Goal: Task Accomplishment & Management: Manage account settings

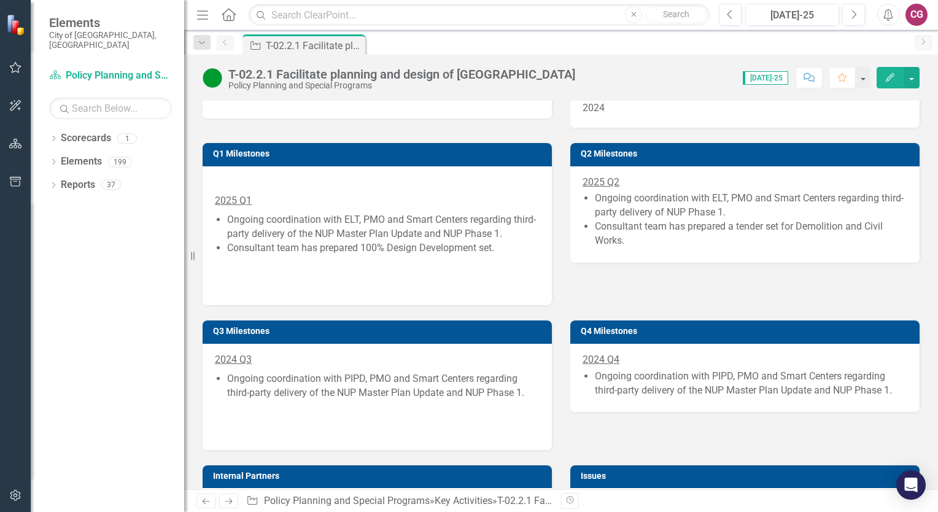
scroll to position [675, 0]
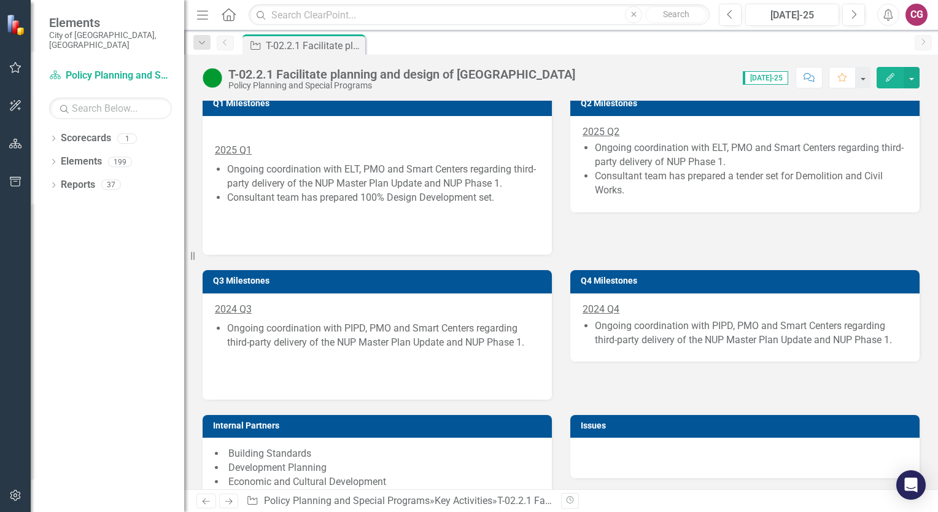
click at [636, 169] on li "Ongoing coordination with ELT, PMO and Smart Centers regarding third-party deli…" at bounding box center [751, 155] width 312 height 28
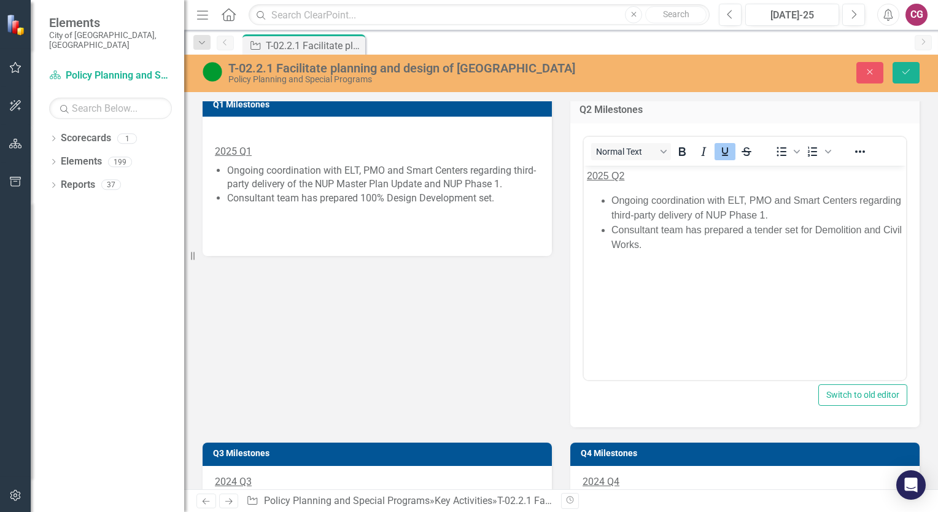
scroll to position [0, 0]
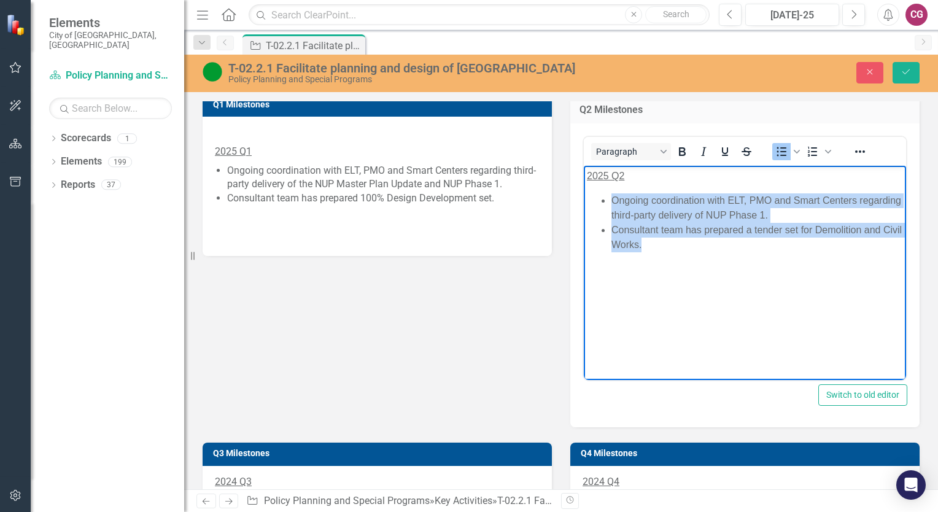
drag, startPoint x: 666, startPoint y: 247, endPoint x: 605, endPoint y: 201, distance: 76.4
click at [605, 201] on ul "Ongoing coordination with ELT, PMO and Smart Centers regarding third-party deli…" at bounding box center [745, 222] width 316 height 59
copy ul "Ongoing coordination with ELT, PMO and Smart Centers regarding third-party deli…"
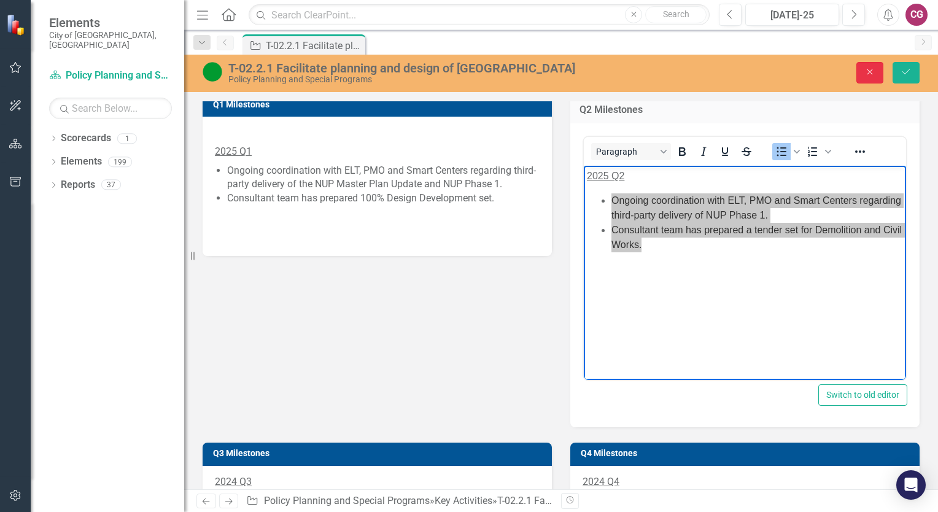
click at [866, 74] on icon "Close" at bounding box center [869, 72] width 11 height 9
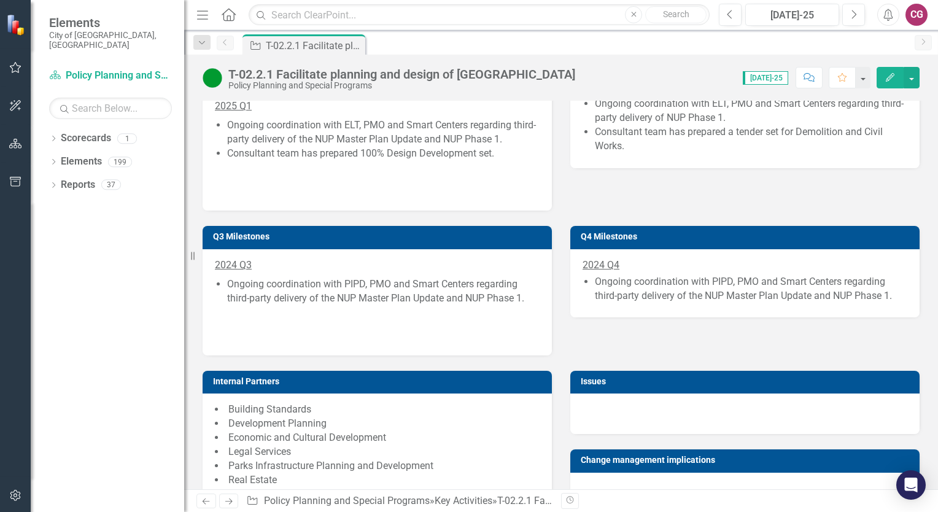
scroll to position [798, 0]
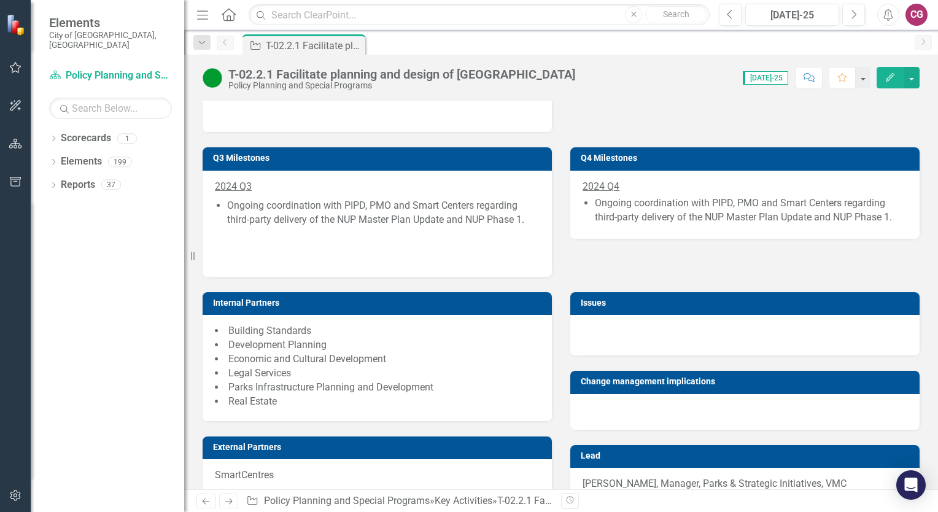
click at [346, 217] on li "Ongoing coordination with PIPD, PMO and Smart Centers regarding third-party del…" at bounding box center [383, 213] width 312 height 28
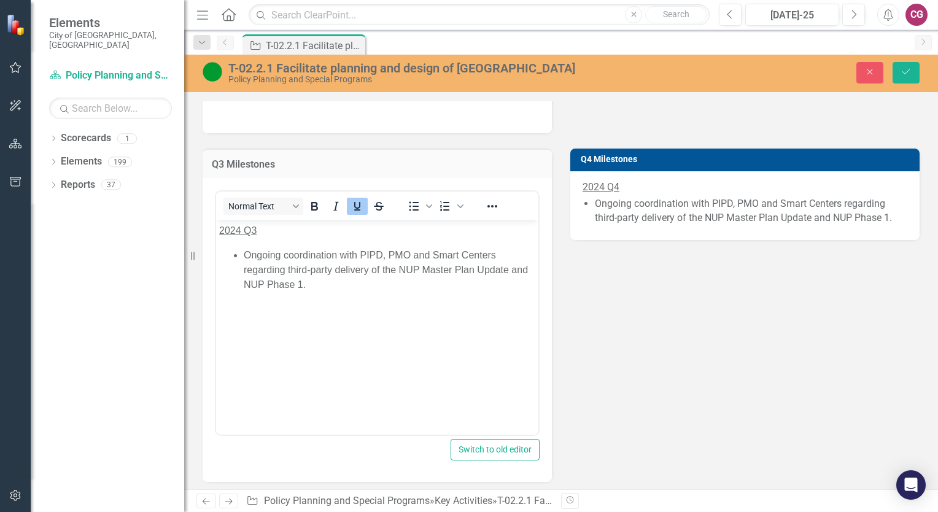
scroll to position [0, 0]
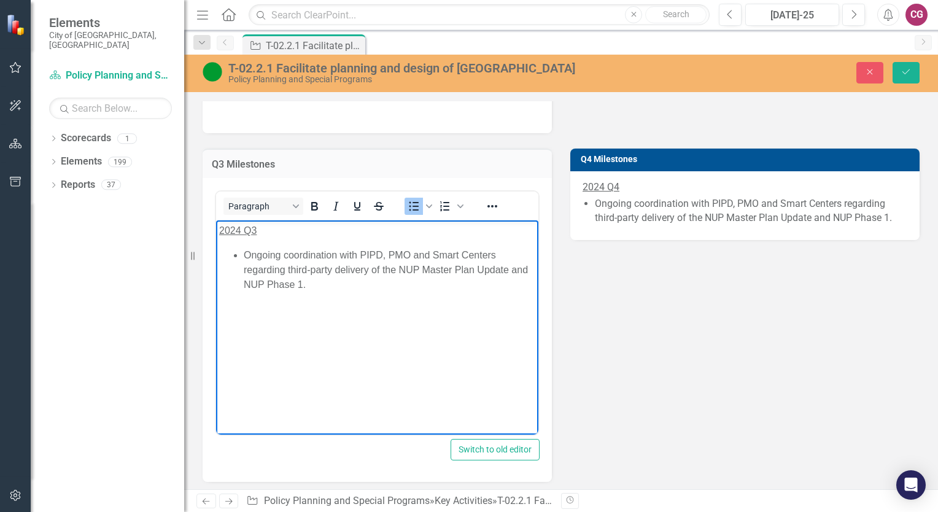
drag, startPoint x: 310, startPoint y: 284, endPoint x: 241, endPoint y: 258, distance: 74.2
click at [241, 258] on ul "Ongoing coordination with PIPD, PMO and Smart Centers regarding third-party del…" at bounding box center [377, 270] width 316 height 44
paste body "Rich Text Area. Press ALT-0 for help."
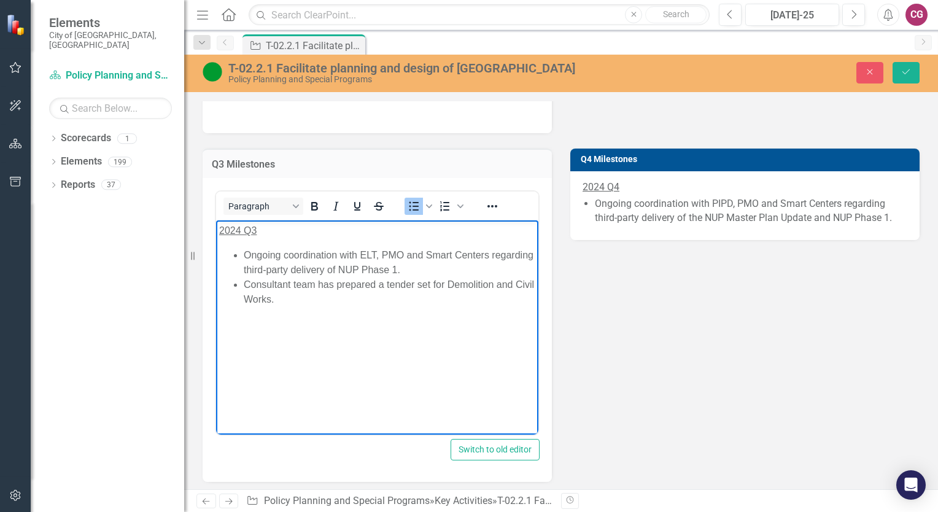
click at [403, 254] on li "Ongoing coordination with ELT, PMO and Smart Centers regarding third-party deli…" at bounding box center [390, 262] width 292 height 29
click at [245, 255] on li "Ongoing coordination with ELT, PMO, Legal, and Smart Centers regarding third-pa…" at bounding box center [390, 262] width 292 height 29
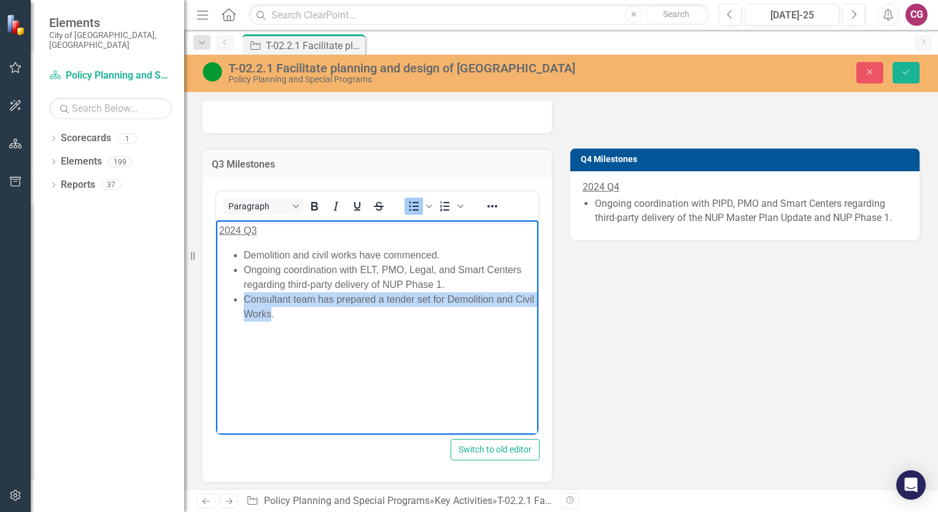
drag, startPoint x: 243, startPoint y: 298, endPoint x: 293, endPoint y: 312, distance: 51.5
click at [293, 312] on li "Consultant team has prepared a tender set for Demolition and Civil Works." at bounding box center [390, 306] width 292 height 29
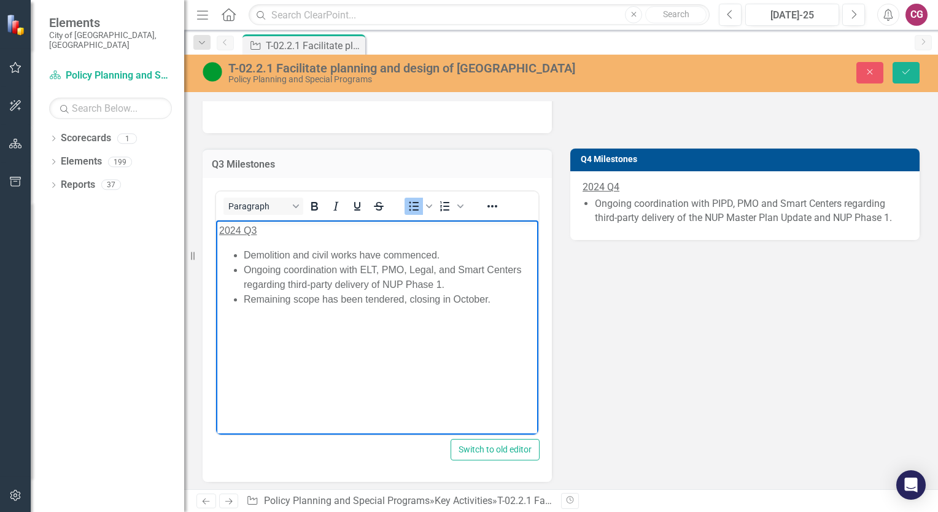
click at [240, 231] on u "2024 Q3" at bounding box center [237, 230] width 37 height 10
click at [911, 69] on icon "Save" at bounding box center [906, 72] width 11 height 9
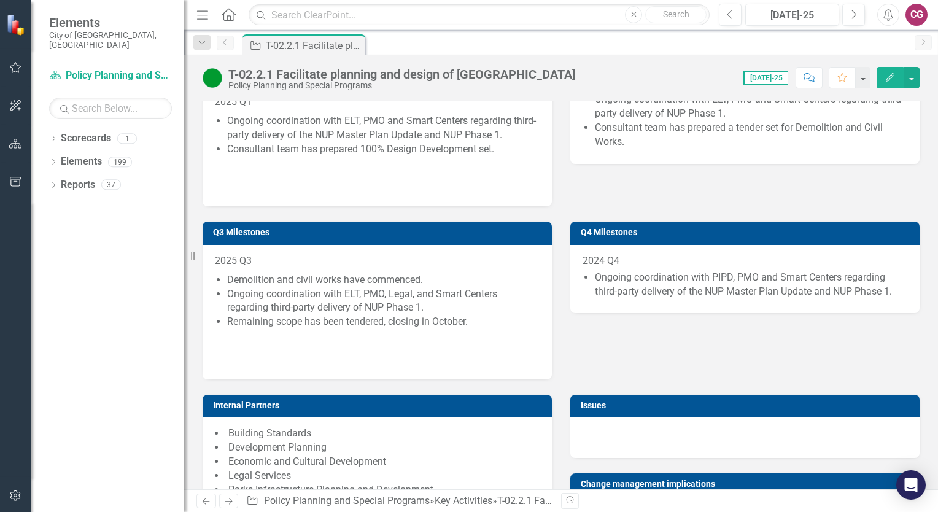
scroll to position [787, 0]
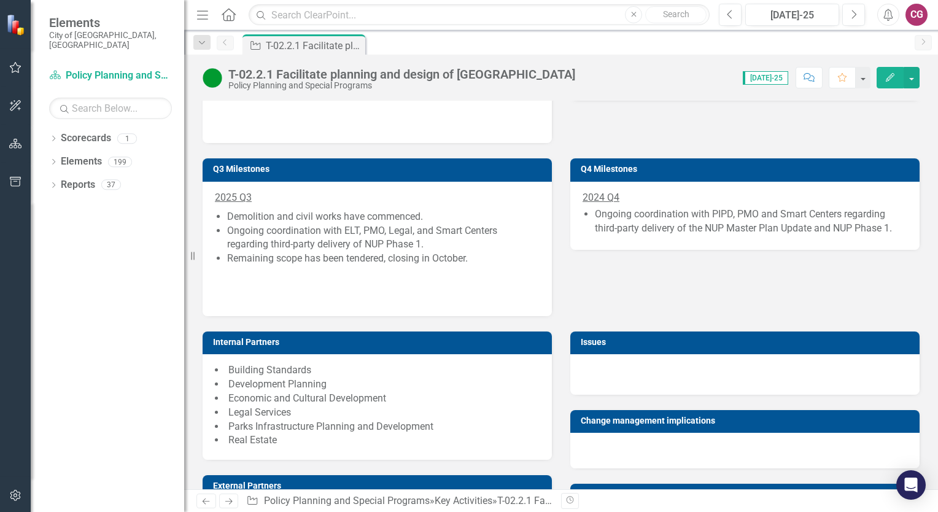
click at [313, 246] on li "Ongoing coordination with ELT, PMO, Legal, and Smart Centers regarding third-pa…" at bounding box center [383, 238] width 312 height 28
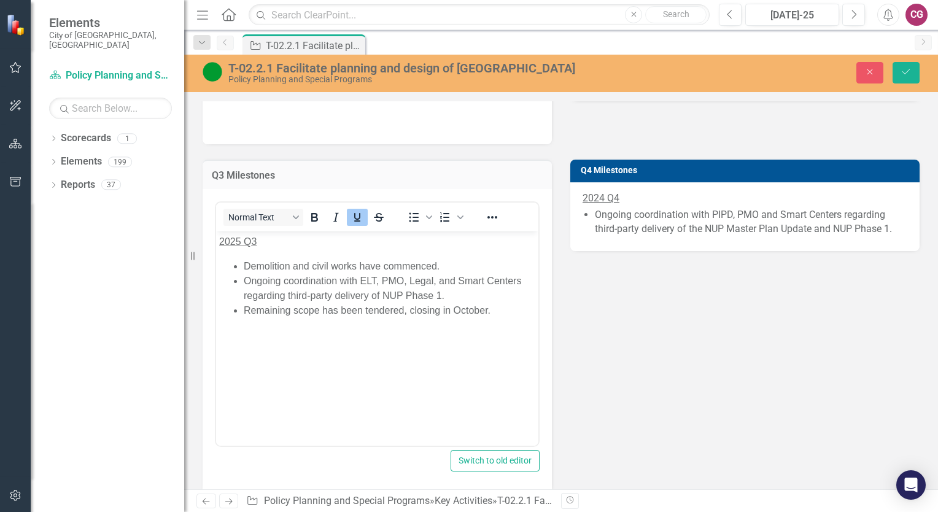
scroll to position [0, 0]
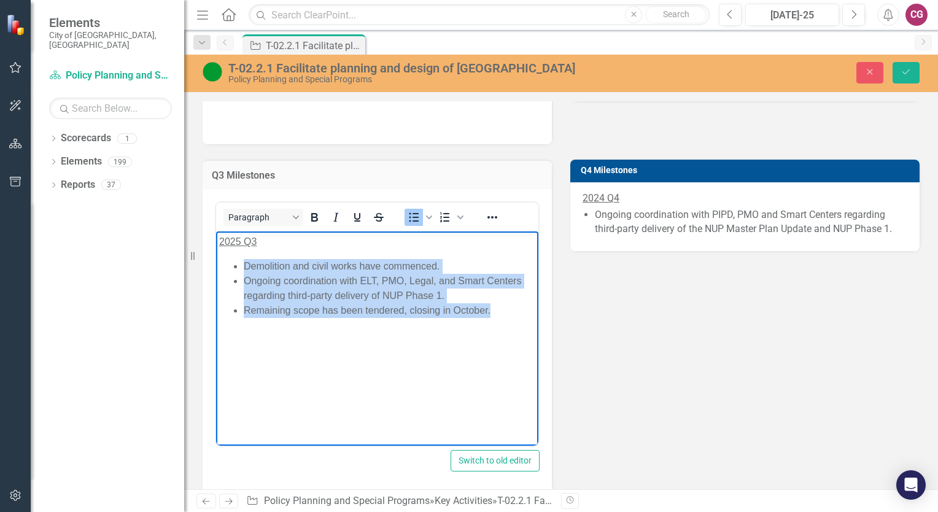
drag, startPoint x: 494, startPoint y: 310, endPoint x: 243, endPoint y: 268, distance: 254.6
click at [243, 268] on ul "Demolition and civil works have commenced. Ongoing coordination with ELT, PMO, …" at bounding box center [377, 288] width 316 height 59
copy ul "Demolition and civil works have commenced. Ongoing coordination with ELT, PMO, …"
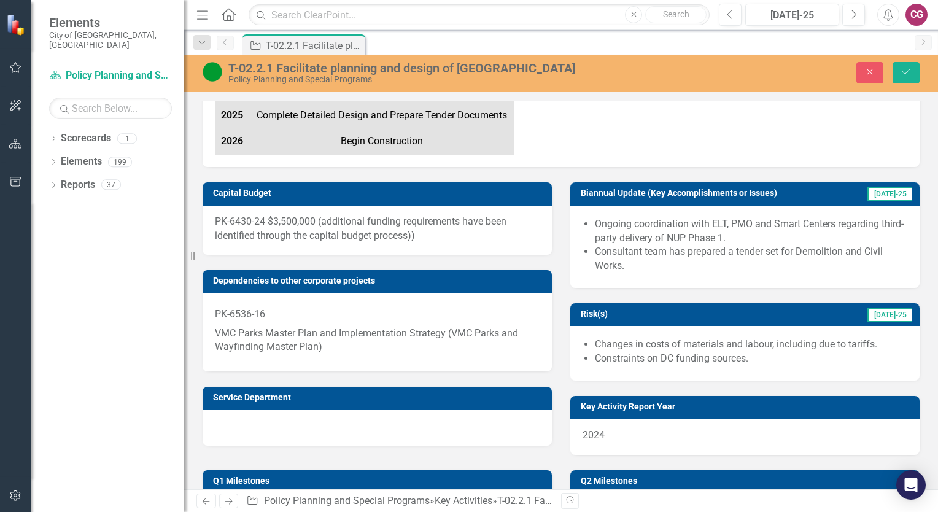
scroll to position [296, 0]
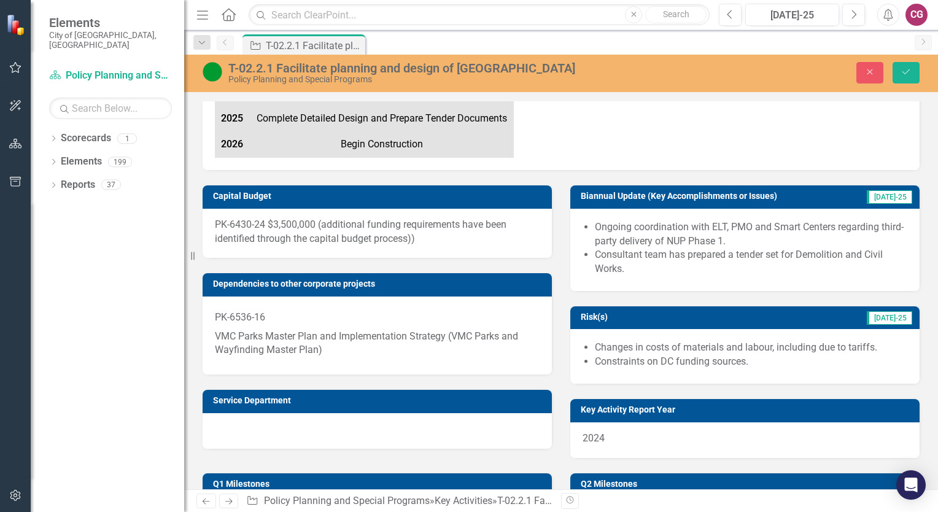
click at [657, 249] on li "Ongoing coordination with ELT, PMO and Smart Centers regarding third-party deli…" at bounding box center [751, 234] width 312 height 28
click at [656, 249] on li "Ongoing coordination with ELT, PMO and Smart Centers regarding third-party deli…" at bounding box center [751, 234] width 312 height 28
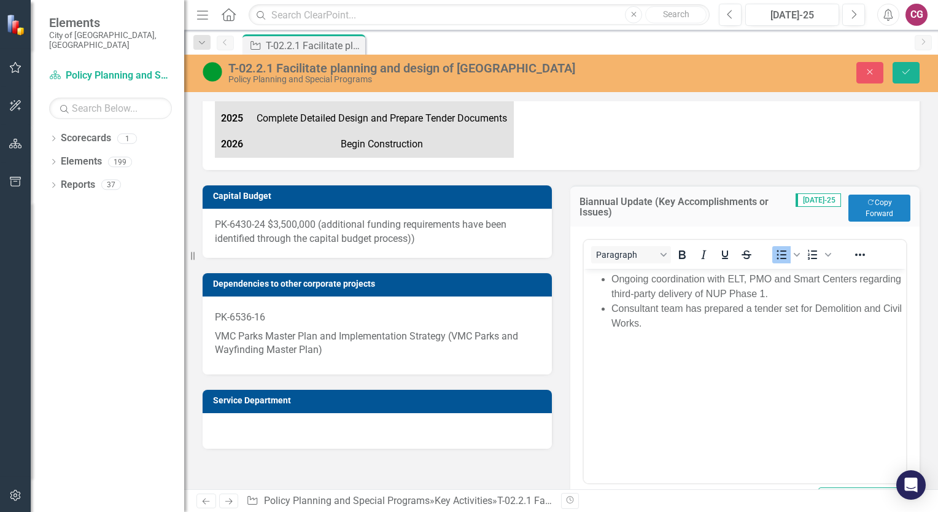
scroll to position [0, 0]
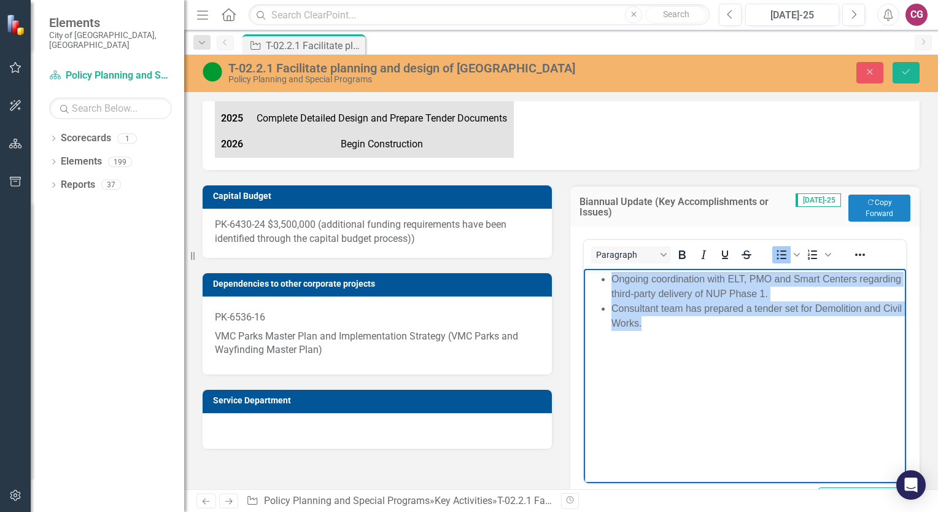
drag, startPoint x: 667, startPoint y: 325, endPoint x: 605, endPoint y: 279, distance: 77.2
click at [605, 279] on ul "Ongoing coordination with ELT, PMO and Smart Centers regarding third-party deli…" at bounding box center [745, 301] width 316 height 59
paste body "Rich Text Area. Press ALT-0 for help."
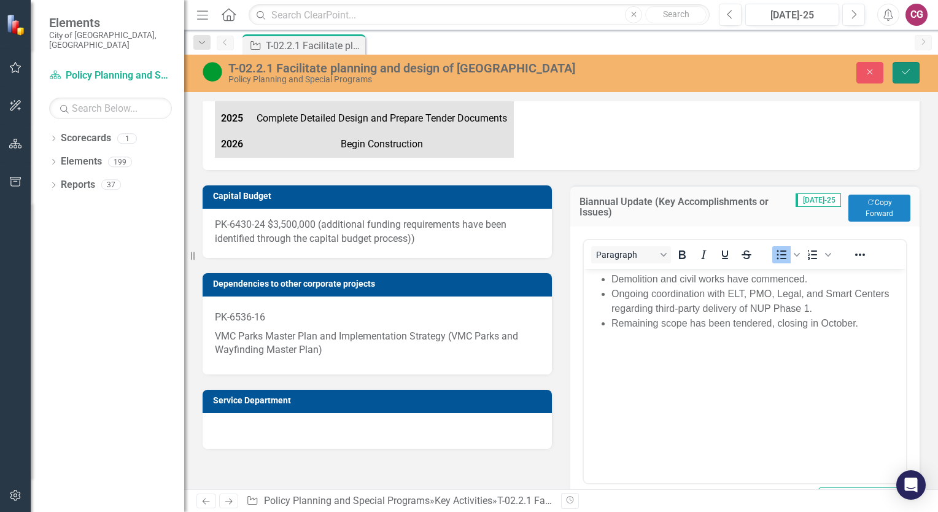
click at [911, 74] on icon "Save" at bounding box center [906, 72] width 11 height 9
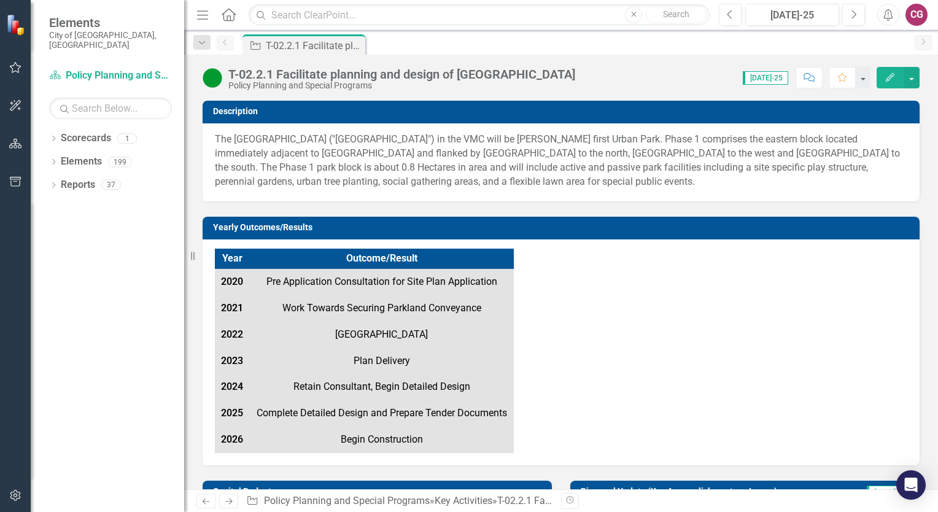
click at [212, 80] on img at bounding box center [213, 78] width 20 height 20
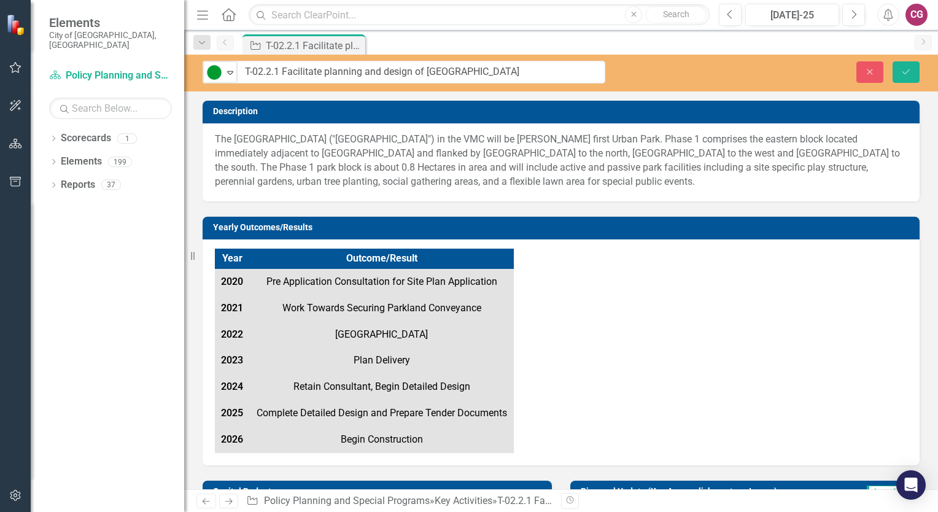
click at [231, 72] on icon "Expand" at bounding box center [230, 73] width 12 height 10
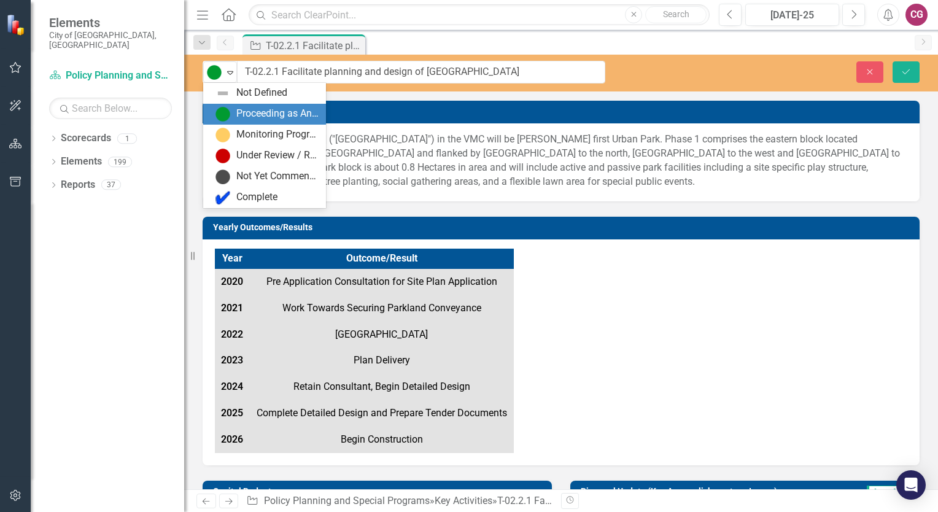
click at [258, 114] on div "Proceeding as Anticipated" at bounding box center [277, 114] width 82 height 14
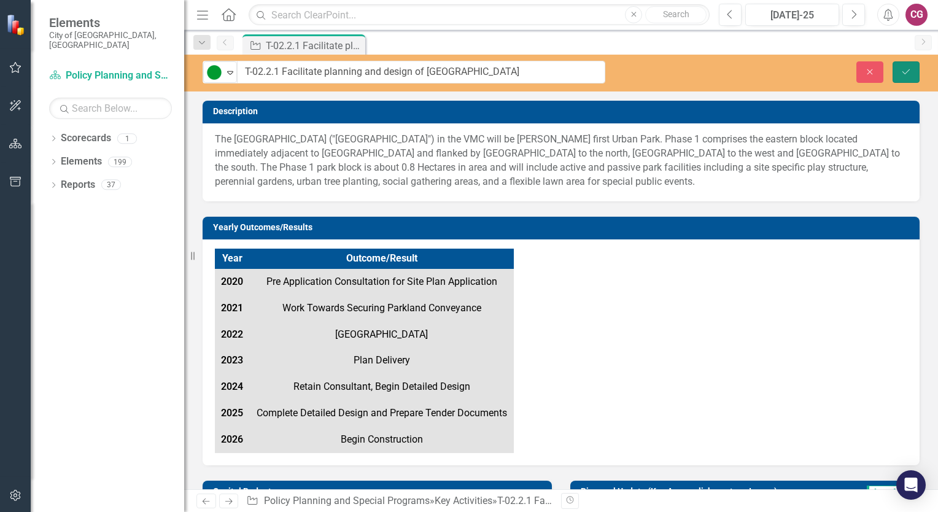
click at [910, 70] on icon "Save" at bounding box center [906, 72] width 11 height 9
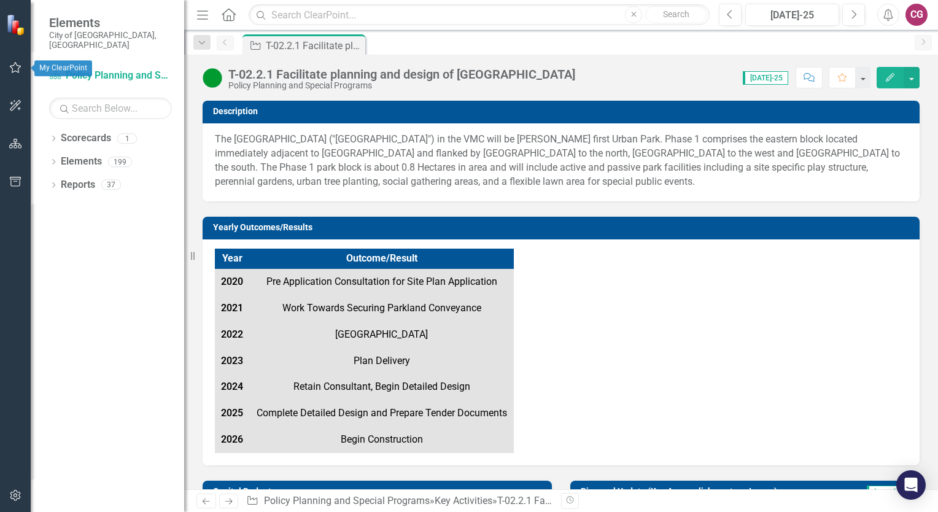
click at [15, 68] on icon "button" at bounding box center [15, 68] width 13 height 10
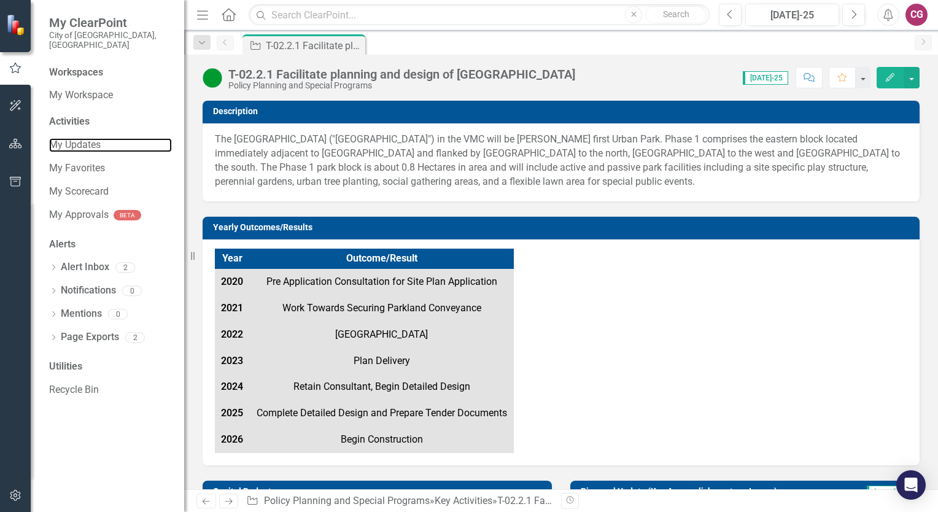
click at [87, 138] on link "My Updates" at bounding box center [110, 145] width 123 height 14
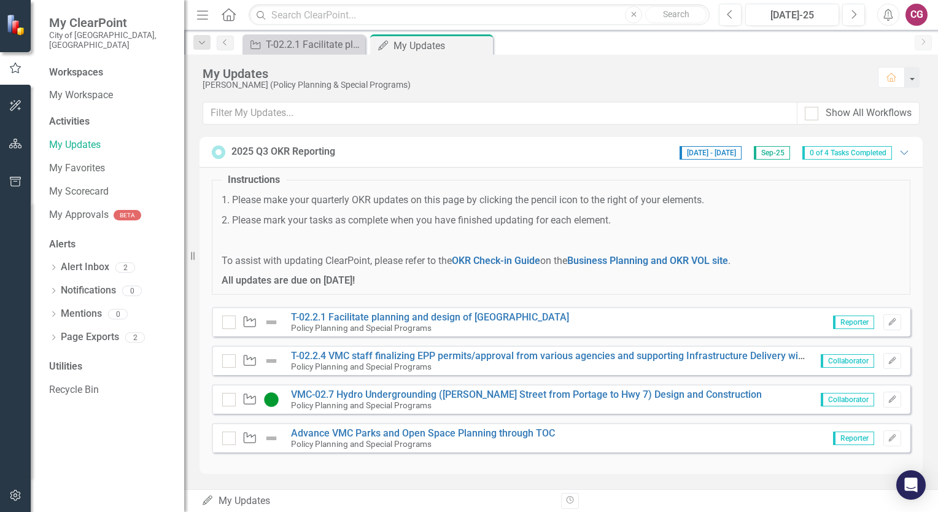
click at [268, 322] on img at bounding box center [271, 322] width 15 height 15
click at [271, 320] on img at bounding box center [271, 322] width 15 height 15
click at [269, 325] on img at bounding box center [271, 322] width 15 height 15
click at [274, 322] on img at bounding box center [271, 322] width 15 height 15
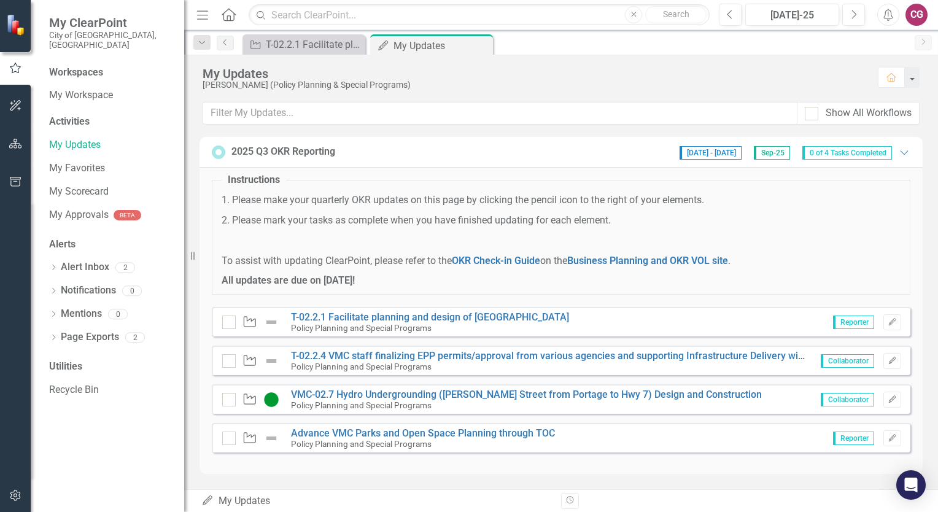
click at [274, 322] on img at bounding box center [271, 322] width 15 height 15
click at [415, 315] on link "T-02.2.1 Facilitate planning and design of [GEOGRAPHIC_DATA]" at bounding box center [430, 317] width 278 height 12
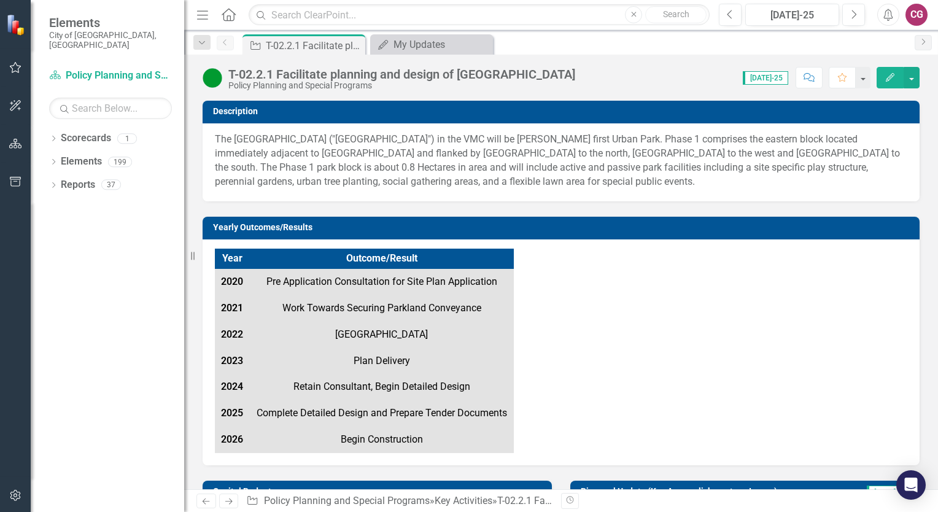
click at [215, 79] on img at bounding box center [213, 78] width 20 height 20
click at [215, 77] on img at bounding box center [213, 78] width 20 height 20
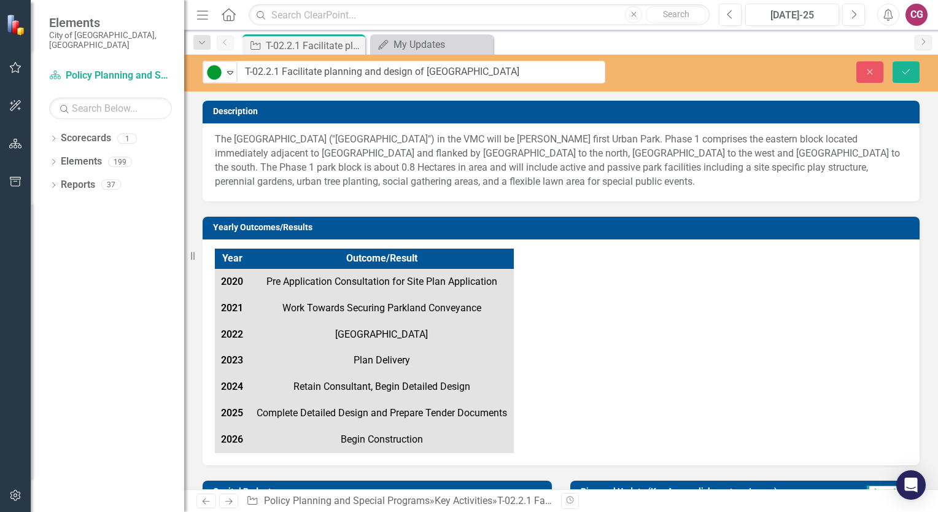
click at [231, 71] on icon "Expand" at bounding box center [230, 73] width 12 height 10
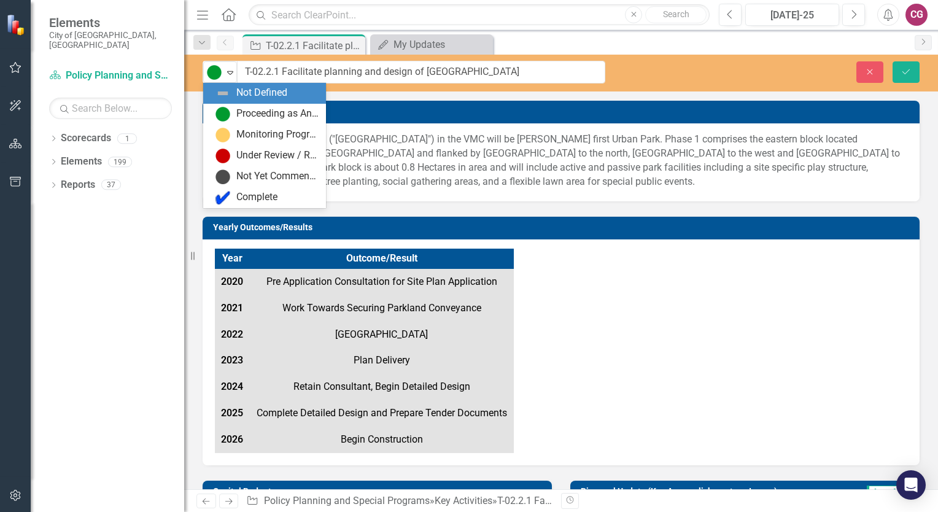
click at [255, 87] on div "Not Defined" at bounding box center [261, 93] width 51 height 14
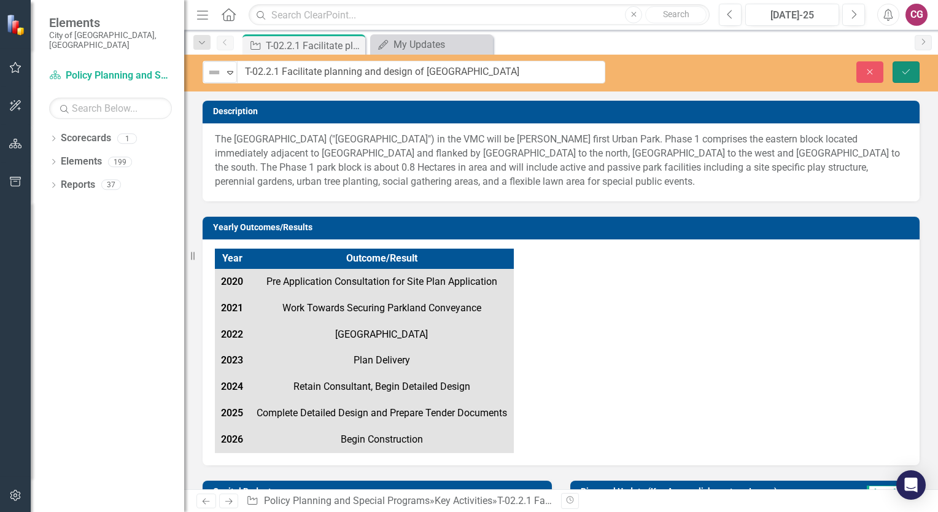
click at [899, 68] on button "Save" at bounding box center [906, 71] width 27 height 21
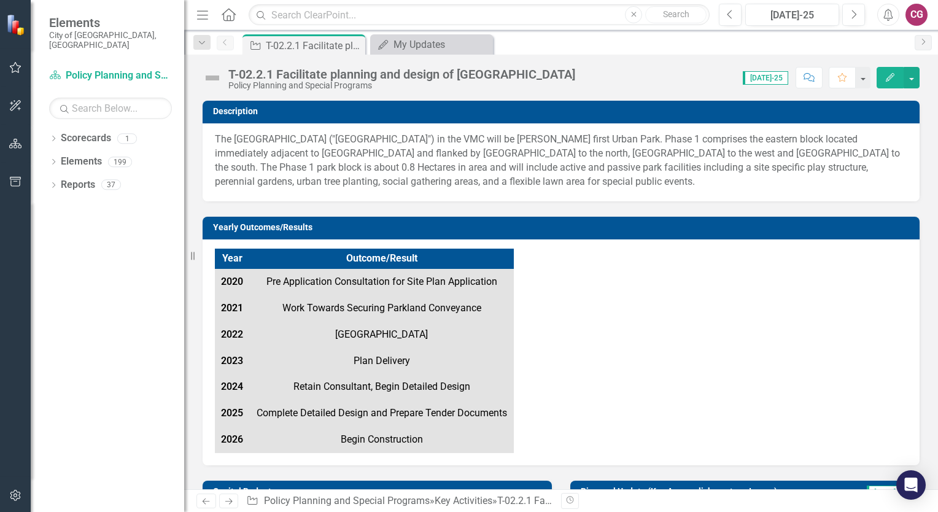
click at [0, 0] on icon "Close" at bounding box center [0, 0] width 0 height 0
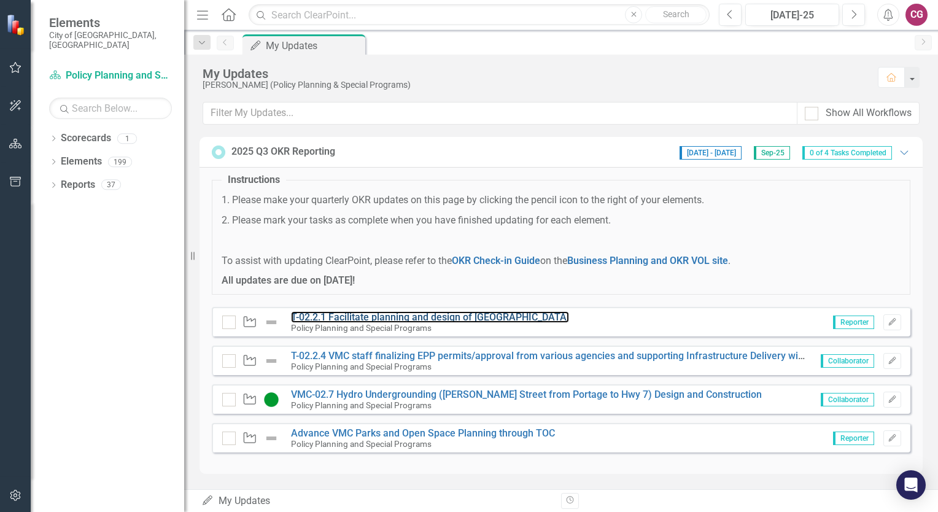
click at [382, 316] on link "T-02.2.1 Facilitate planning and design of [GEOGRAPHIC_DATA]" at bounding box center [430, 317] width 278 height 12
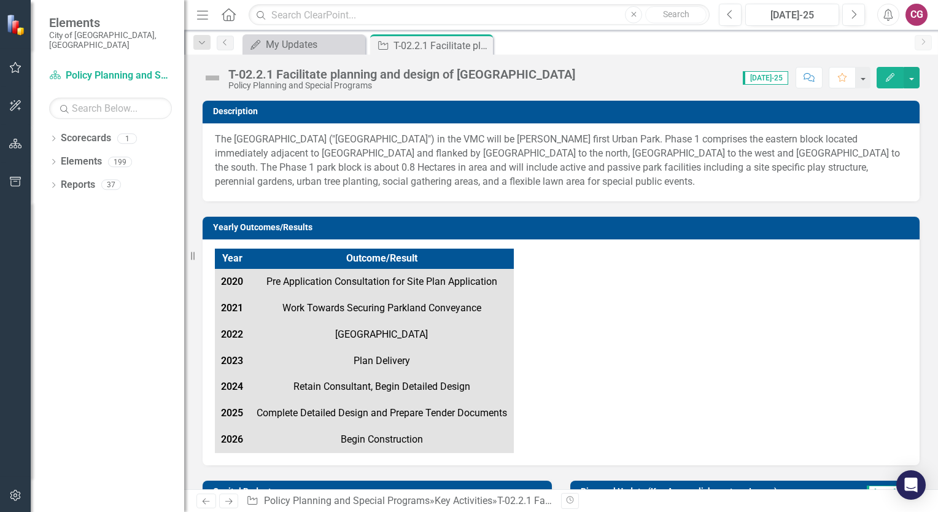
click at [212, 80] on img at bounding box center [213, 78] width 20 height 20
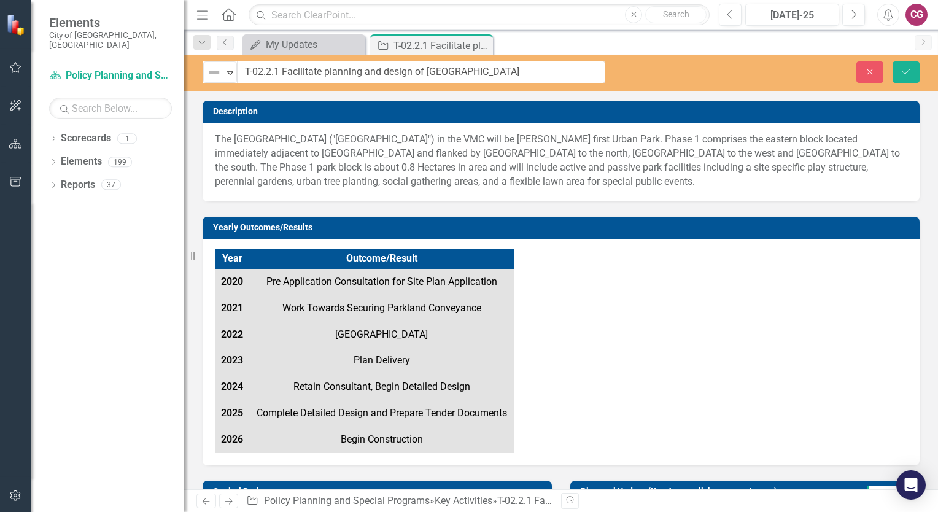
click at [228, 71] on icon at bounding box center [230, 73] width 6 height 4
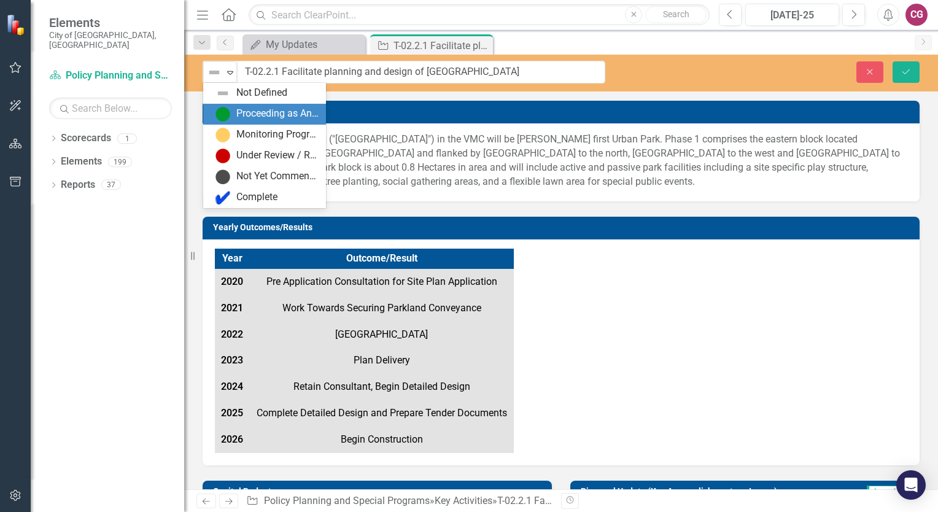
click at [244, 107] on div "Proceeding as Anticipated" at bounding box center [277, 114] width 82 height 14
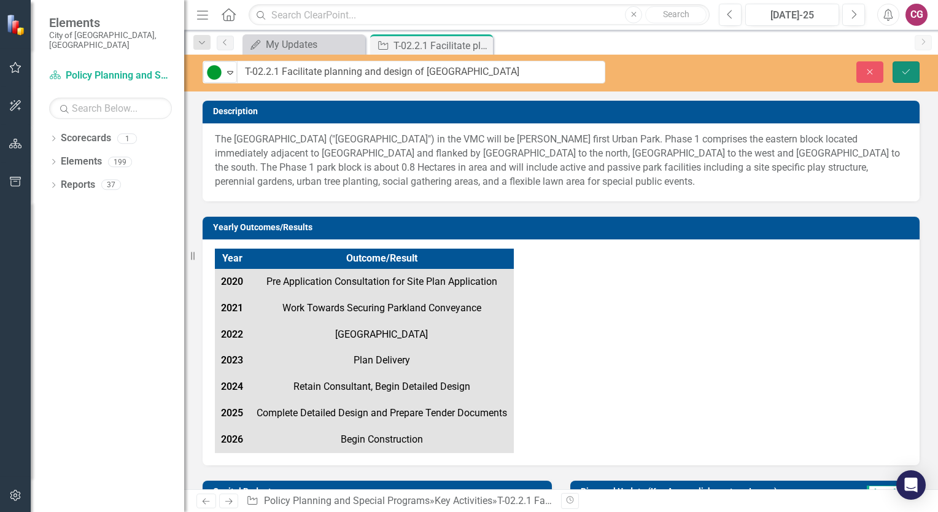
click at [905, 69] on icon "Save" at bounding box center [906, 72] width 11 height 9
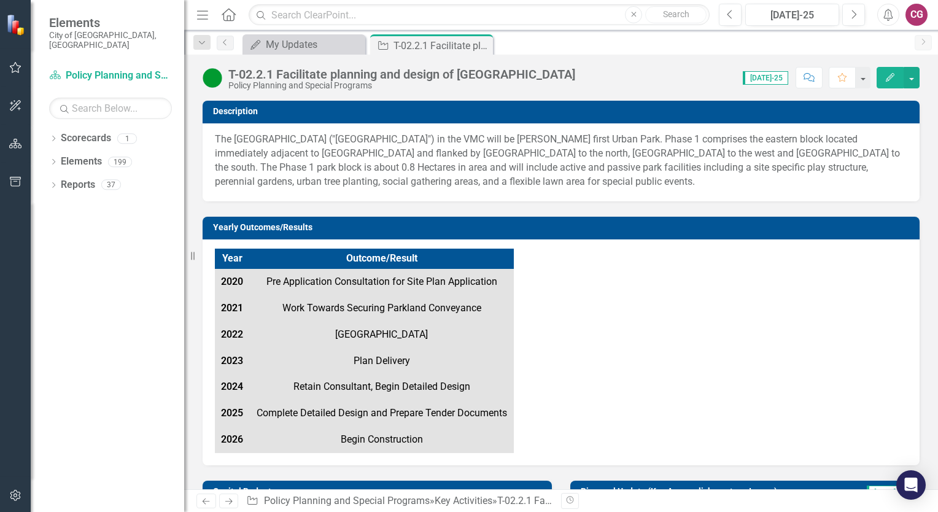
click at [0, 0] on icon "Close" at bounding box center [0, 0] width 0 height 0
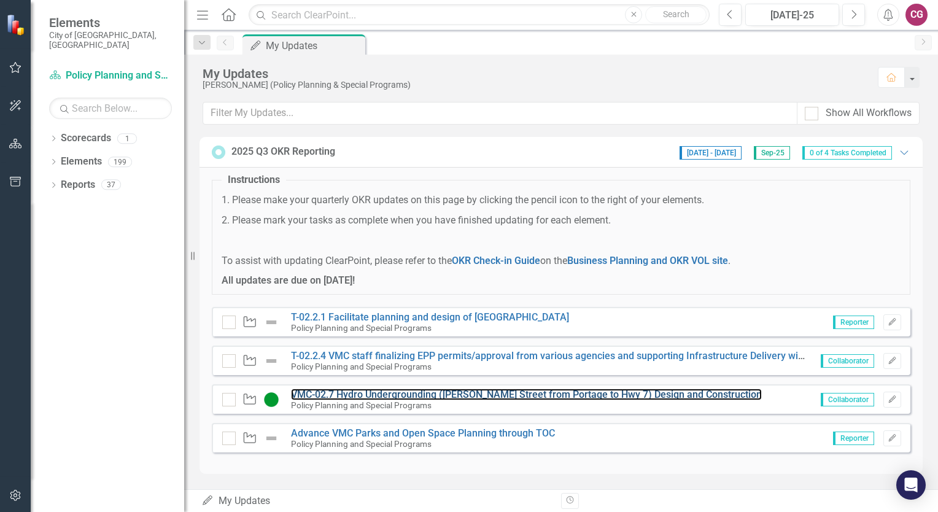
click at [470, 394] on link "VMC-02.7 Hydro Undergrounding ([PERSON_NAME] Street from Portage to Hwy 7) Desi…" at bounding box center [526, 395] width 471 height 12
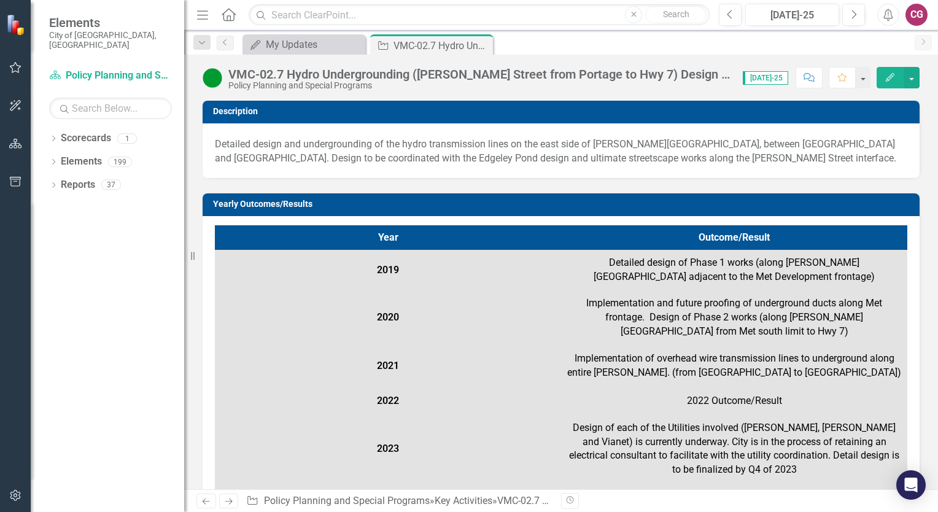
click at [0, 0] on icon "Close" at bounding box center [0, 0] width 0 height 0
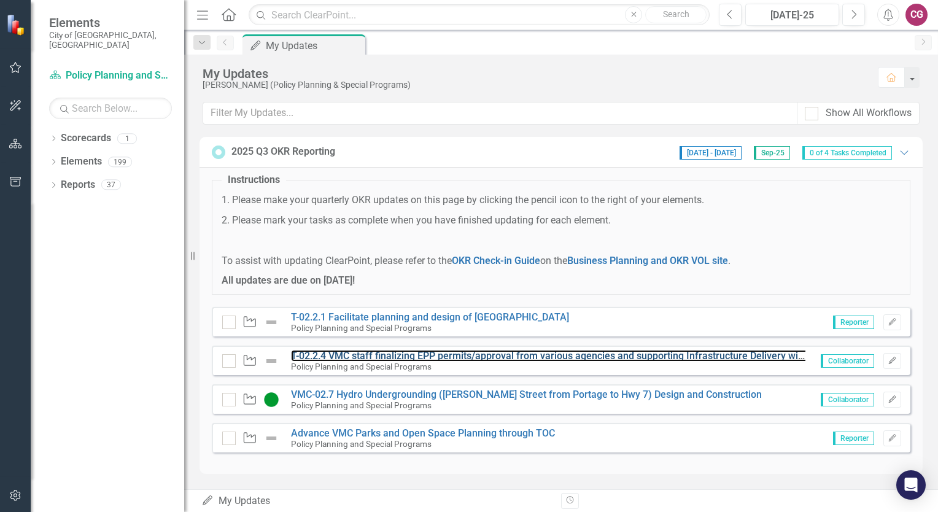
click at [587, 357] on link "T-02.2.4 VMC staff finalizing EPP permits/approval from various agencies and su…" at bounding box center [698, 356] width 815 height 12
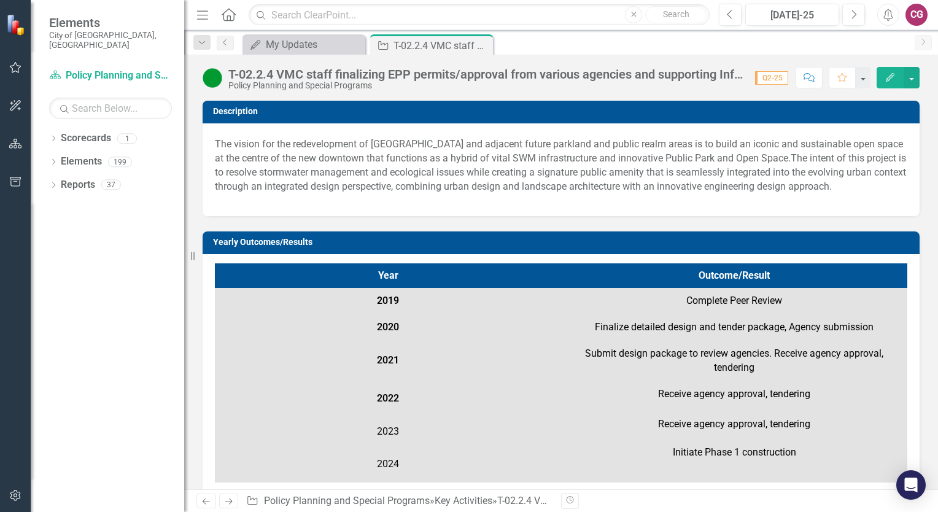
click at [0, 0] on icon "Close" at bounding box center [0, 0] width 0 height 0
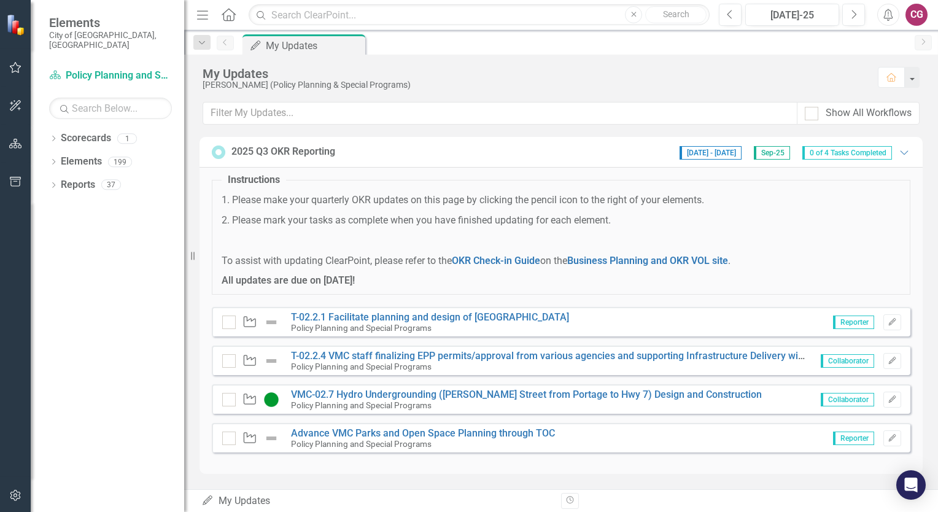
click at [231, 320] on div at bounding box center [229, 323] width 14 height 14
click at [230, 320] on input "checkbox" at bounding box center [226, 320] width 8 height 8
checkbox input "true"
click at [895, 323] on icon "Edit" at bounding box center [892, 322] width 9 height 7
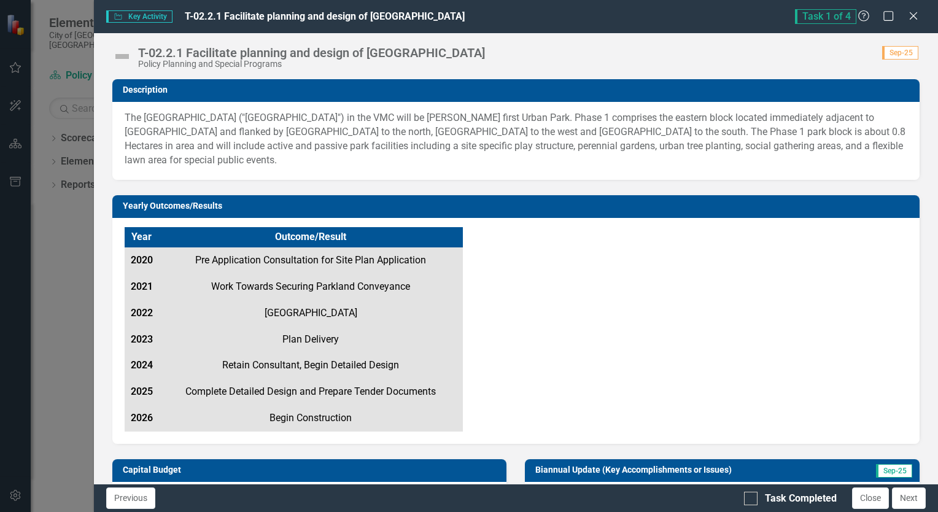
click at [123, 55] on img at bounding box center [122, 57] width 20 height 20
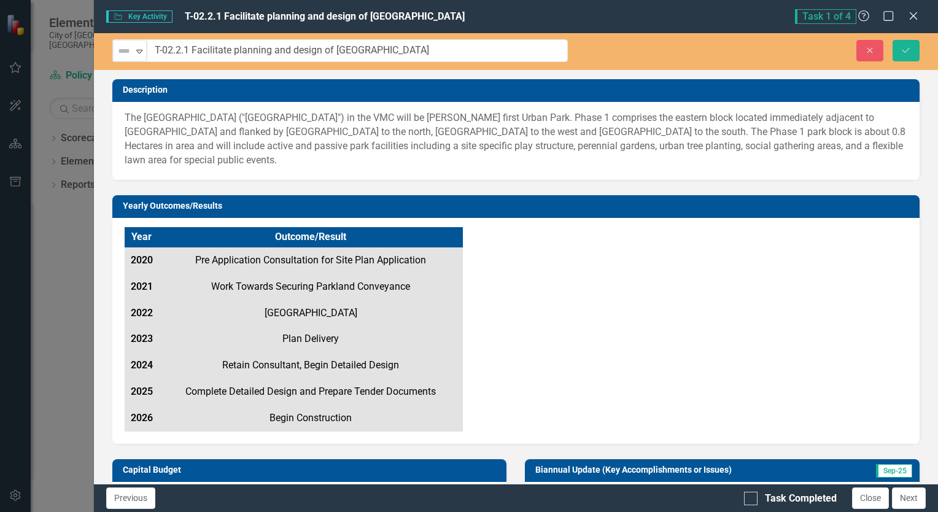
click at [139, 50] on icon at bounding box center [140, 52] width 6 height 4
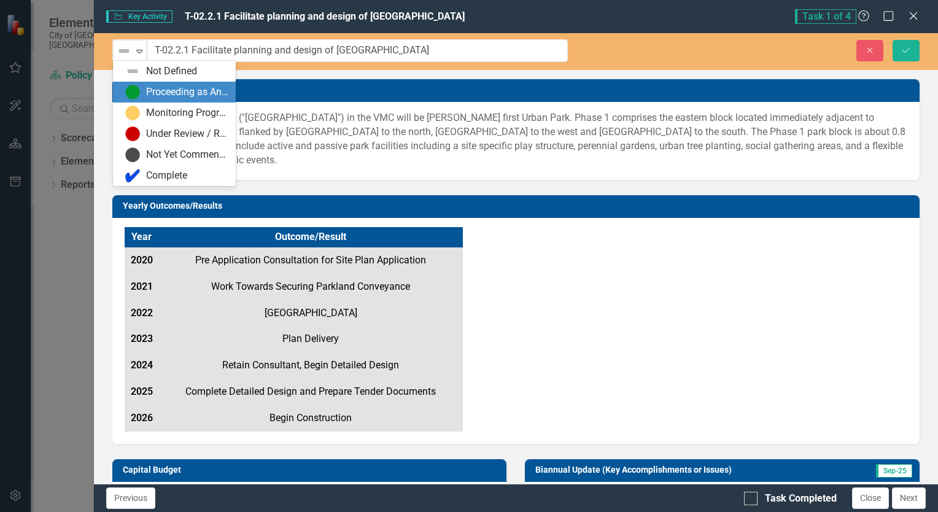
click at [150, 90] on div "Proceeding as Anticipated" at bounding box center [187, 92] width 82 height 14
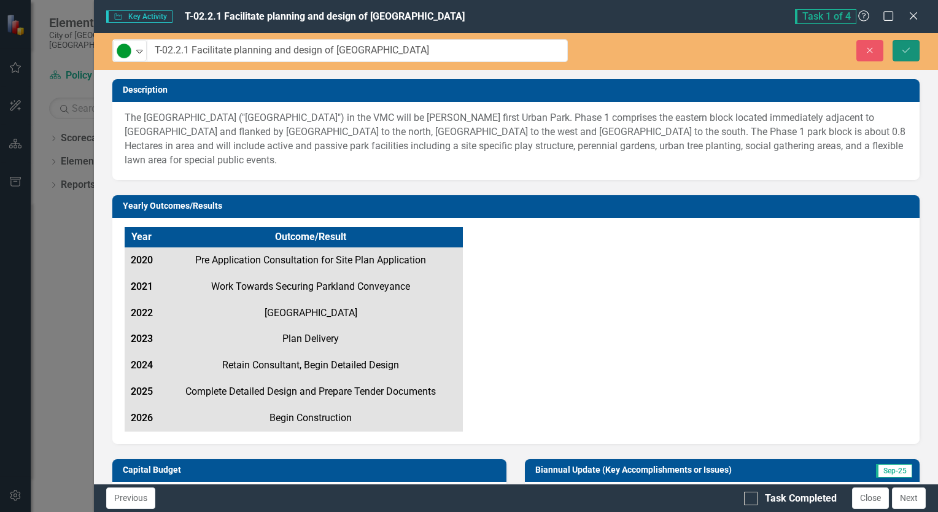
click at [905, 52] on icon "Save" at bounding box center [906, 50] width 11 height 9
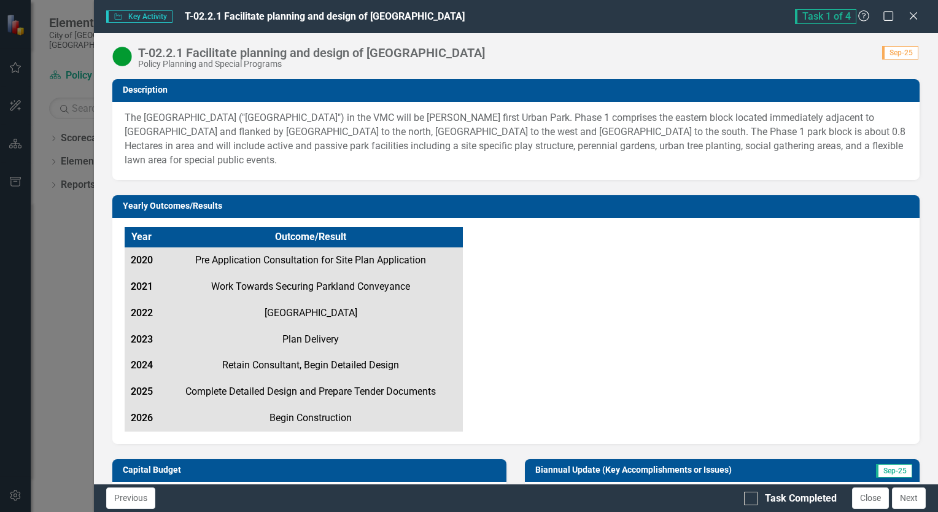
click at [751, 497] on input "Task Completed" at bounding box center [748, 496] width 8 height 8
checkbox input "true"
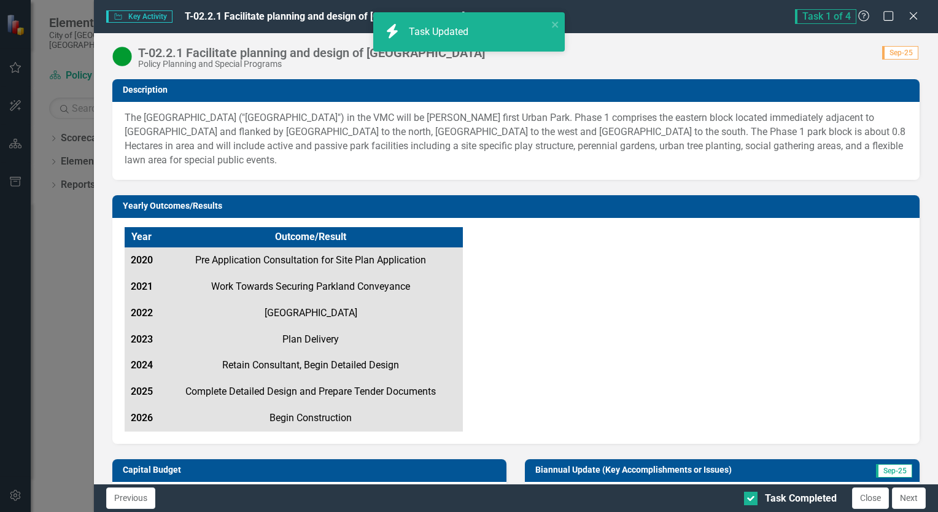
click at [877, 497] on button "Close" at bounding box center [870, 497] width 37 height 21
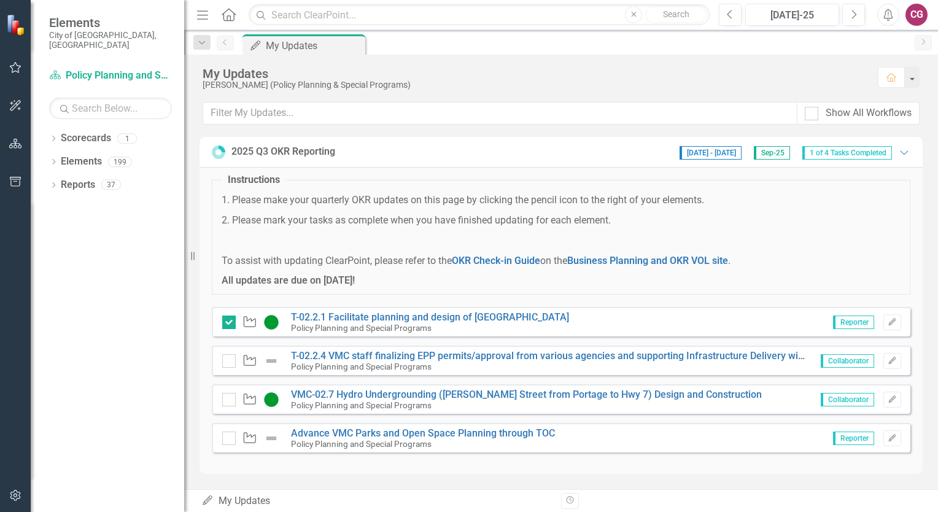
click at [894, 357] on icon "button" at bounding box center [891, 360] width 7 height 7
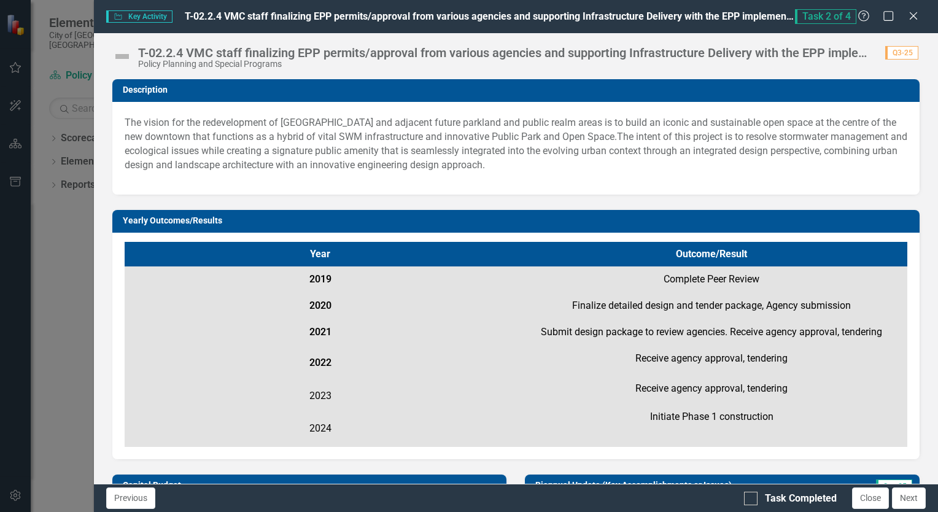
click at [863, 497] on button "Close" at bounding box center [870, 497] width 37 height 21
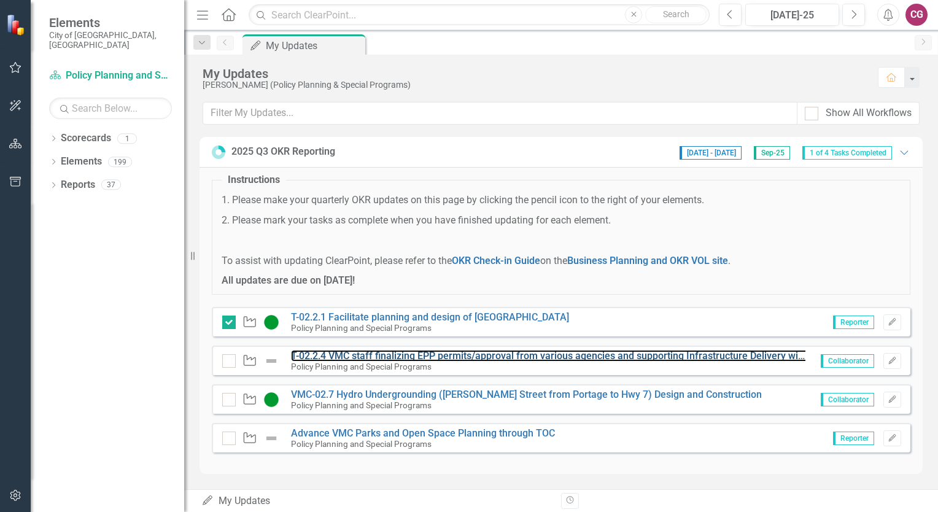
click at [479, 352] on link "T-02.2.4 VMC staff finalizing EPP permits/approval from various agencies and su…" at bounding box center [698, 356] width 815 height 12
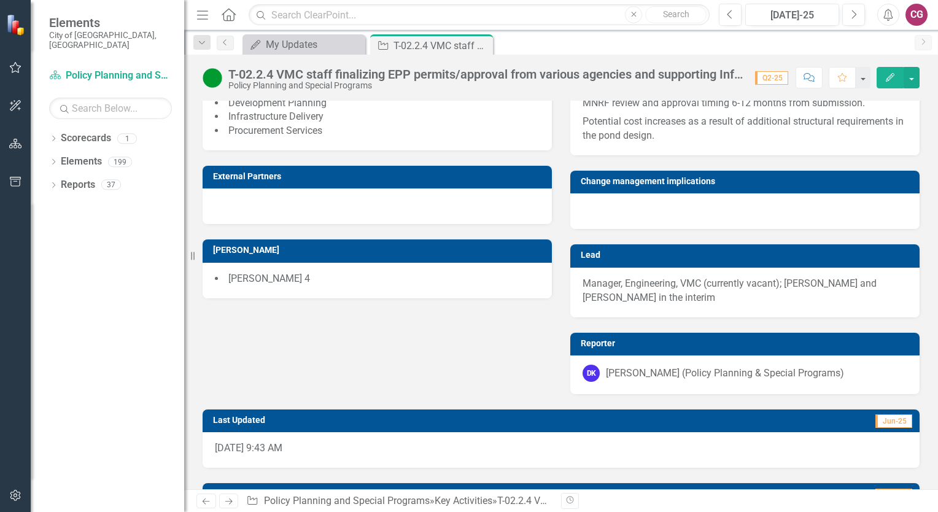
scroll to position [921, 0]
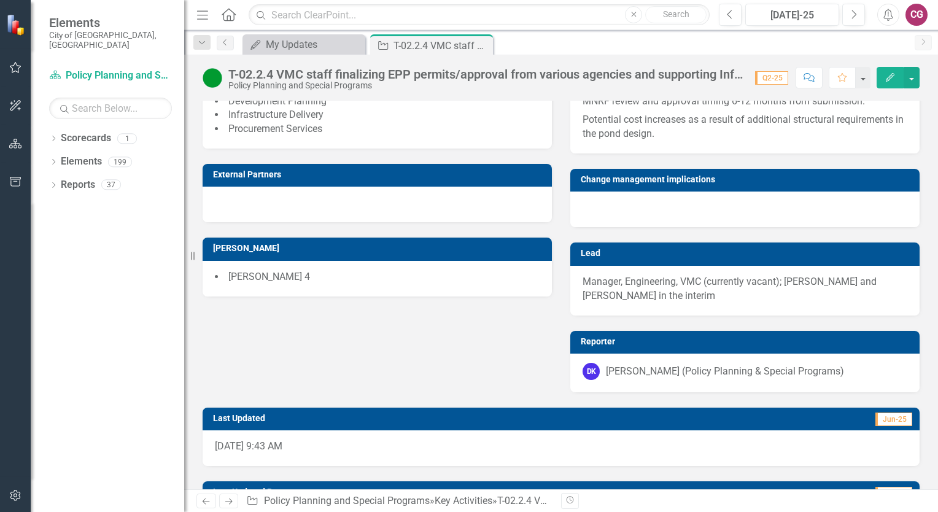
click at [670, 284] on p "Manager, Engineering, VMC (currently vacant); [PERSON_NAME] and [PERSON_NAME] i…" at bounding box center [745, 289] width 325 height 28
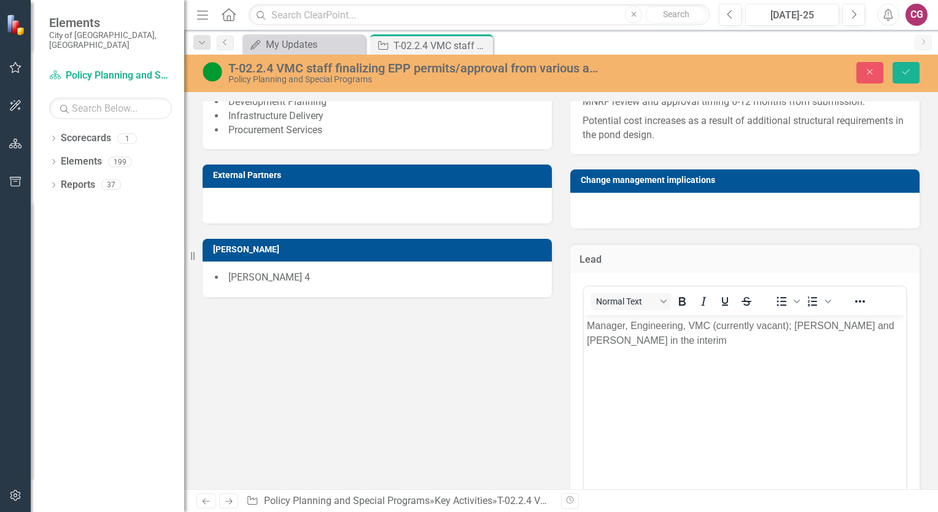
scroll to position [0, 0]
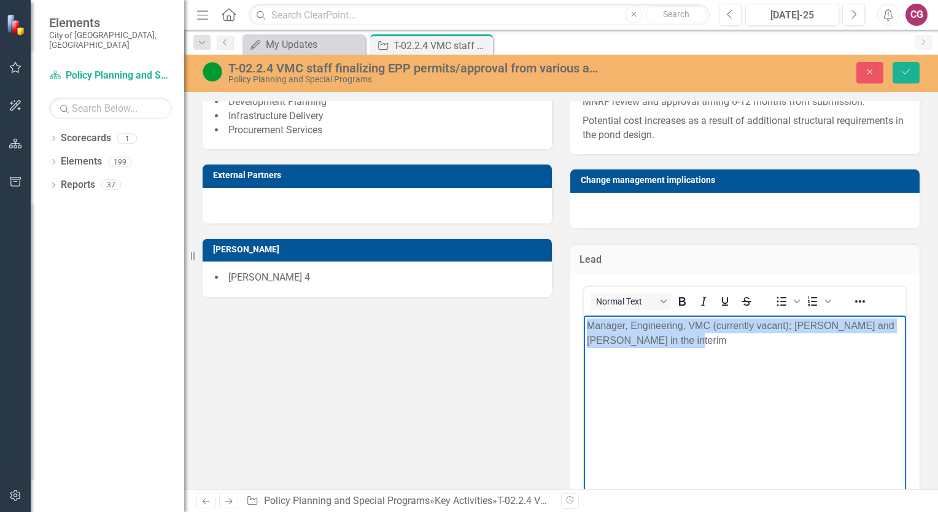
drag, startPoint x: 701, startPoint y: 338, endPoint x: 1158, endPoint y: 658, distance: 558.6
click at [584, 324] on html "Manager, Engineering, VMC (currently vacant); [PERSON_NAME] and [PERSON_NAME] i…" at bounding box center [745, 408] width 322 height 184
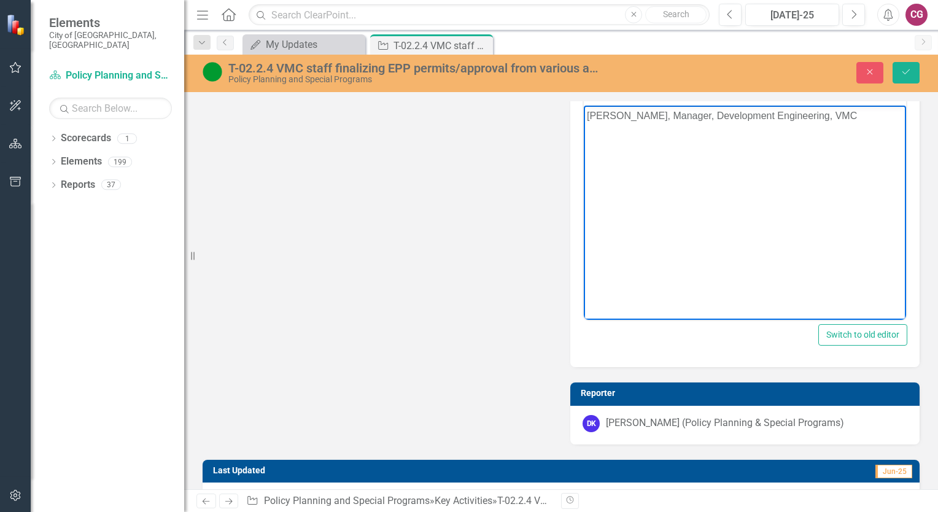
scroll to position [1105, 0]
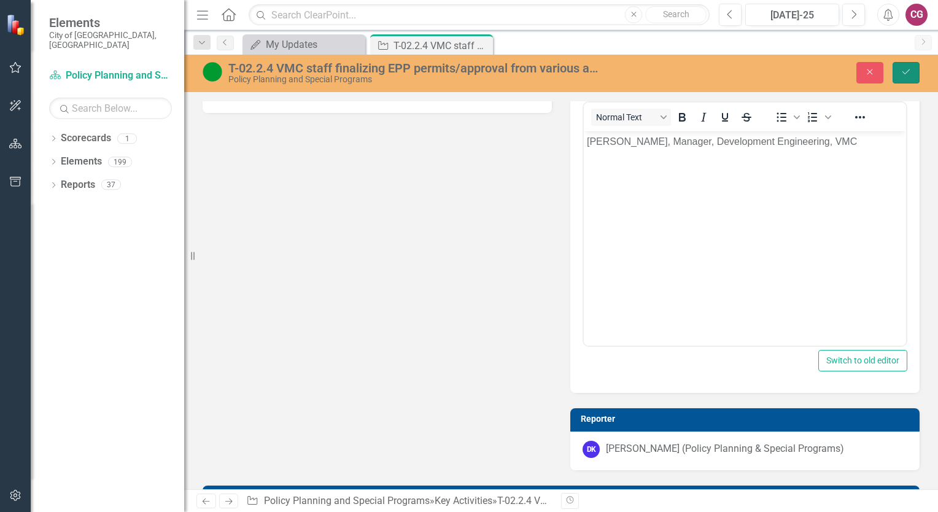
click at [902, 71] on icon "Save" at bounding box center [906, 72] width 11 height 9
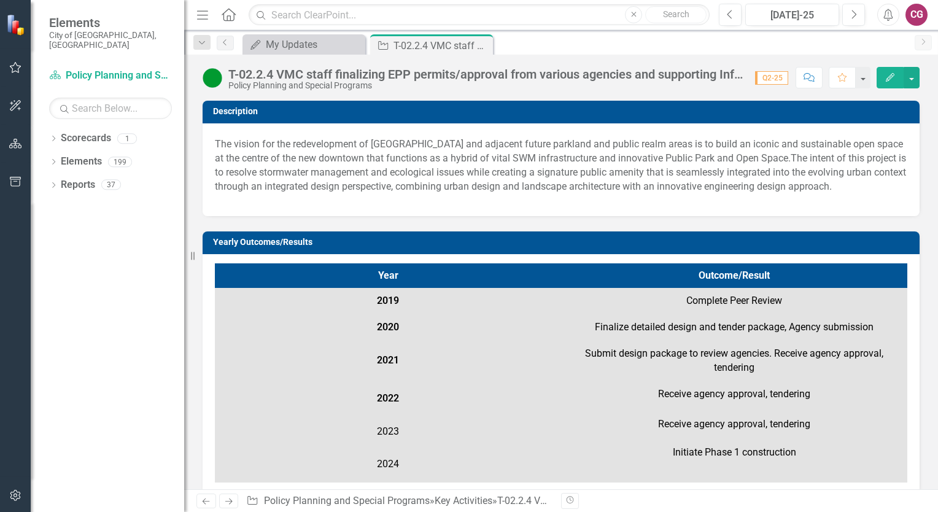
scroll to position [184, 0]
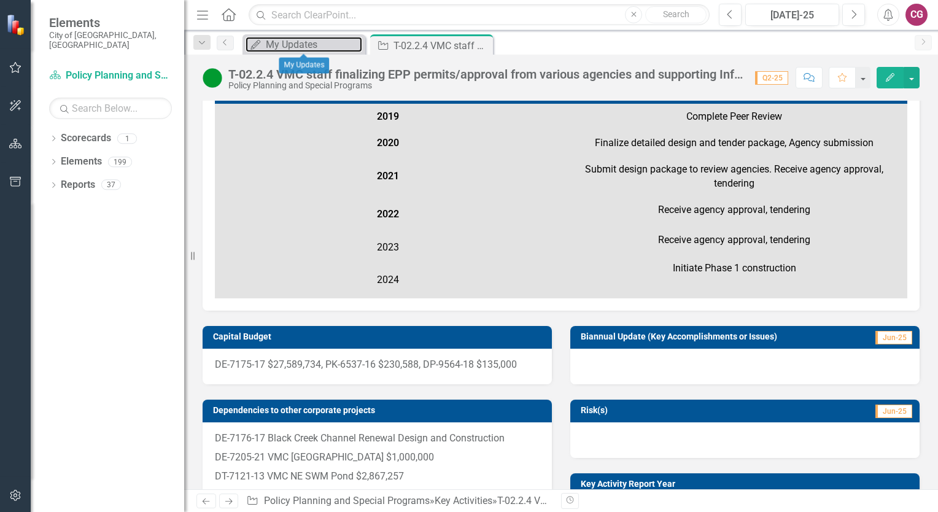
click at [290, 38] on div "My Updates" at bounding box center [314, 44] width 96 height 15
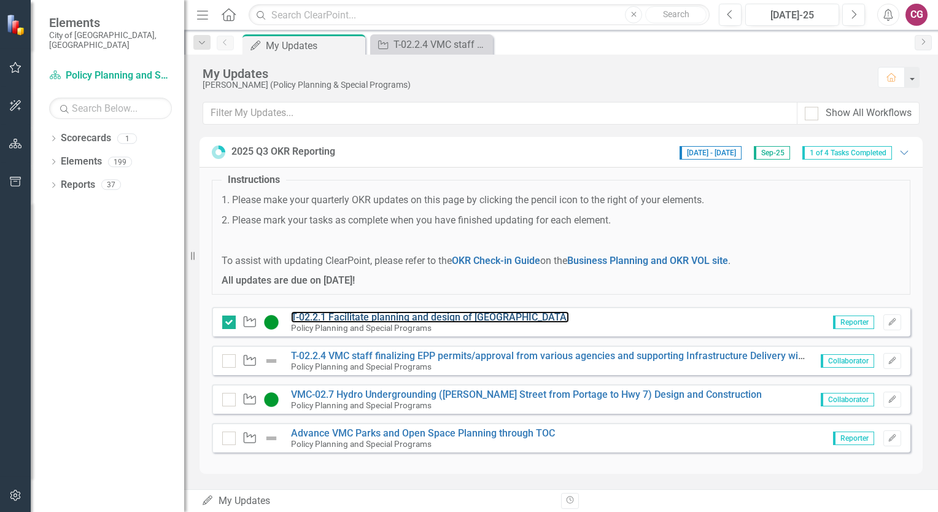
click at [453, 314] on link "T-02.2.1 Facilitate planning and design of [GEOGRAPHIC_DATA]" at bounding box center [430, 317] width 278 height 12
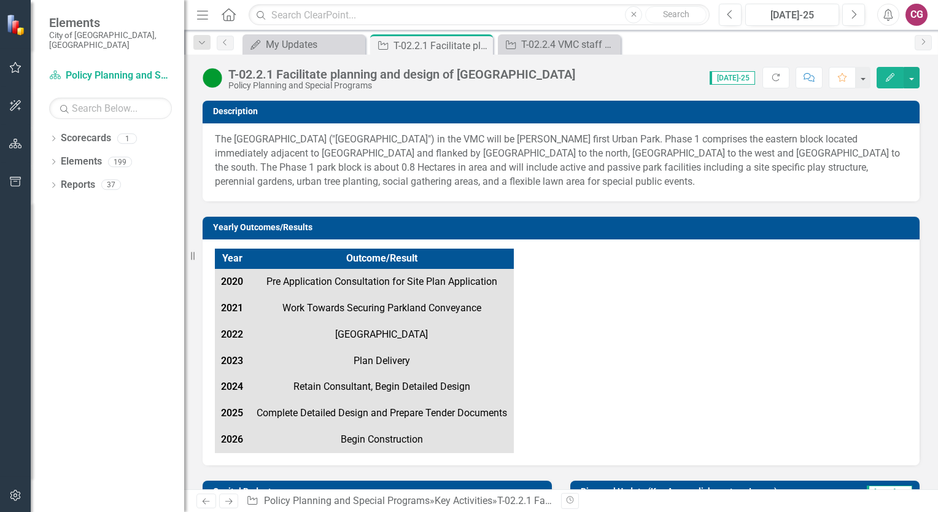
click at [0, 0] on icon "Close" at bounding box center [0, 0] width 0 height 0
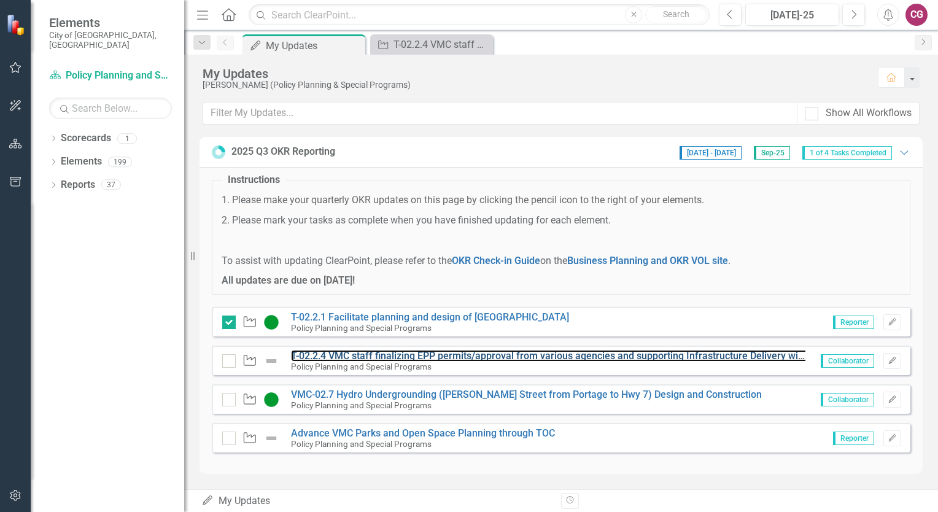
click at [416, 351] on link "T-02.2.4 VMC staff finalizing EPP permits/approval from various agencies and su…" at bounding box center [698, 356] width 815 height 12
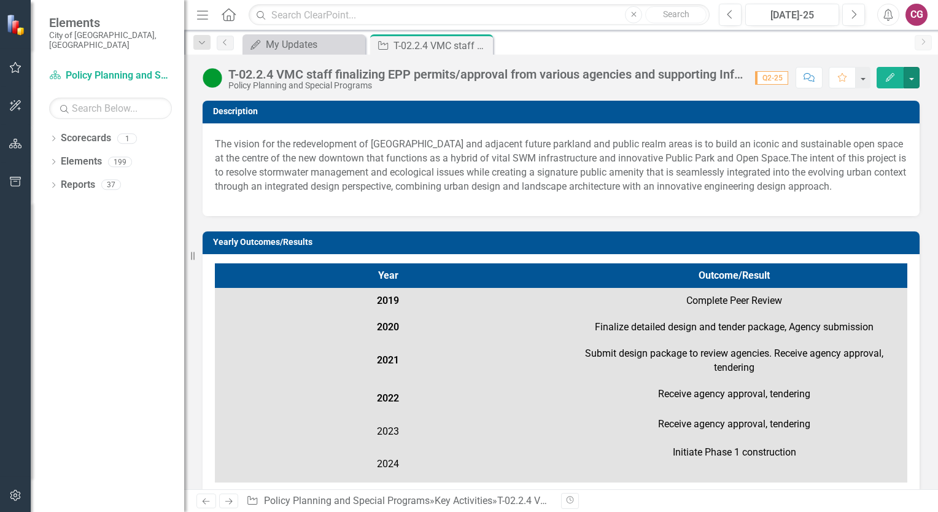
click at [912, 77] on button "button" at bounding box center [912, 77] width 16 height 21
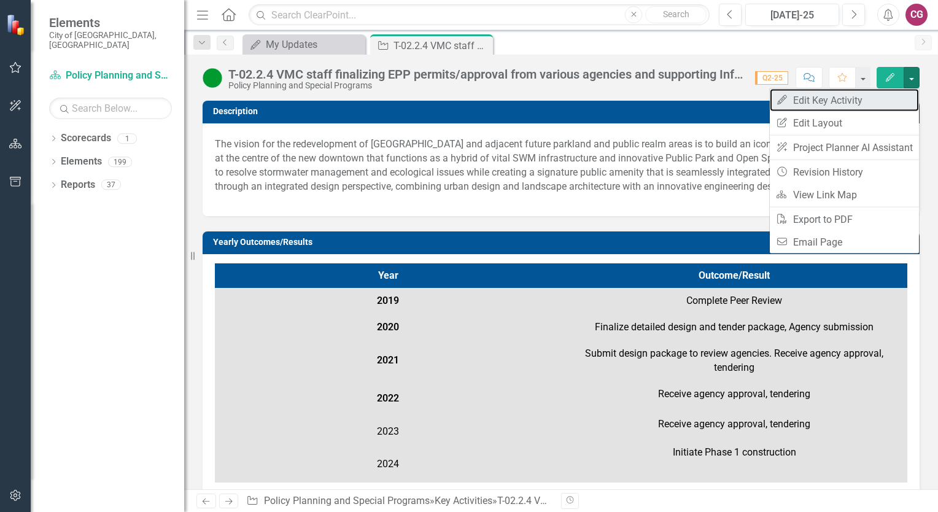
click at [817, 100] on link "Edit Edit Key Activity" at bounding box center [844, 100] width 149 height 23
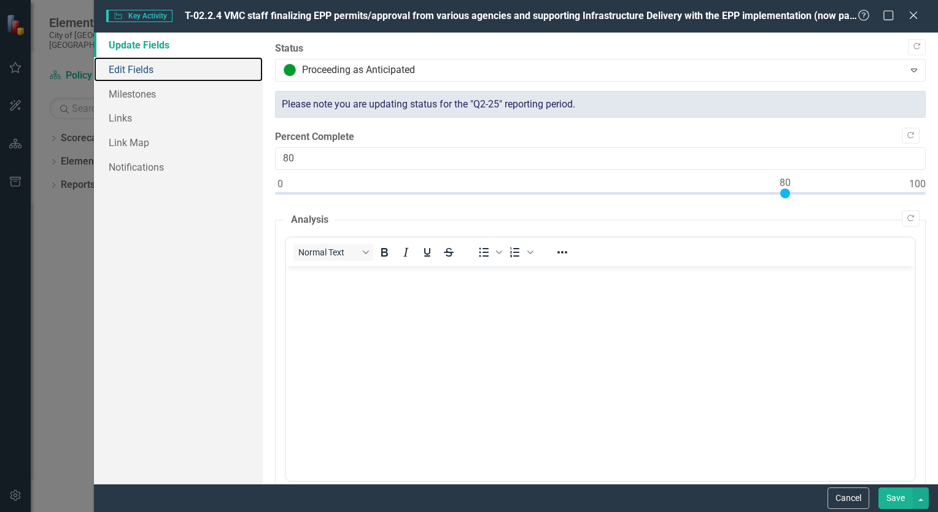
click at [136, 71] on link "Edit Fields" at bounding box center [178, 69] width 169 height 25
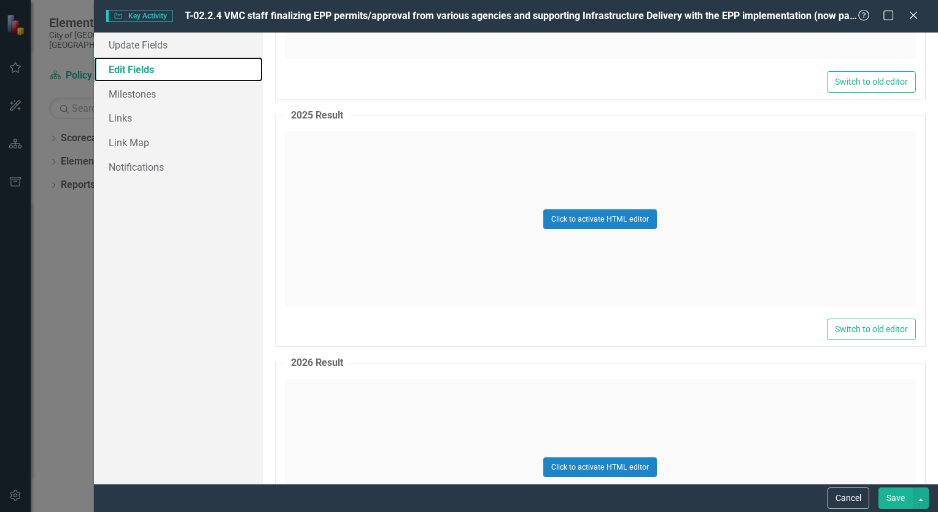
scroll to position [17582, 0]
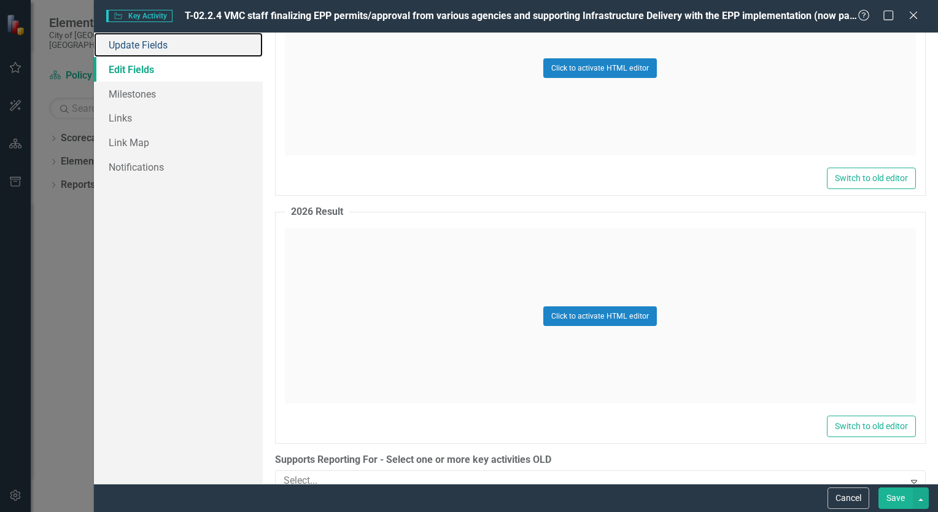
click at [145, 43] on link "Update Fields" at bounding box center [178, 45] width 169 height 25
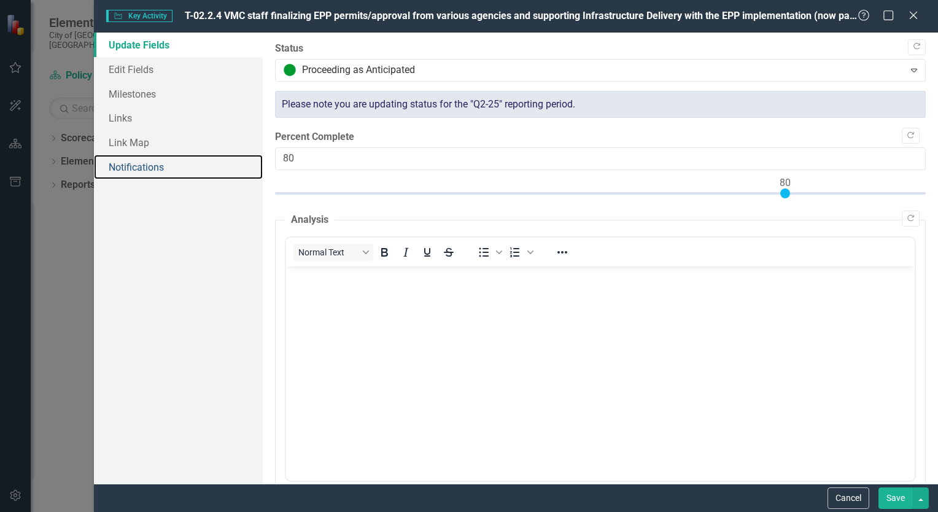
click at [129, 166] on link "Notifications" at bounding box center [178, 167] width 169 height 25
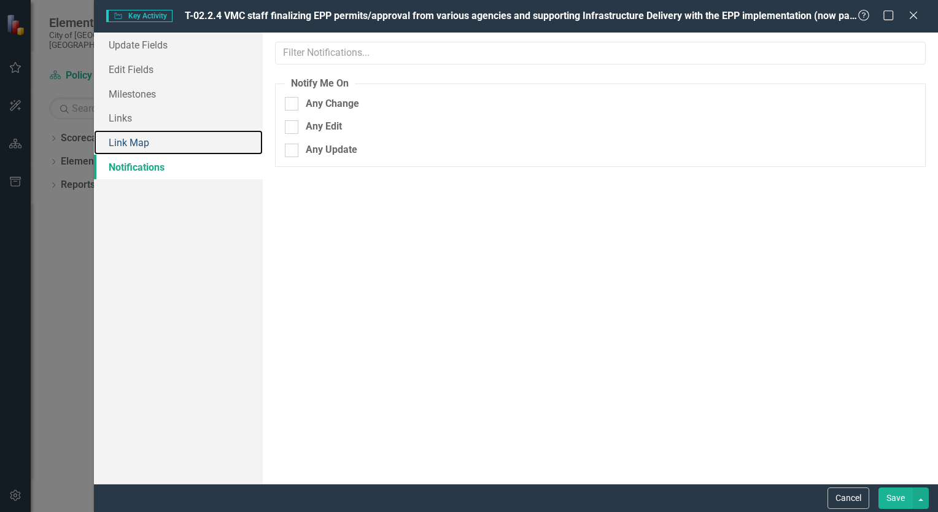
click at [136, 141] on link "Link Map" at bounding box center [178, 142] width 169 height 25
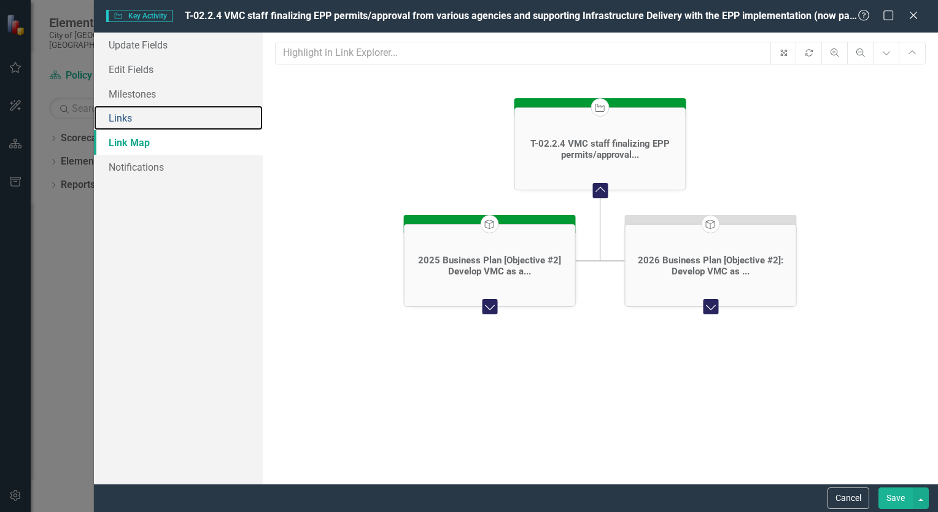
click at [133, 115] on link "Links" at bounding box center [178, 118] width 169 height 25
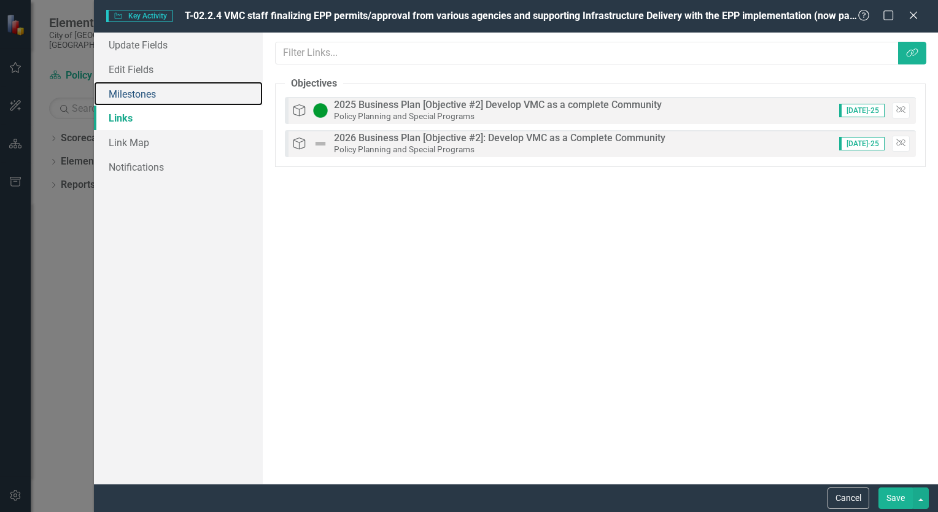
click at [130, 93] on link "Milestones" at bounding box center [178, 94] width 169 height 25
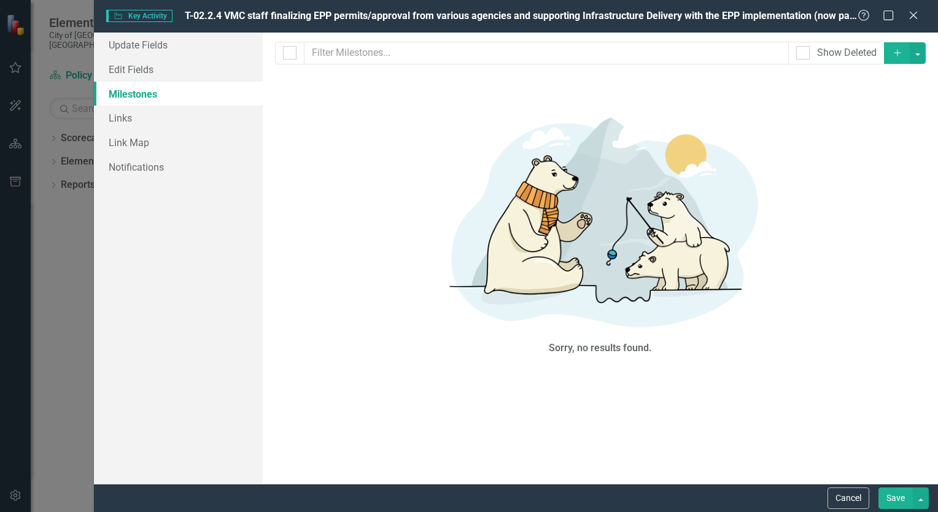
click at [909, 14] on icon "Close" at bounding box center [913, 15] width 12 height 10
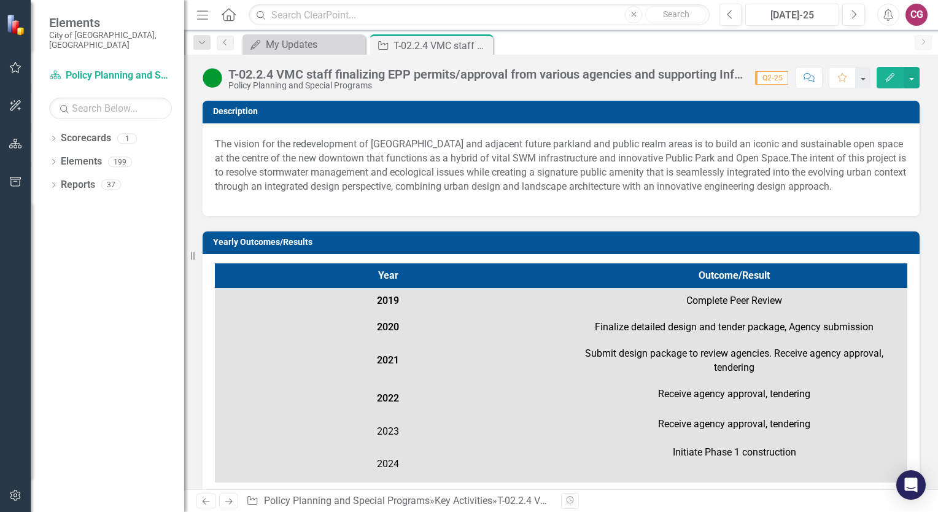
click at [0, 0] on icon "Close" at bounding box center [0, 0] width 0 height 0
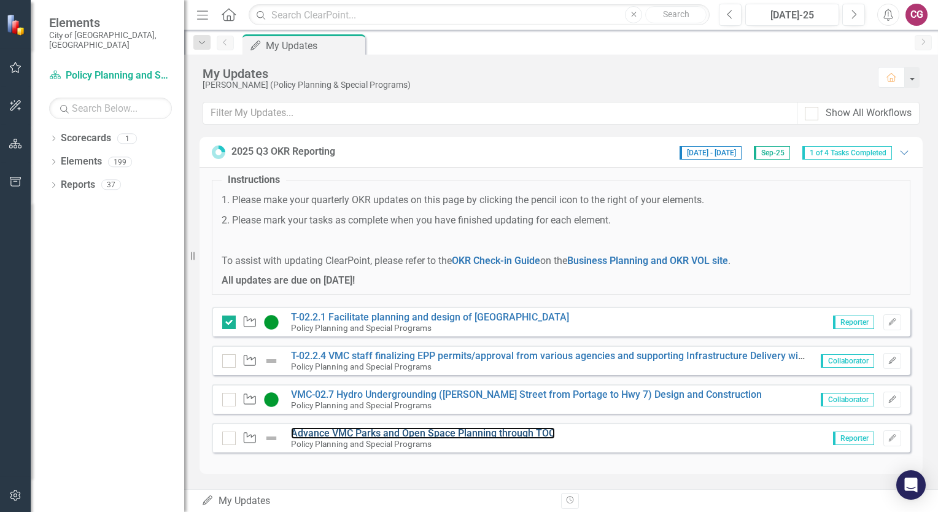
click at [415, 429] on link "Advance VMC Parks and Open Space Planning through TOC" at bounding box center [423, 433] width 264 height 12
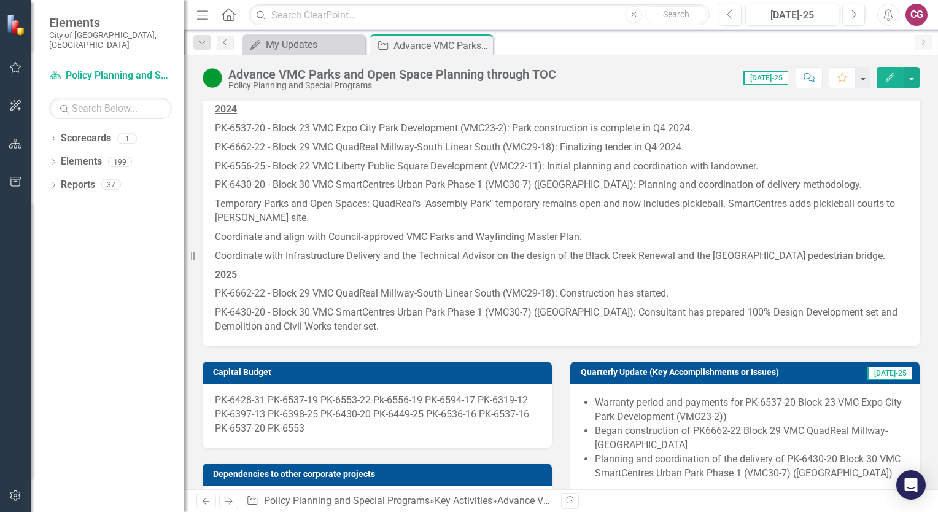
scroll to position [246, 0]
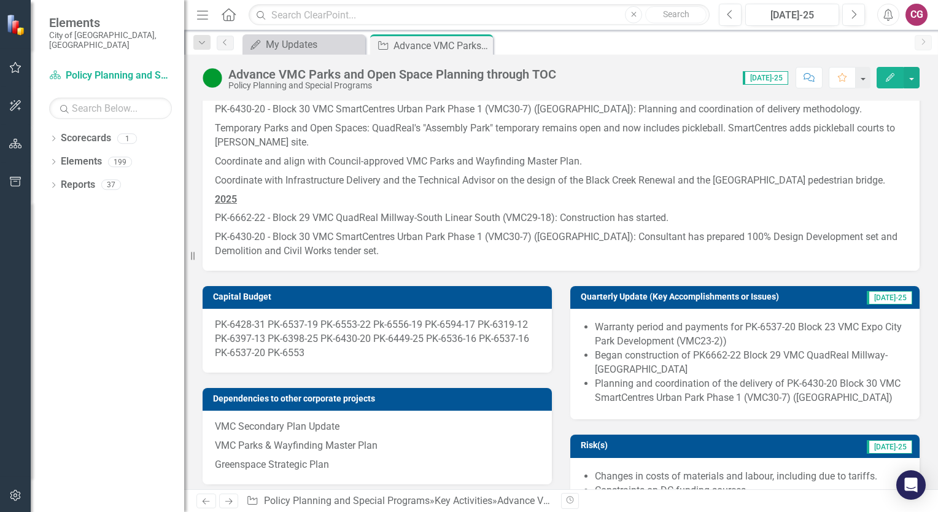
click at [646, 236] on p "PK-6430-20 - Block 30 VMC SmartCentres Urban Park Phase 1 (VMC30-7) ([GEOGRAPHI…" at bounding box center [561, 243] width 693 height 31
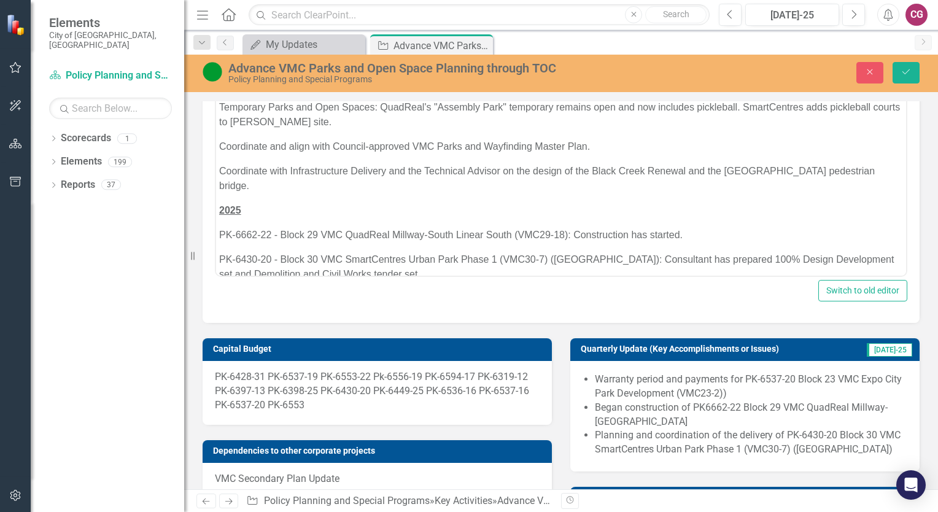
scroll to position [106, 0]
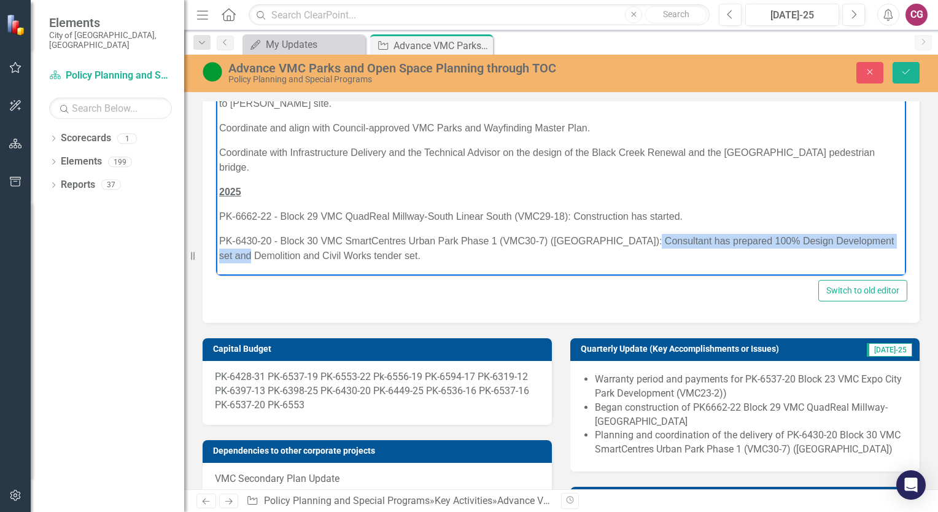
drag, startPoint x: 640, startPoint y: 238, endPoint x: 241, endPoint y: 266, distance: 399.4
click at [241, 266] on body "2024 PK-6537-20 - Block 23 VMC [GEOGRAPHIC_DATA] Development (VMC23-2): Park co…" at bounding box center [561, 115] width 690 height 320
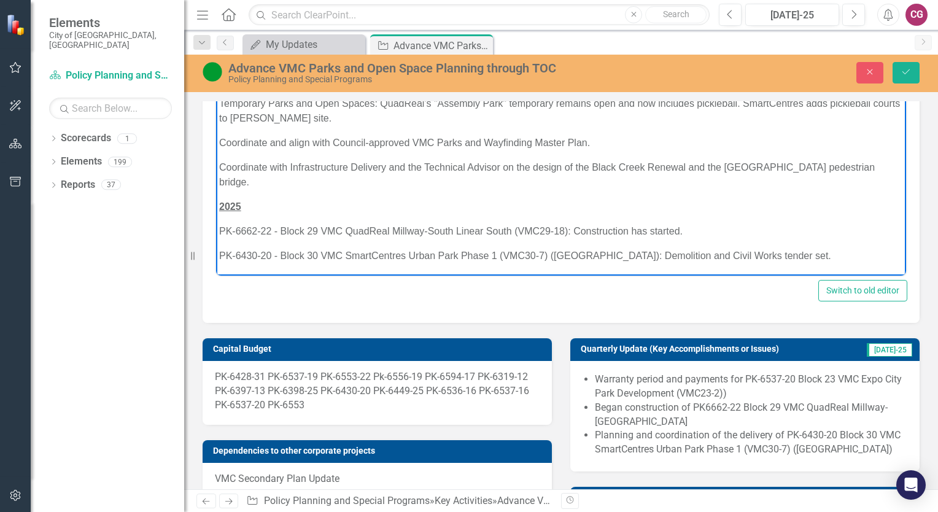
click at [802, 254] on p "PK-6430-20 - Block 30 VMC SmartCentres Urban Park Phase 1 (VMC30-7) ([GEOGRAPHI…" at bounding box center [561, 255] width 684 height 15
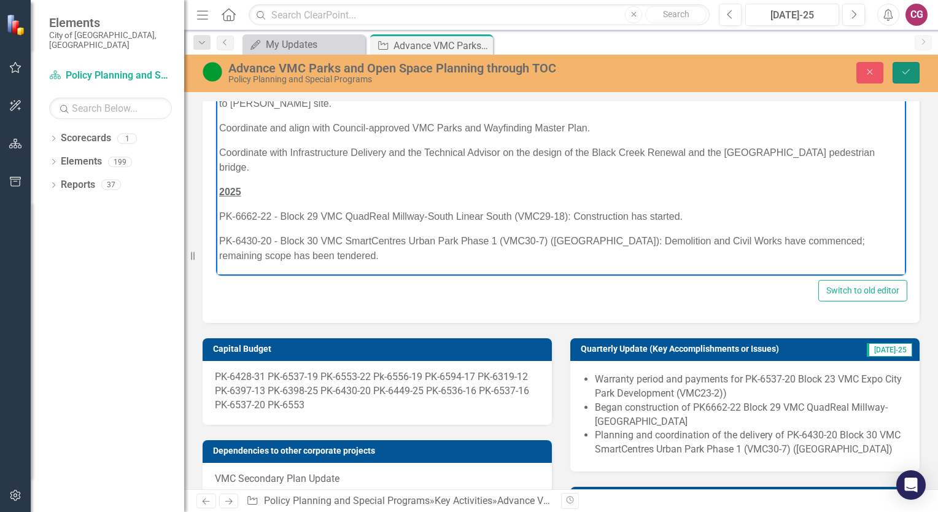
click at [905, 68] on icon "Save" at bounding box center [906, 72] width 11 height 9
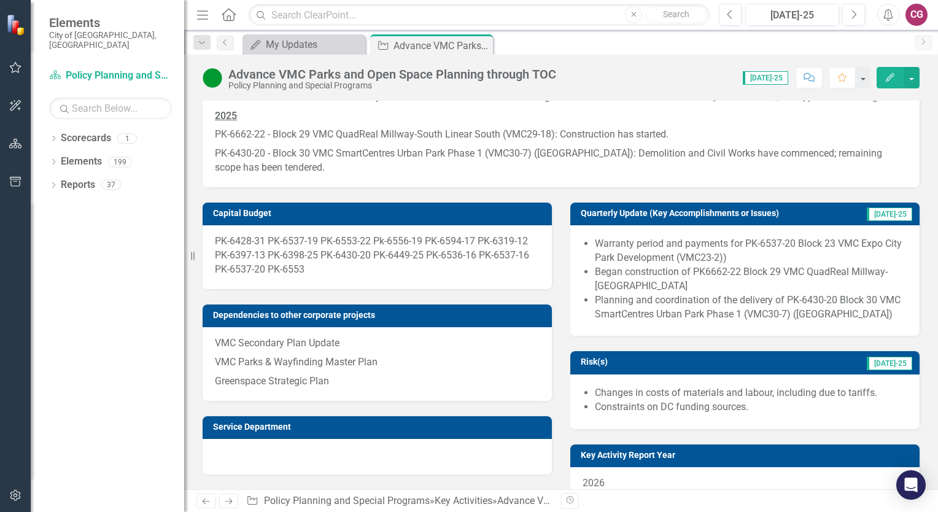
scroll to position [307, 0]
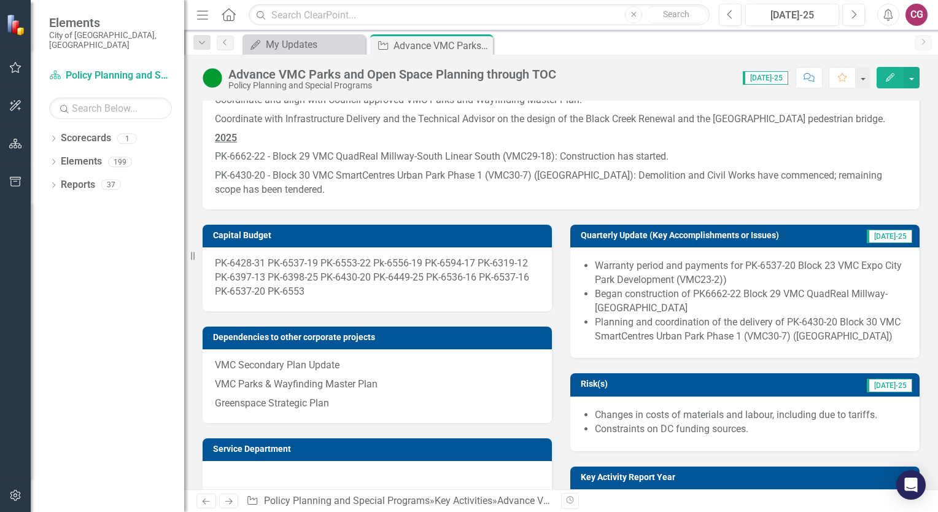
click at [648, 173] on p "PK-6430-20 - Block 30 VMC SmartCentres Urban Park Phase 1 (VMC30-7) ([GEOGRAPHI…" at bounding box center [561, 181] width 693 height 31
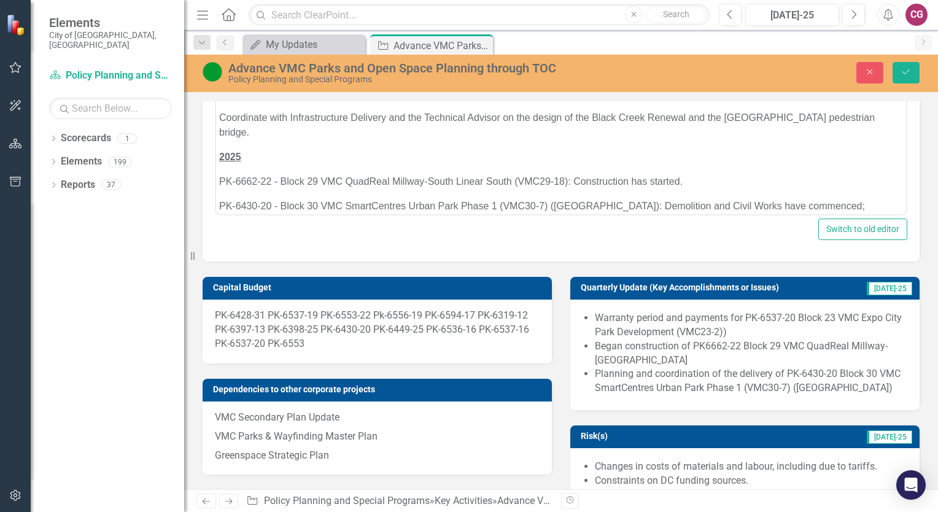
scroll to position [106, 0]
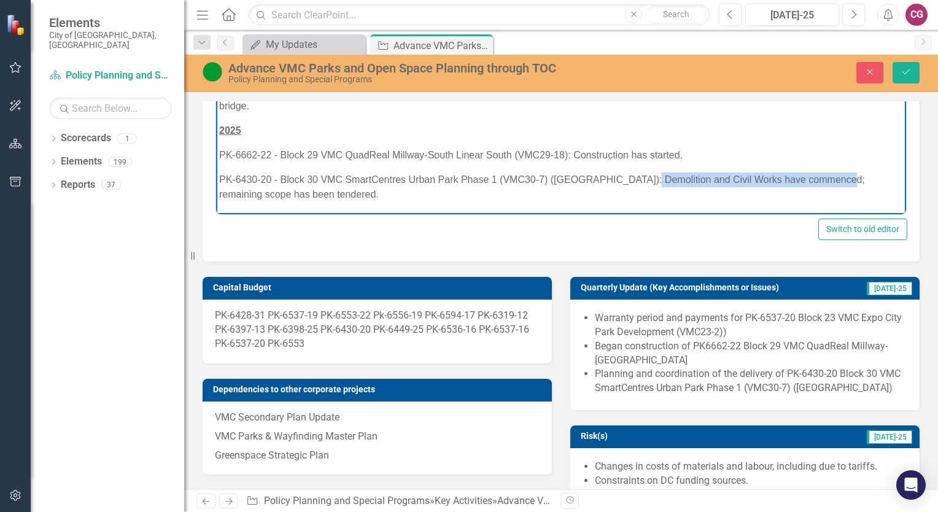
drag, startPoint x: 640, startPoint y: 177, endPoint x: 833, endPoint y: 176, distance: 193.4
click at [835, 176] on p "PK-6430-20 - Block 30 VMC SmartCentres Urban Park Phase 1 (VMC30-7) ([GEOGRAPHI…" at bounding box center [561, 187] width 684 height 29
copy p "Demolition and Civil Works have commenced"
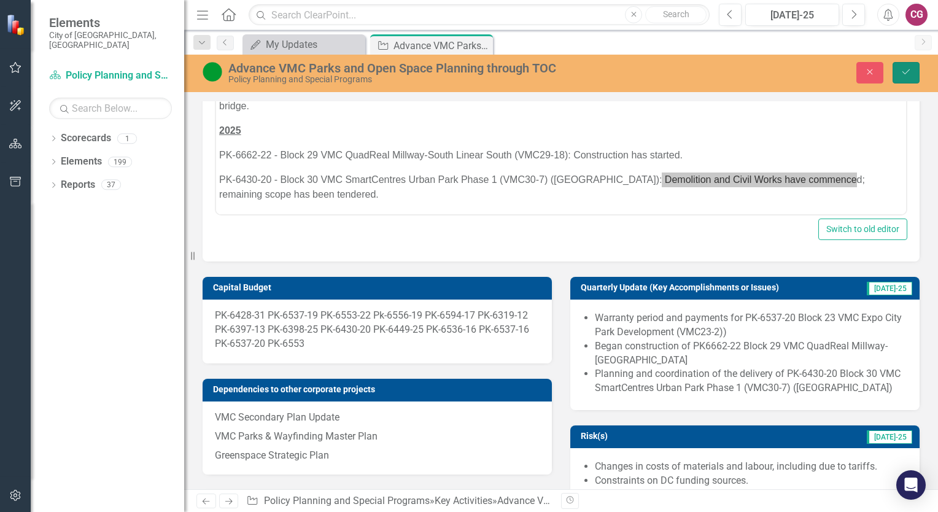
click at [899, 72] on button "Save" at bounding box center [906, 72] width 27 height 21
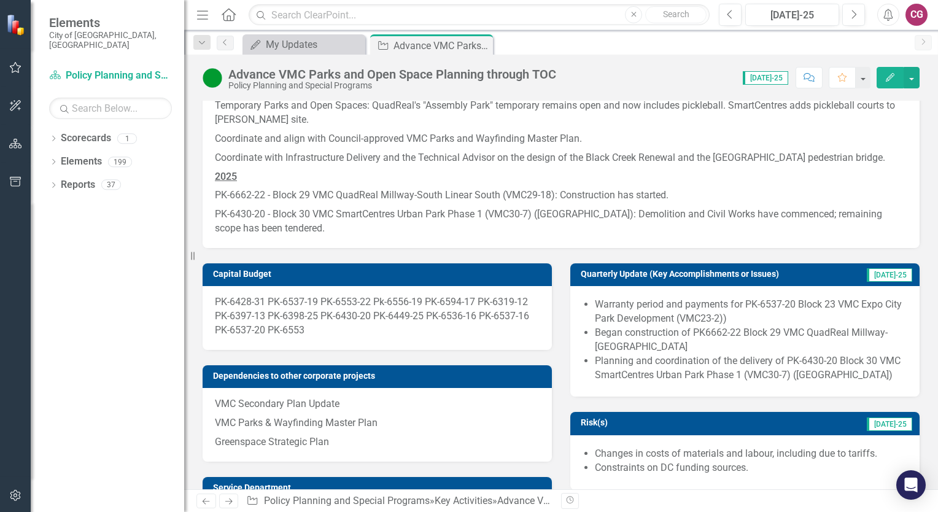
scroll to position [307, 0]
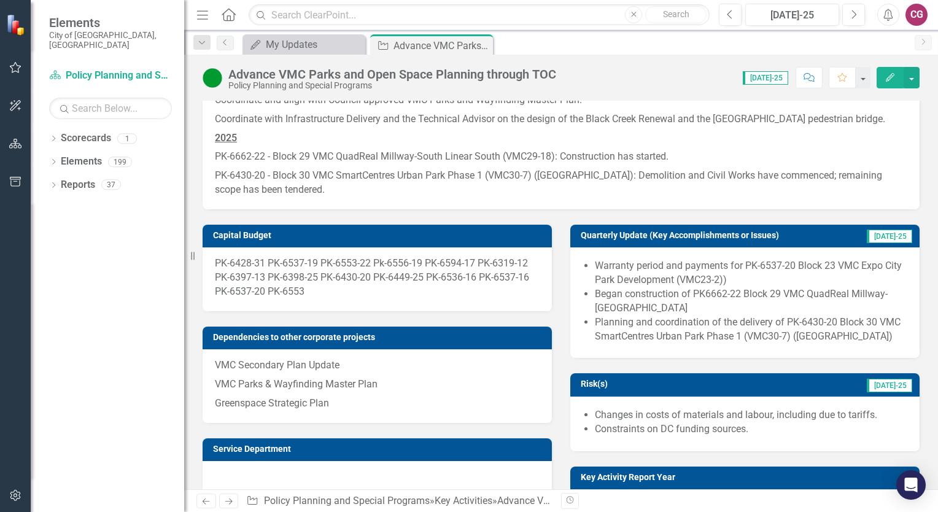
click at [675, 334] on li "Planning and coordination of the delivery of PK-6430-20 Block 30 VMC SmartCentr…" at bounding box center [751, 330] width 312 height 28
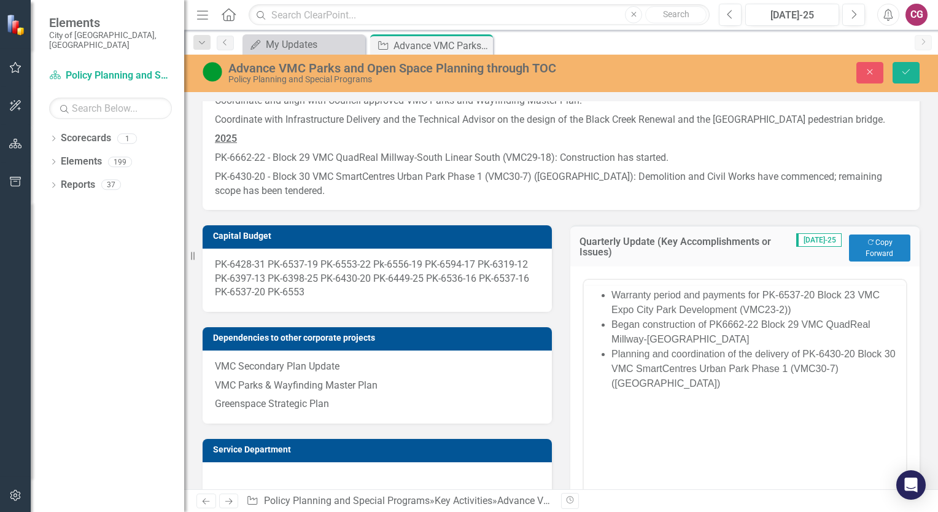
scroll to position [0, 0]
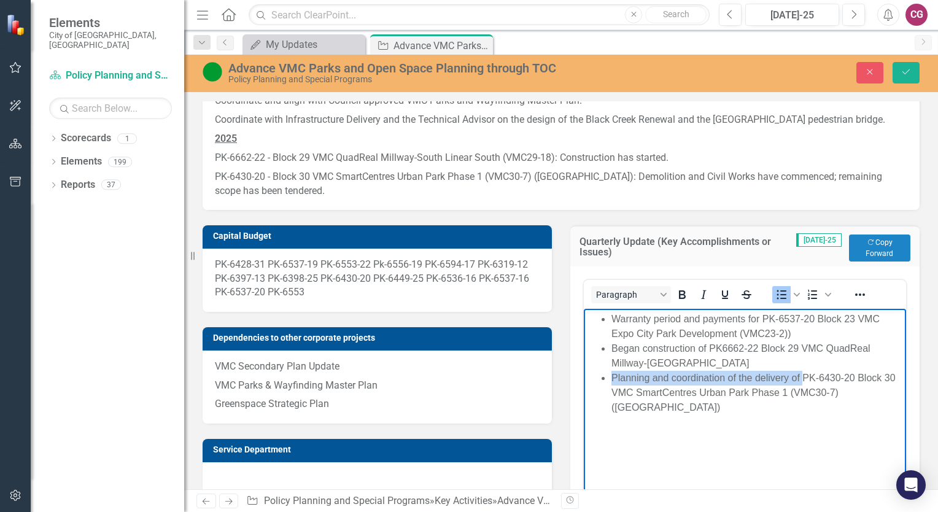
drag, startPoint x: 613, startPoint y: 376, endPoint x: 801, endPoint y: 377, distance: 188.5
click at [801, 377] on li "Planning and coordination of the delivery of PK-6430-20 Block 30 VMC SmartCentr…" at bounding box center [757, 393] width 292 height 44
paste body "Rich Text Area. Press ALT-0 for help."
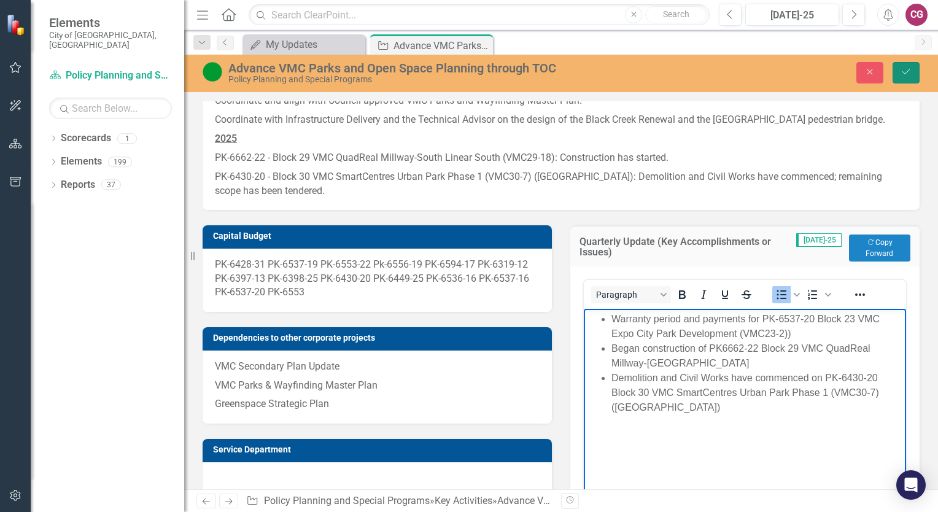
drag, startPoint x: 911, startPoint y: 66, endPoint x: 909, endPoint y: 73, distance: 7.2
click at [911, 66] on button "Save" at bounding box center [906, 72] width 27 height 21
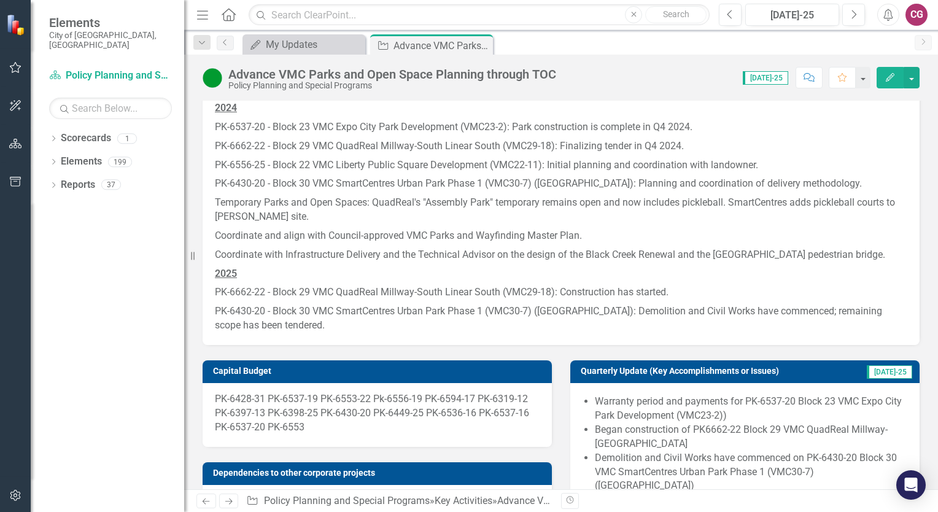
scroll to position [307, 0]
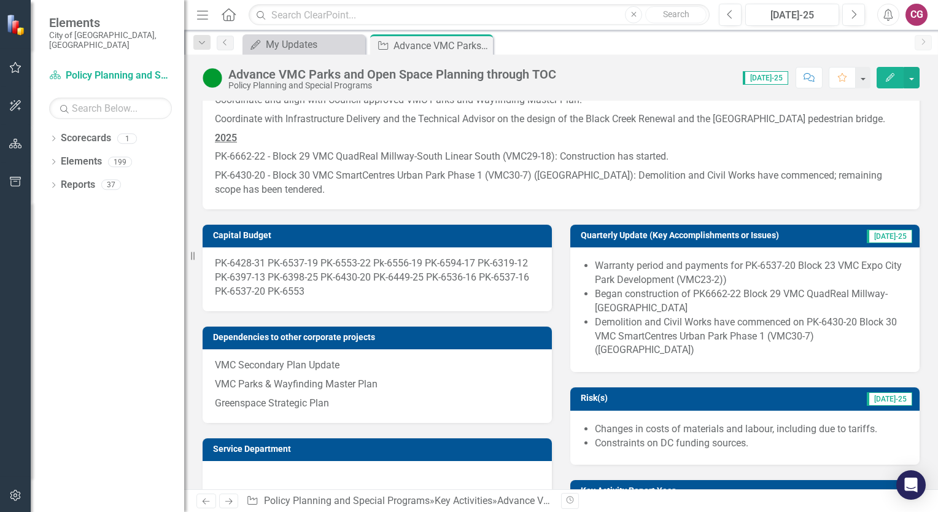
click at [607, 297] on li "Began construction of PK6662-22 Block 29 VMC QuadReal Millway-[GEOGRAPHIC_DATA]" at bounding box center [751, 301] width 312 height 28
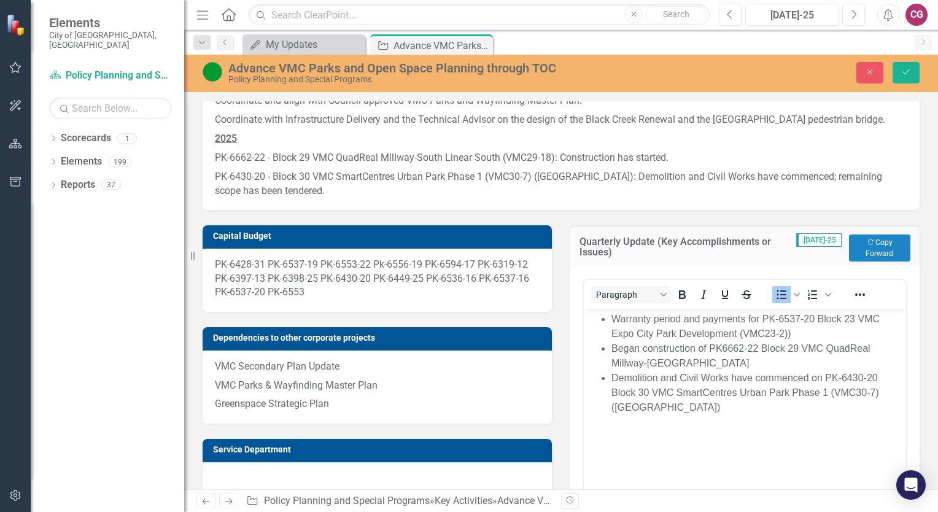
scroll to position [0, 0]
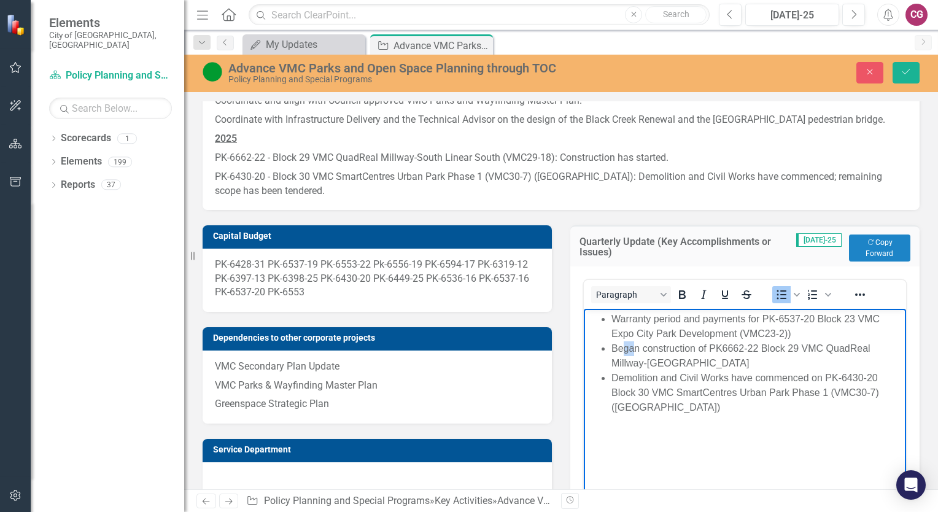
drag, startPoint x: 637, startPoint y: 348, endPoint x: 624, endPoint y: 349, distance: 12.9
click at [624, 349] on li "Began construction of PK6662-22 Block 29 VMC QuadReal Millway-[GEOGRAPHIC_DATA]" at bounding box center [757, 355] width 292 height 29
click at [902, 71] on icon "Save" at bounding box center [906, 72] width 11 height 9
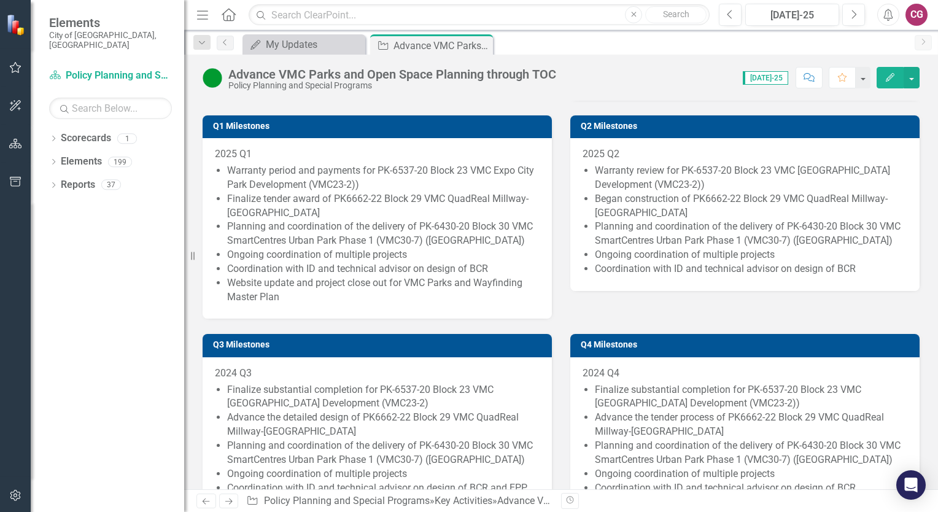
scroll to position [737, 0]
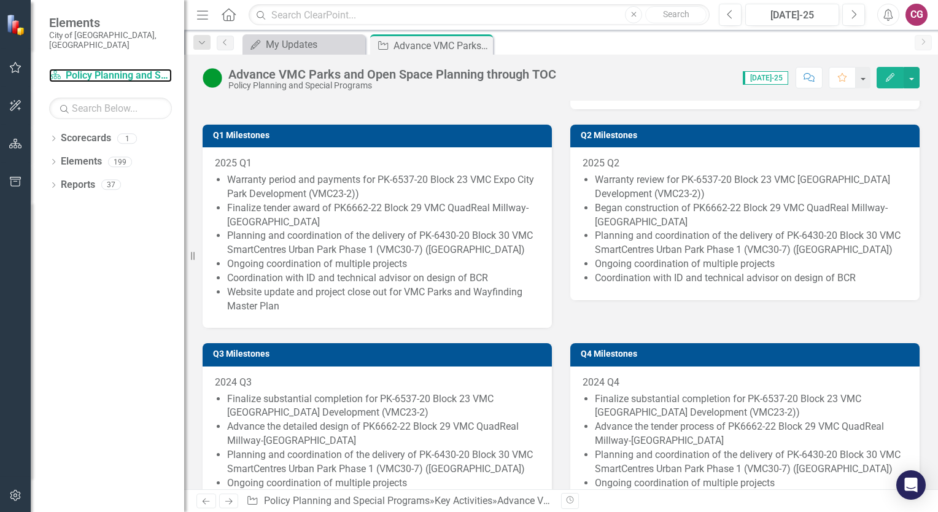
click at [103, 69] on link "Scorecard Policy Planning and Special Programs" at bounding box center [110, 76] width 123 height 14
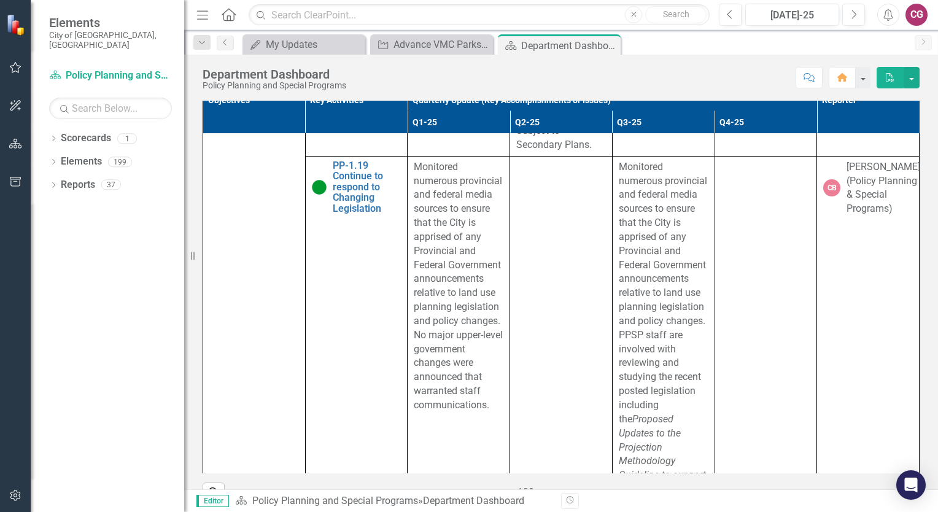
scroll to position [4113, 0]
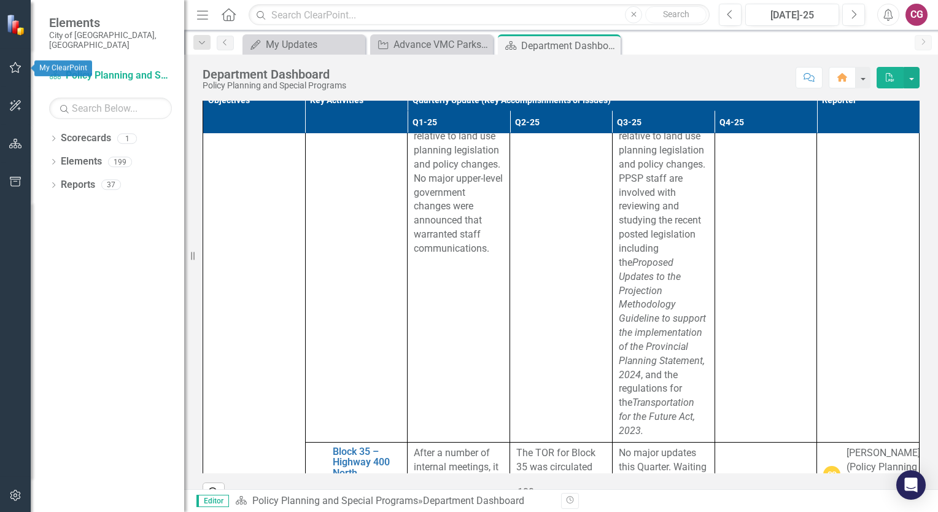
click at [16, 68] on icon "button" at bounding box center [15, 68] width 13 height 10
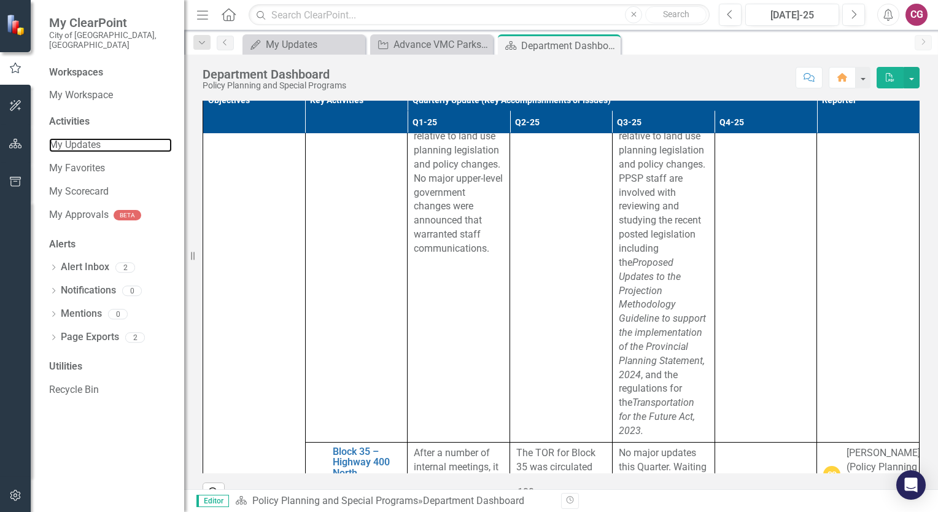
drag, startPoint x: 90, startPoint y: 129, endPoint x: 140, endPoint y: 137, distance: 50.4
click at [90, 138] on link "My Updates" at bounding box center [110, 145] width 123 height 14
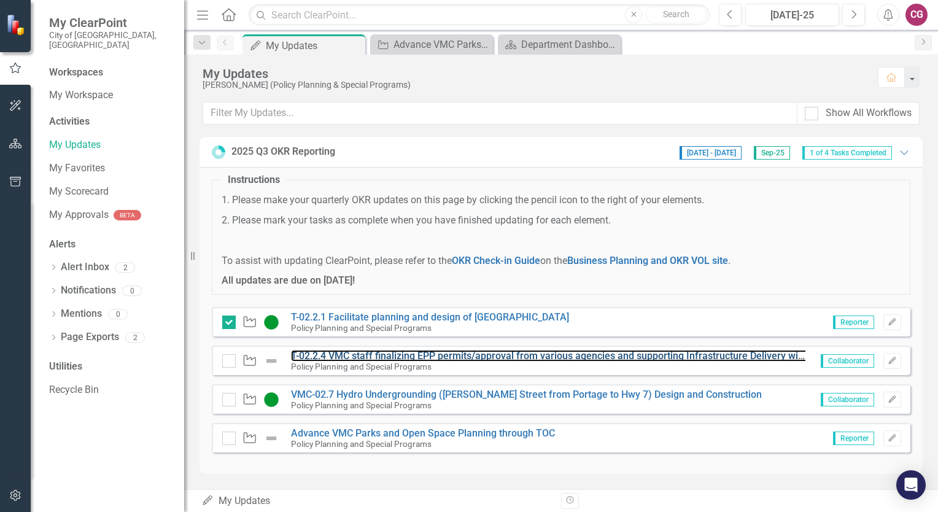
click at [584, 357] on link "T-02.2.4 VMC staff finalizing EPP permits/approval from various agencies and su…" at bounding box center [698, 356] width 815 height 12
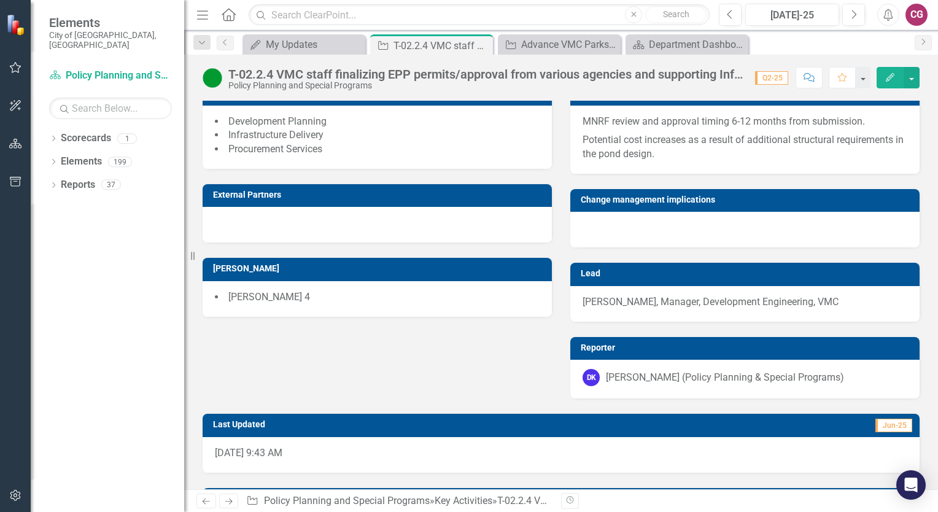
scroll to position [972, 0]
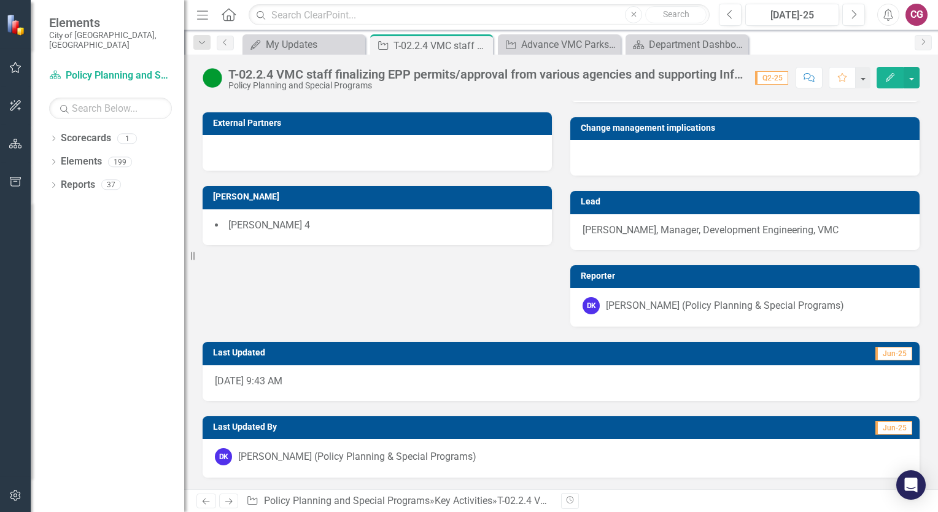
click at [0, 0] on icon "Close" at bounding box center [0, 0] width 0 height 0
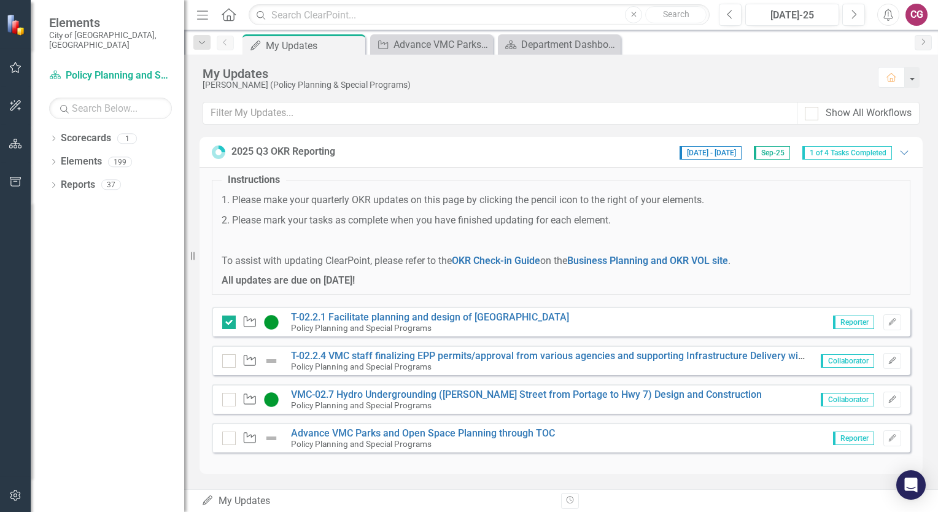
click at [227, 360] on input "checkbox" at bounding box center [226, 358] width 8 height 8
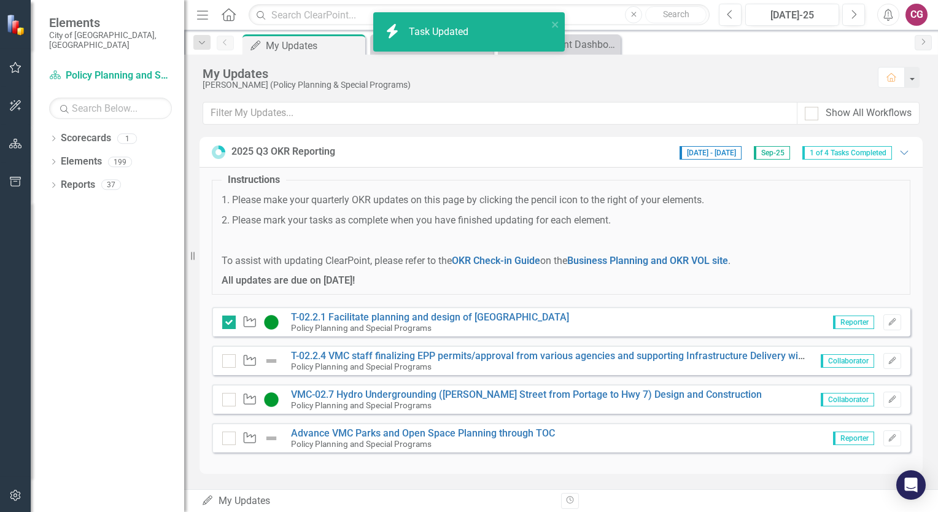
checkbox input "true"
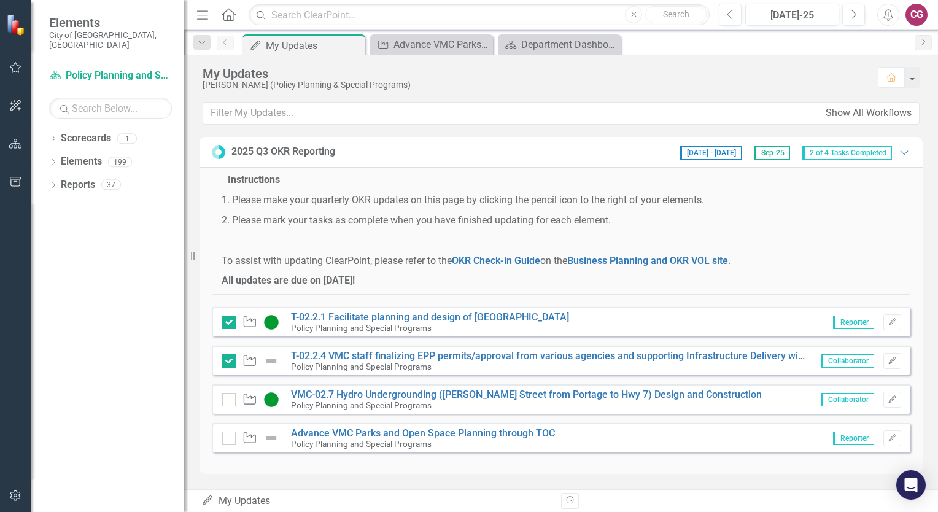
drag, startPoint x: 228, startPoint y: 398, endPoint x: 247, endPoint y: 403, distance: 20.3
click at [228, 398] on input "checkbox" at bounding box center [226, 397] width 8 height 8
checkbox input "true"
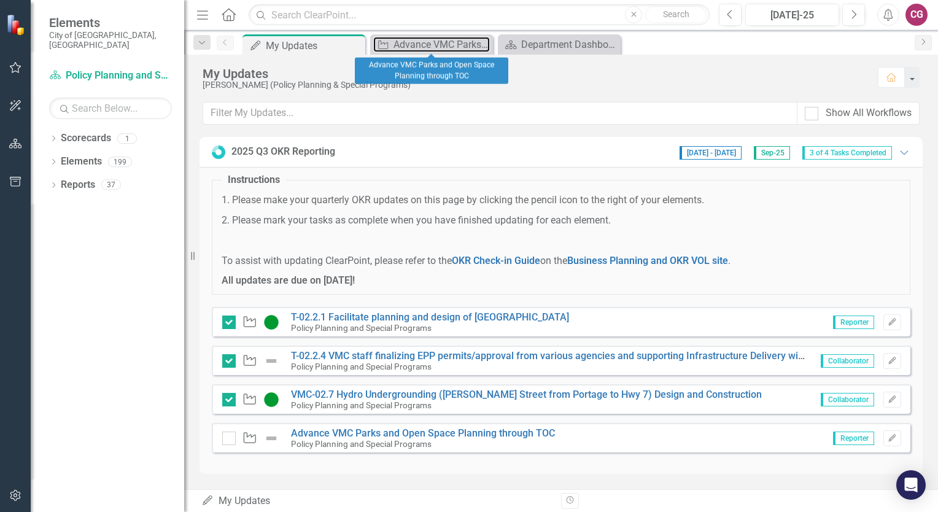
drag, startPoint x: 435, startPoint y: 47, endPoint x: 530, endPoint y: 42, distance: 95.9
click at [435, 47] on div "Advance VMC Parks and Open Space Planning through TOC" at bounding box center [442, 44] width 96 height 15
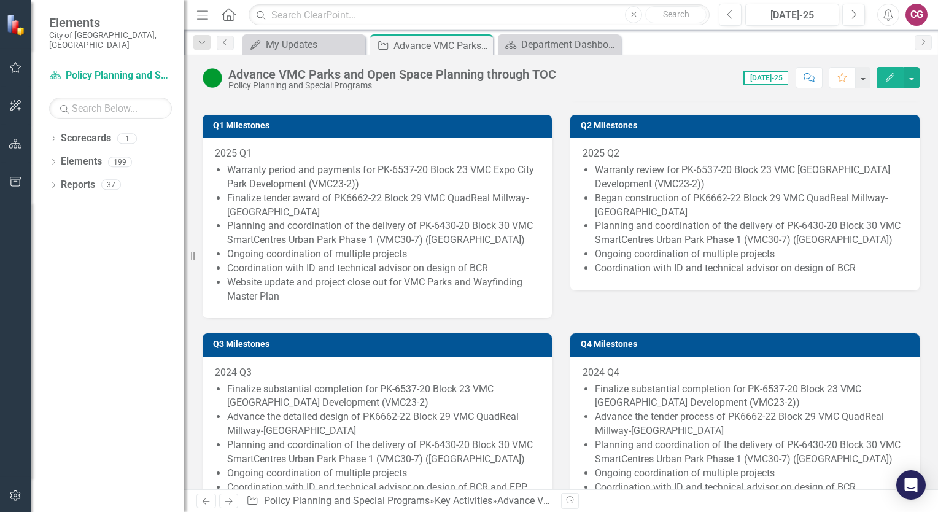
scroll to position [737, 0]
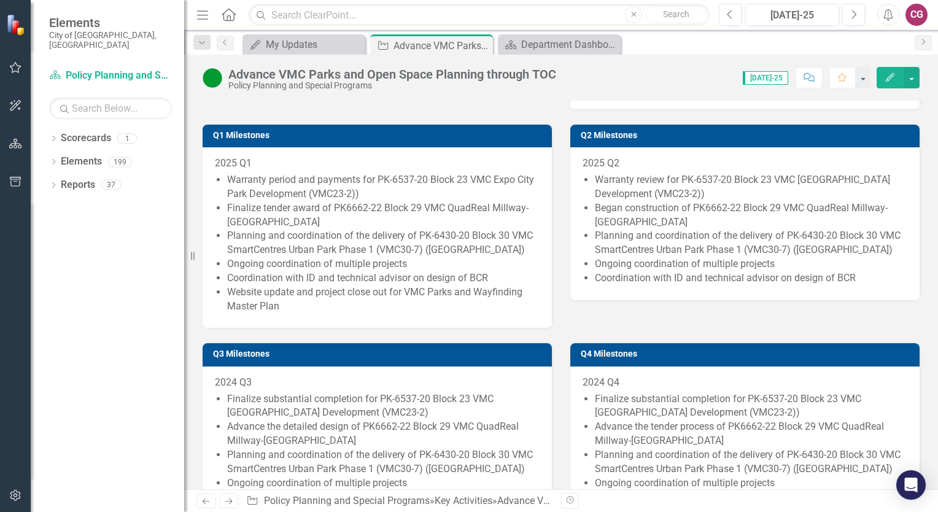
click at [314, 400] on li "Finalize substantial completion for PK-6537-20 Block 23 VMC [GEOGRAPHIC_DATA] D…" at bounding box center [383, 406] width 312 height 28
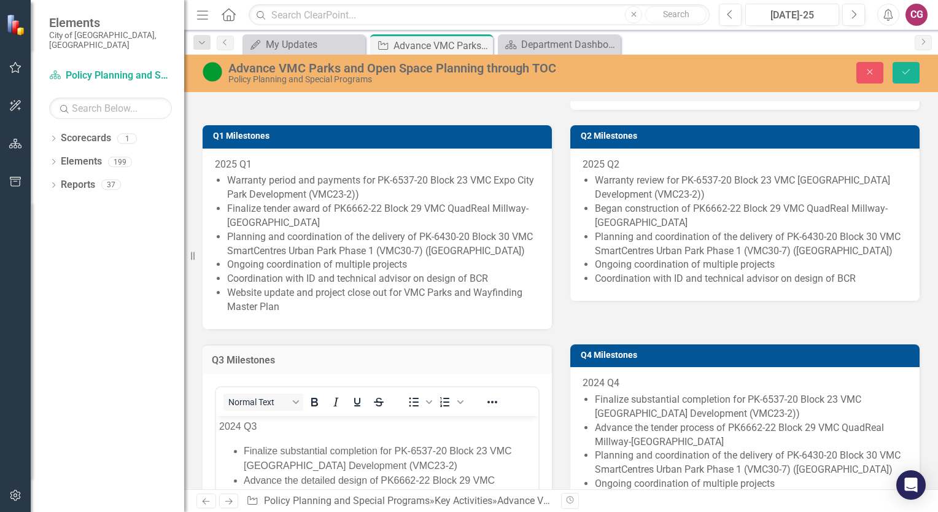
scroll to position [0, 0]
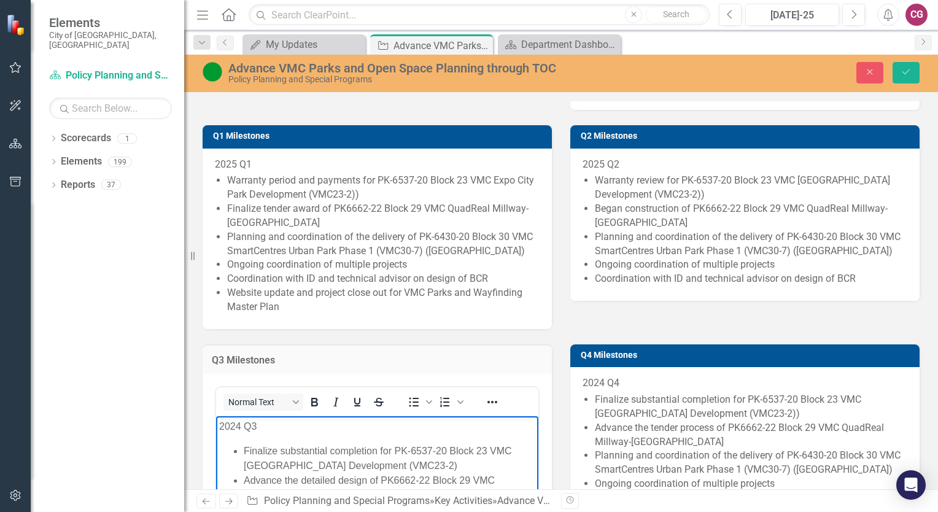
click at [241, 428] on p "2024 Q3" at bounding box center [377, 426] width 316 height 15
drag, startPoint x: 244, startPoint y: 450, endPoint x: 376, endPoint y: 448, distance: 131.4
click at [376, 448] on li "Finalize substantial completion for PK-6537-20 Block 23 VMC [GEOGRAPHIC_DATA] D…" at bounding box center [390, 458] width 292 height 29
drag, startPoint x: 244, startPoint y: 478, endPoint x: 379, endPoint y: 480, distance: 135.1
click at [379, 480] on li "Advance the detailed design of PK6662-22 Block 29 VMC QuadReal Millway-[GEOGRAP…" at bounding box center [390, 487] width 292 height 29
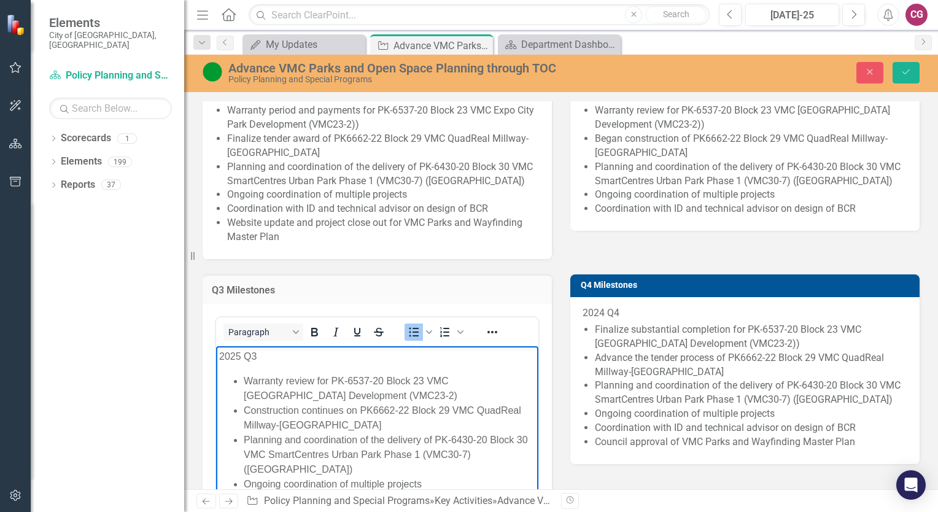
scroll to position [798, 0]
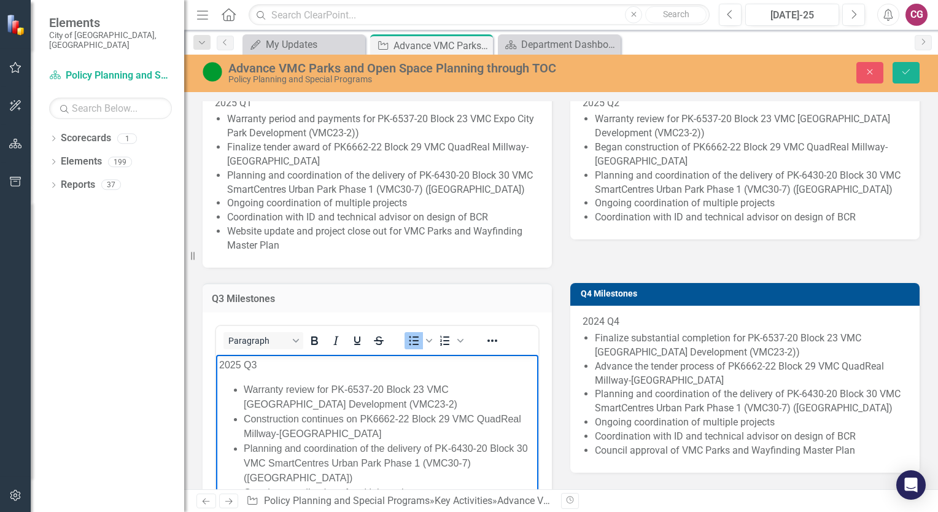
click at [245, 447] on li "Planning and coordination of the delivery of PK-6430-20 Block 30 VMC SmartCentr…" at bounding box center [390, 463] width 292 height 44
drag, startPoint x: 430, startPoint y: 448, endPoint x: 372, endPoint y: 464, distance: 59.7
click at [372, 464] on li "Demolition and civil works commence and planning and coordination of the delive…" at bounding box center [390, 470] width 292 height 59
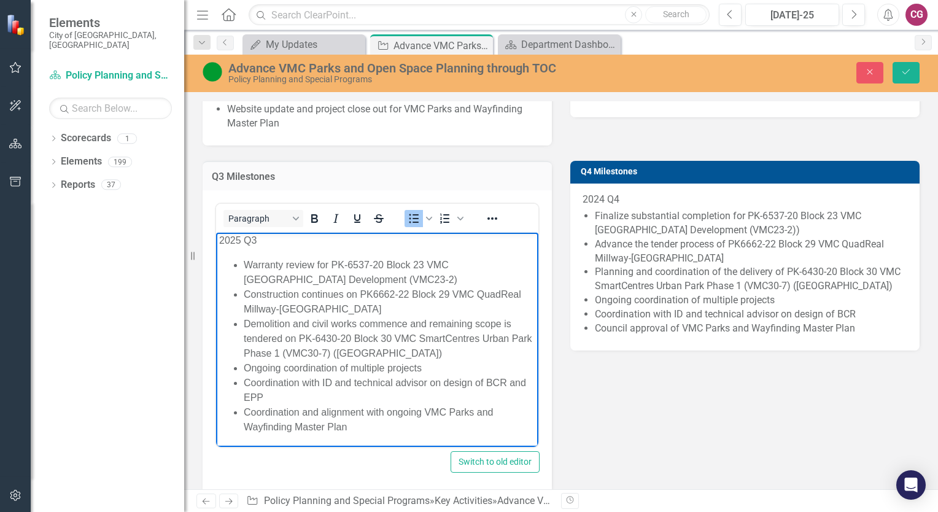
scroll to position [921, 0]
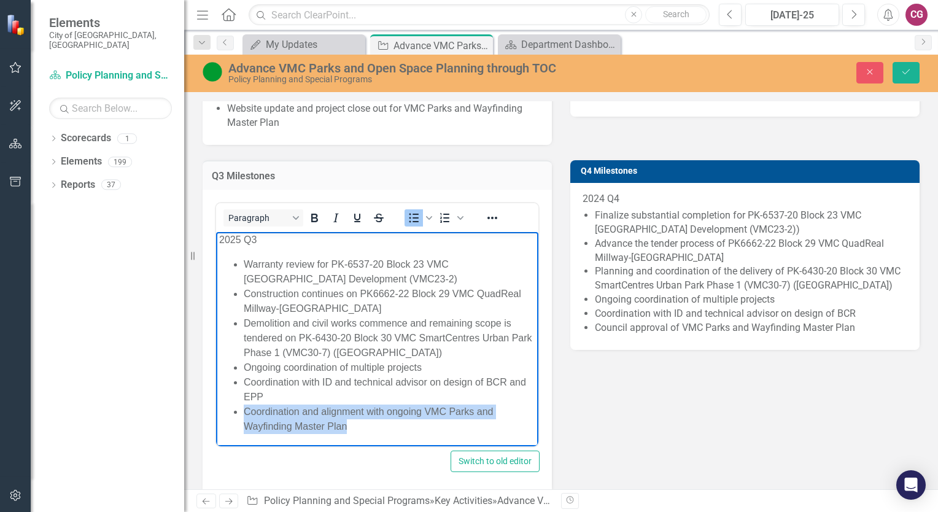
drag, startPoint x: 352, startPoint y: 426, endPoint x: 244, endPoint y: 413, distance: 108.3
click at [244, 413] on li "Coordination and alignment with ongoing VMC Parks and Wayfinding Master Plan" at bounding box center [390, 419] width 292 height 29
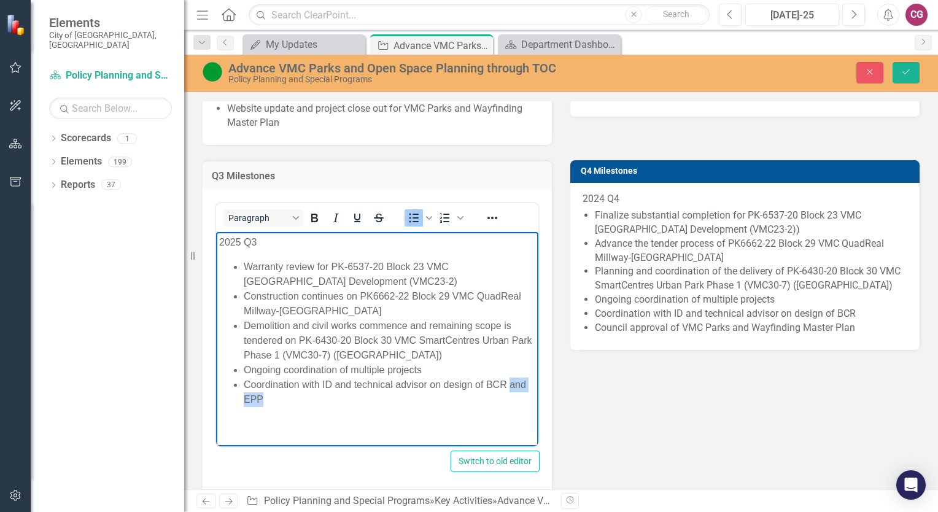
drag, startPoint x: 511, startPoint y: 384, endPoint x: 523, endPoint y: 398, distance: 18.7
click at [523, 398] on li "Coordination with ID and technical advisor on design of BCR and EPP" at bounding box center [390, 392] width 292 height 29
drag, startPoint x: 471, startPoint y: 386, endPoint x: 456, endPoint y: 389, distance: 15.8
click at [456, 389] on li "Coordination with ID and technical advisor on design of BCR" at bounding box center [390, 385] width 292 height 15
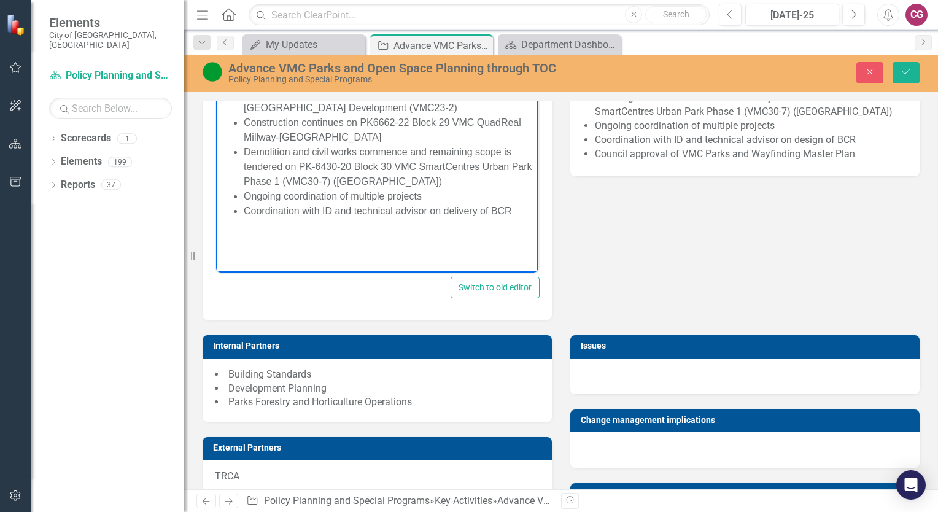
scroll to position [1166, 0]
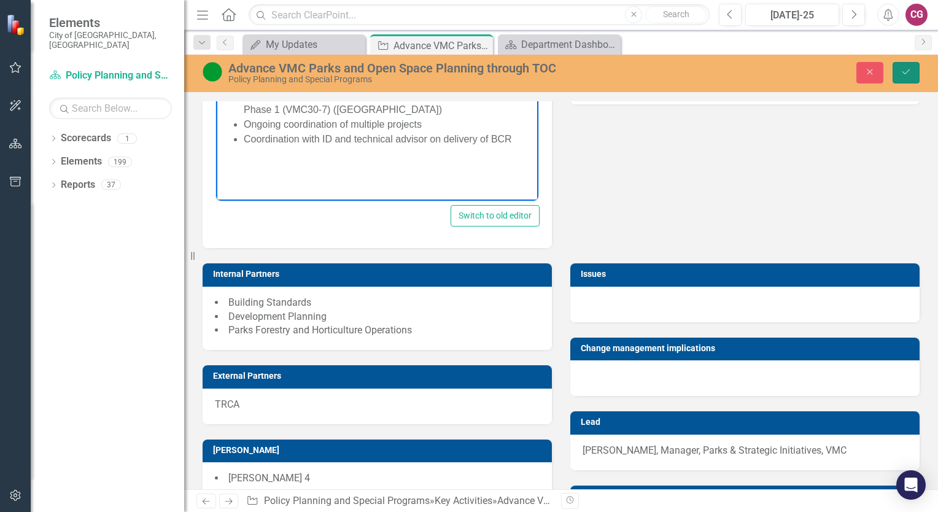
click at [917, 66] on button "Save" at bounding box center [906, 72] width 27 height 21
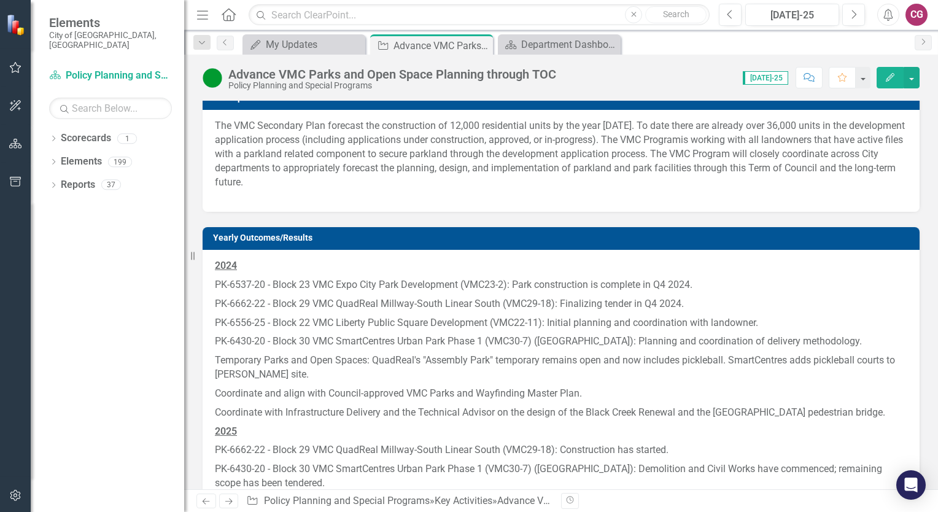
scroll to position [0, 0]
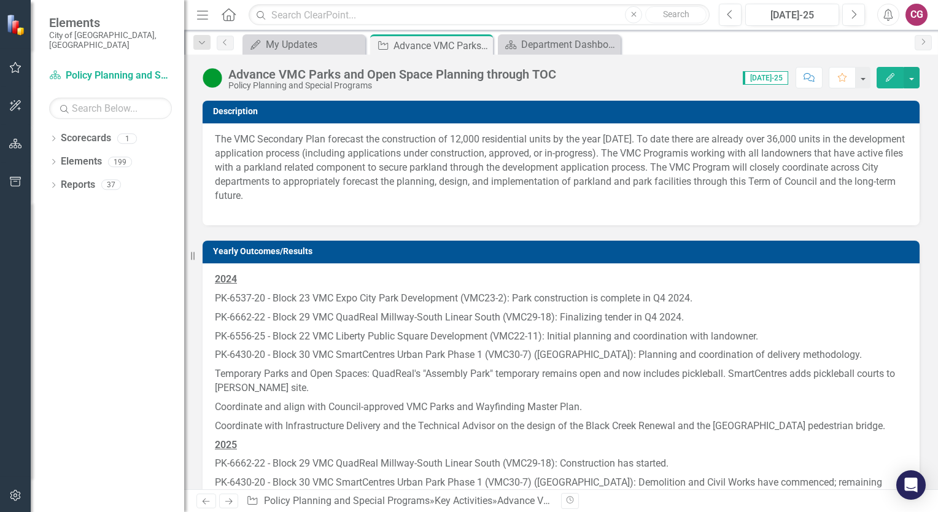
click at [690, 169] on span "is working with all landowners that have active files with a parkland related c…" at bounding box center [559, 174] width 688 height 54
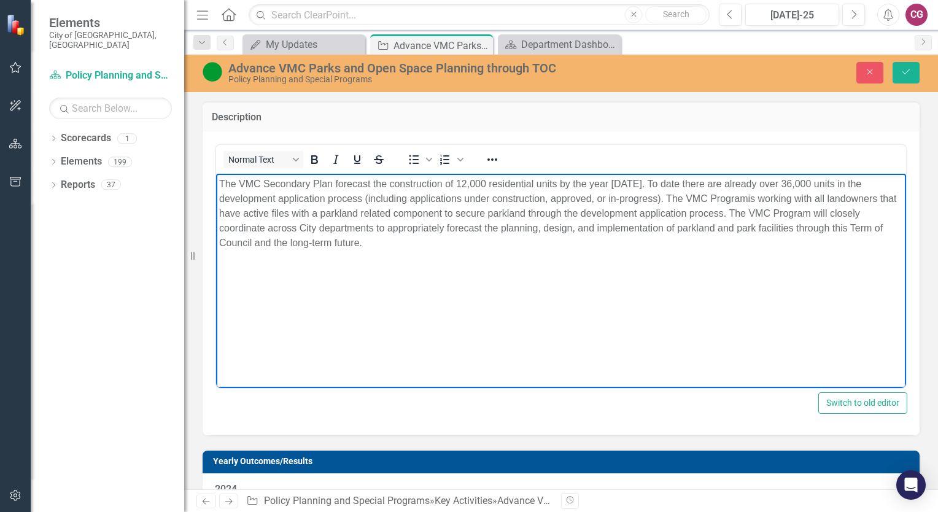
click at [725, 185] on p "The VMC Secondary Plan forecast the construction of 12,000 residential units by…" at bounding box center [561, 213] width 684 height 74
click at [770, 196] on span "is working with all landowners that have active files with a parkland related c…" at bounding box center [558, 220] width 679 height 55
click at [905, 69] on icon "Save" at bounding box center [906, 72] width 11 height 9
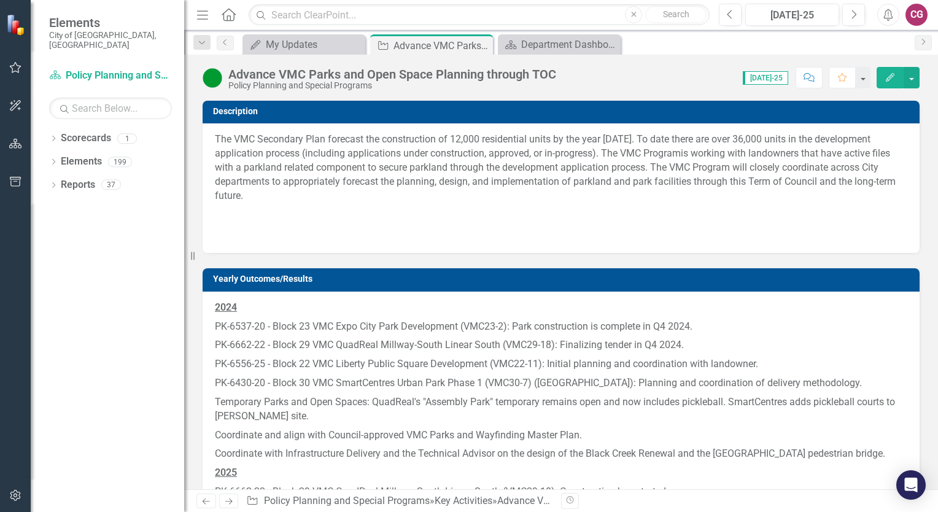
click at [0, 0] on icon "Close" at bounding box center [0, 0] width 0 height 0
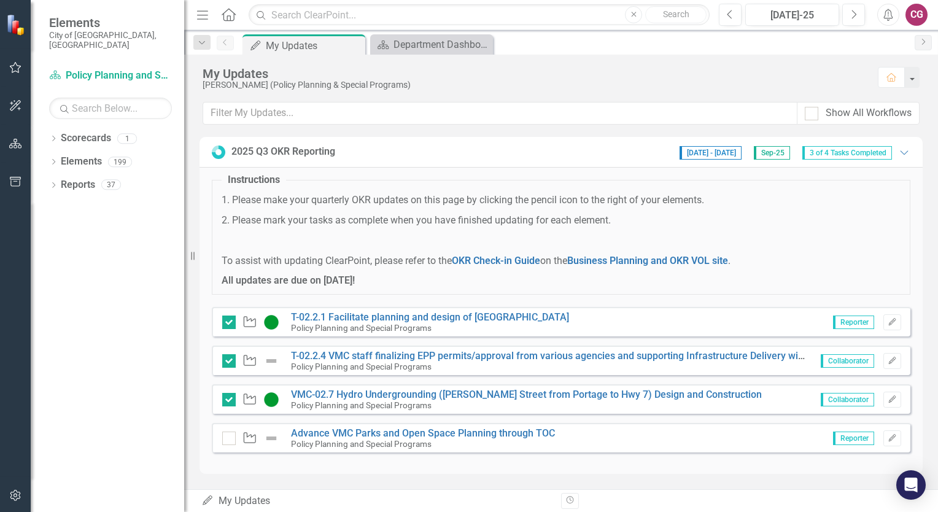
click at [893, 435] on icon "Edit" at bounding box center [892, 438] width 9 height 7
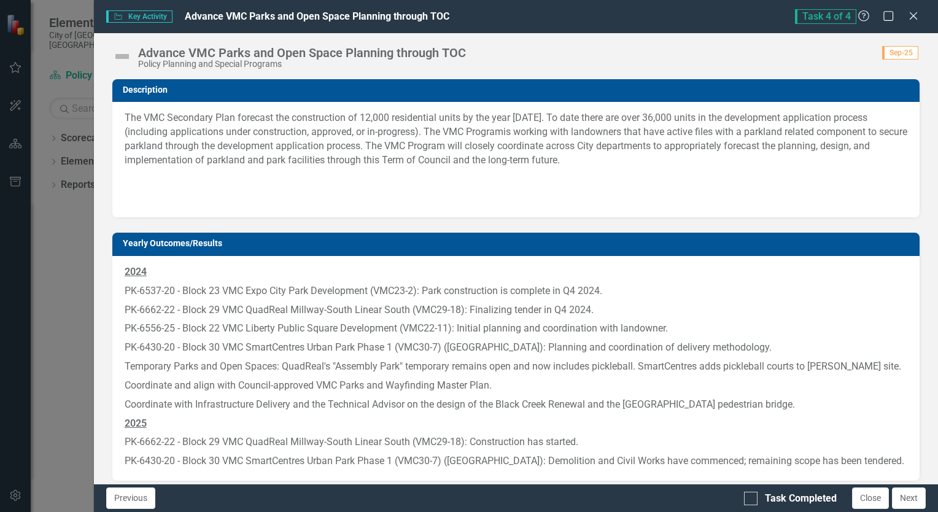
click at [119, 54] on img at bounding box center [122, 57] width 20 height 20
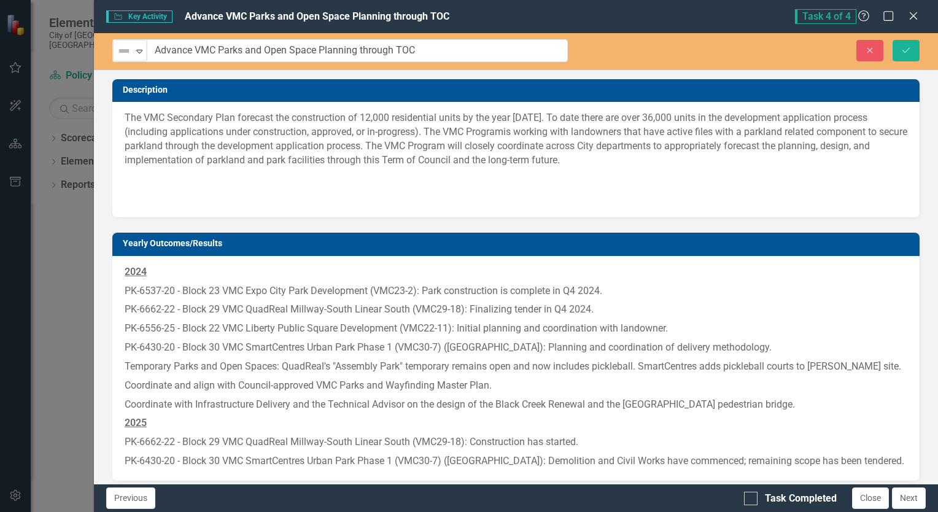
click at [138, 50] on icon at bounding box center [140, 52] width 6 height 4
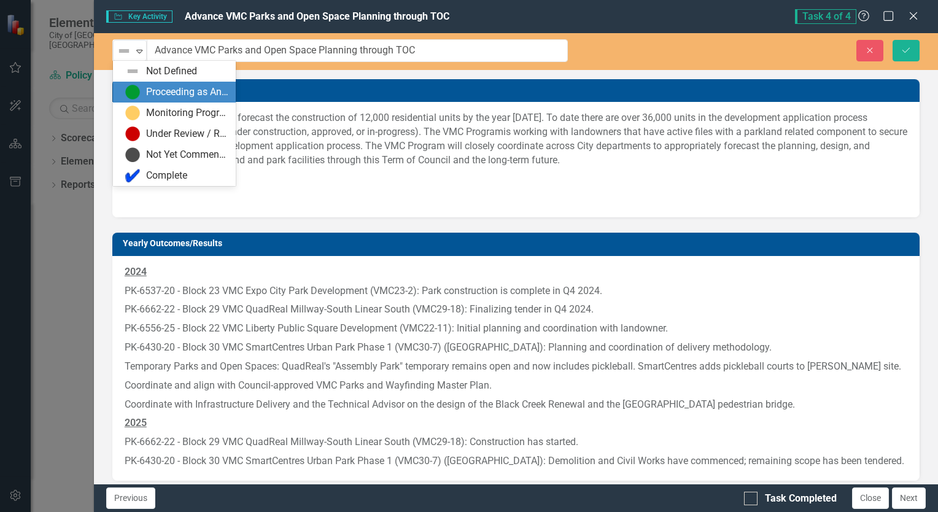
click at [148, 90] on div "Proceeding as Anticipated" at bounding box center [187, 92] width 82 height 14
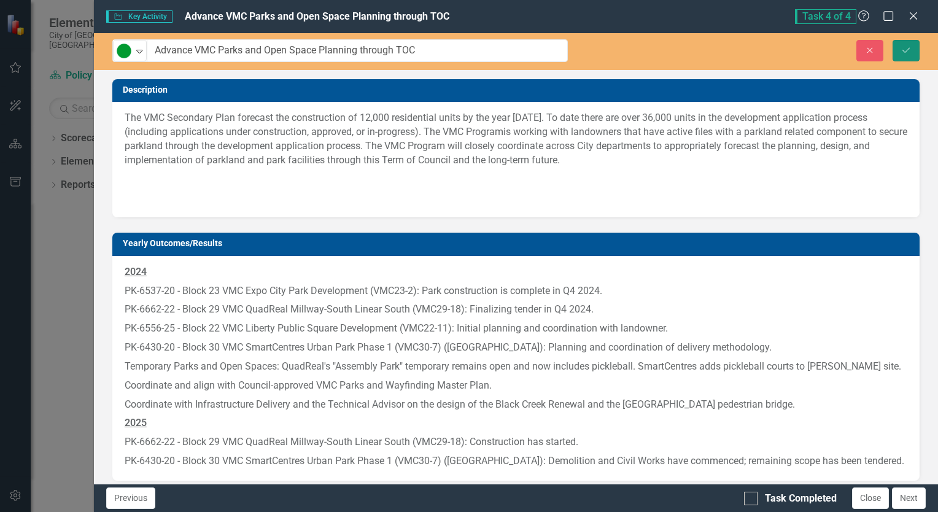
click at [906, 50] on icon "Save" at bounding box center [906, 50] width 11 height 9
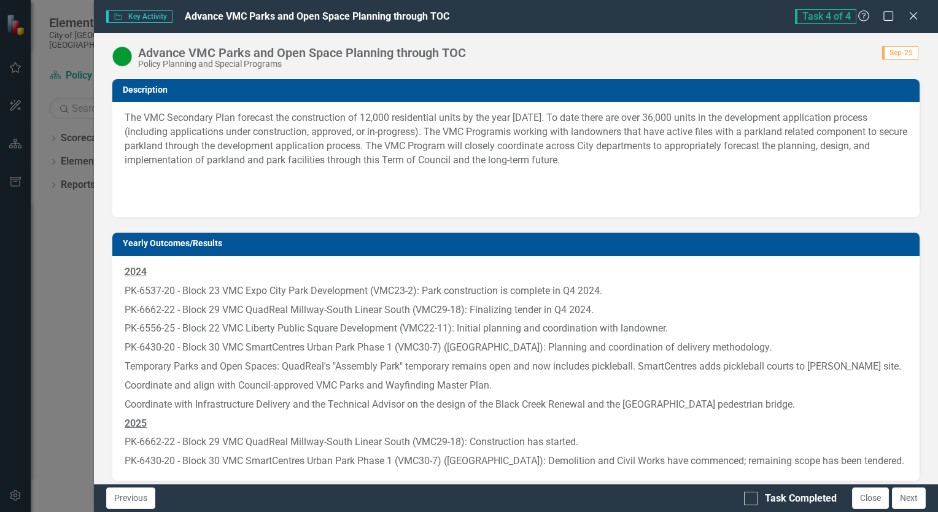
click at [753, 500] on div at bounding box center [751, 499] width 14 height 14
click at [752, 500] on input "Task Completed" at bounding box center [748, 496] width 8 height 8
checkbox input "true"
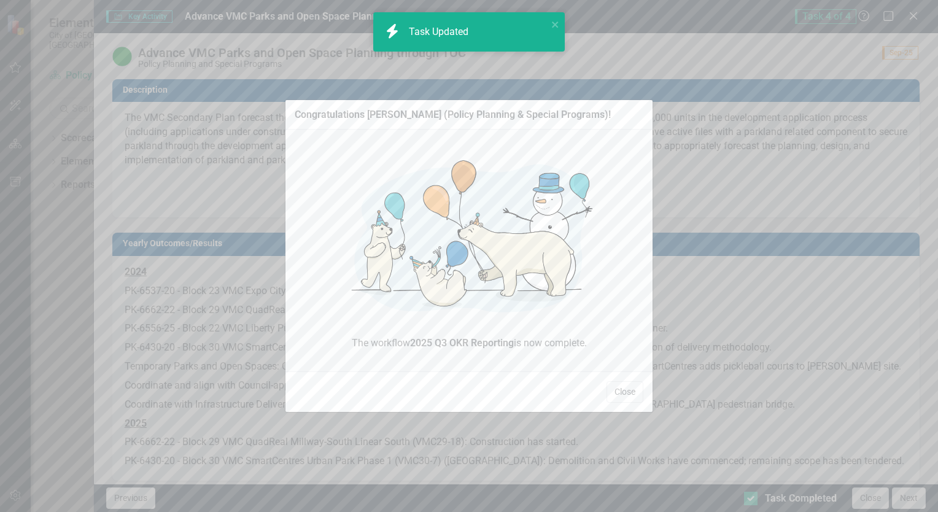
click at [629, 392] on button "Close" at bounding box center [625, 391] width 37 height 21
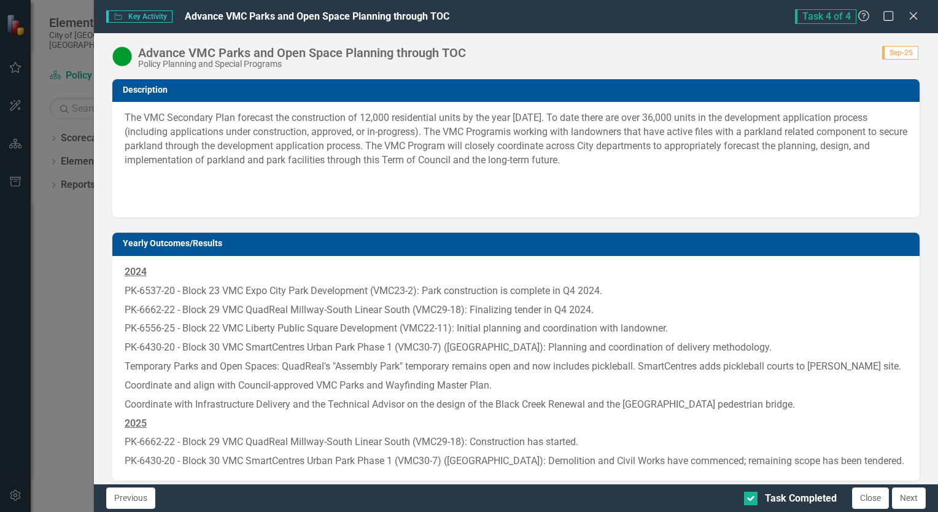
click at [871, 495] on button "Close" at bounding box center [870, 497] width 37 height 21
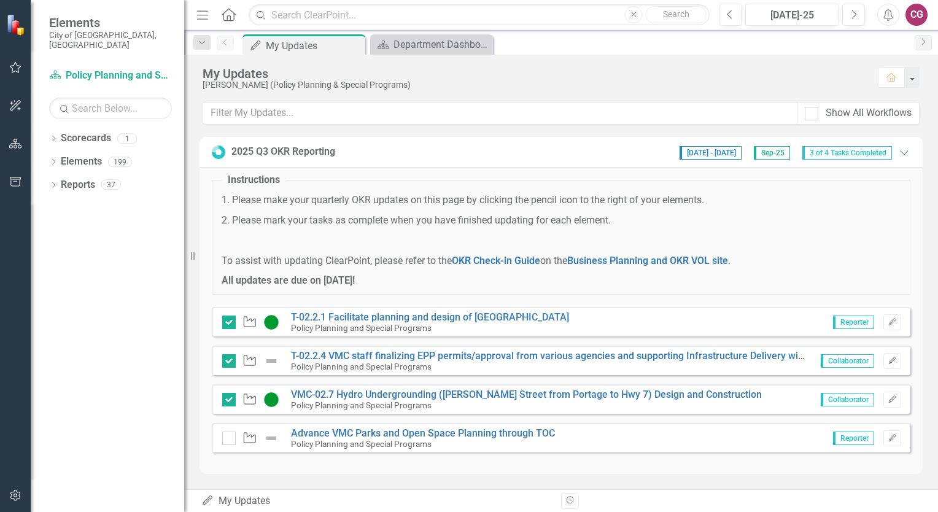
checkbox input "true"
click at [0, 0] on icon "Close" at bounding box center [0, 0] width 0 height 0
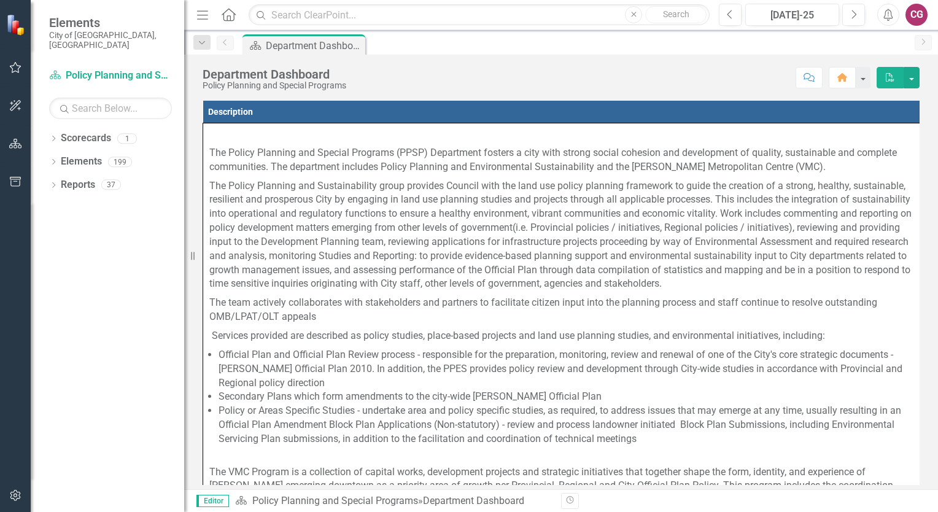
click at [12, 69] on icon "button" at bounding box center [16, 67] width 12 height 11
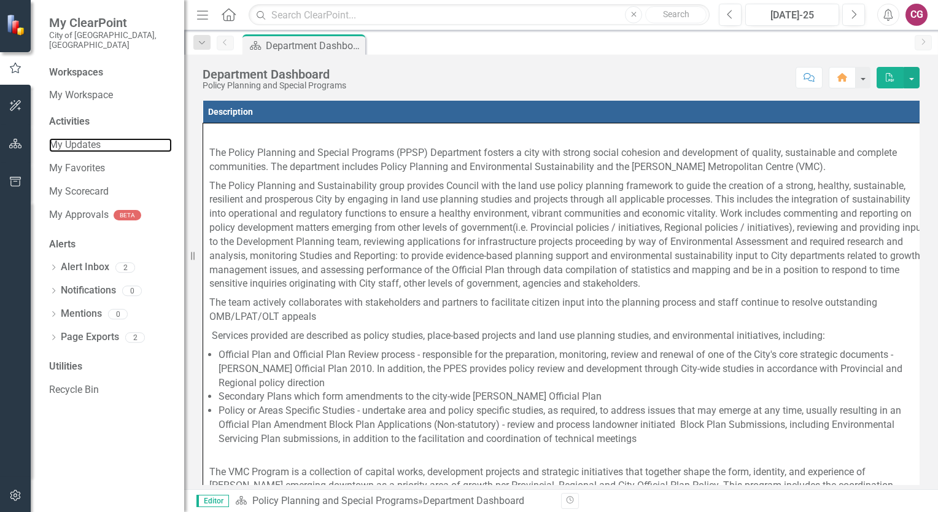
click at [83, 138] on link "My Updates" at bounding box center [110, 145] width 123 height 14
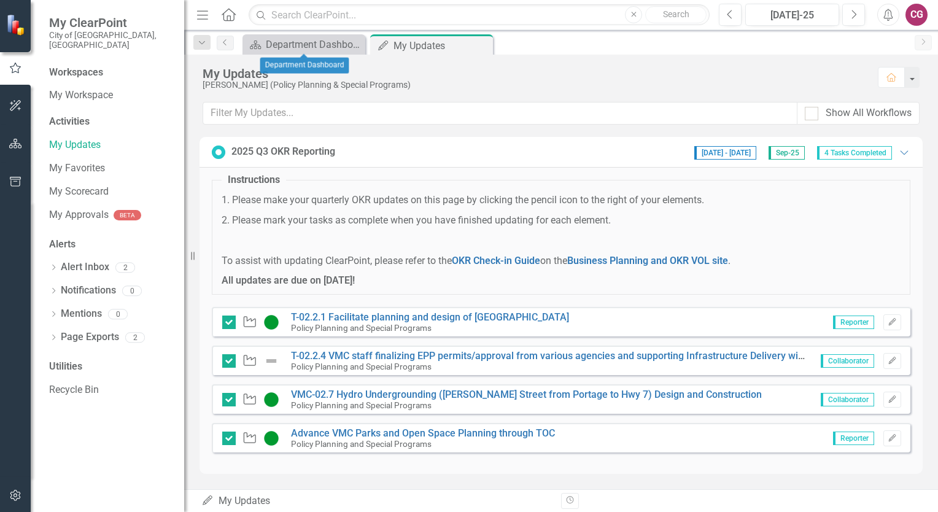
click at [0, 0] on icon "Close" at bounding box center [0, 0] width 0 height 0
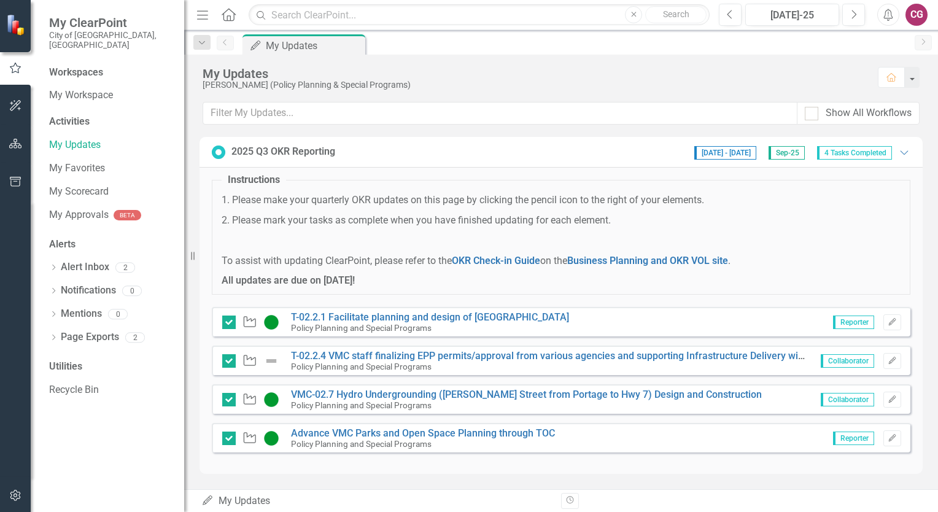
click at [55, 265] on icon "Dropdown" at bounding box center [53, 268] width 9 height 7
click at [55, 263] on icon "Dropdown" at bounding box center [52, 267] width 7 height 9
